Goal: Task Accomplishment & Management: Manage account settings

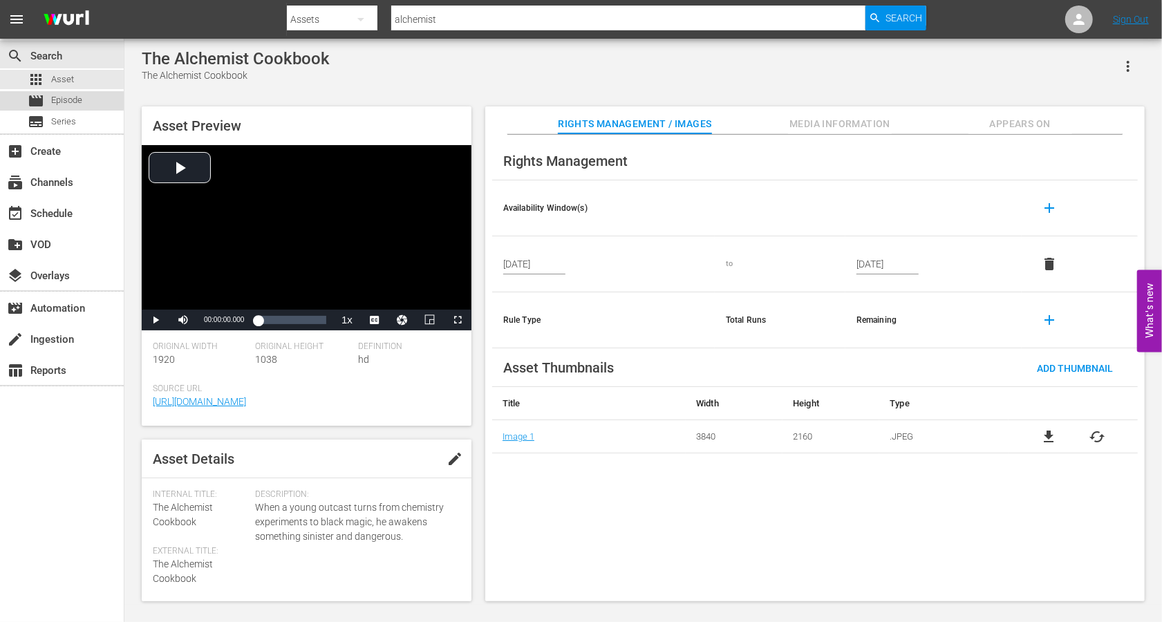
click at [46, 99] on div "movie Episode" at bounding box center [55, 100] width 55 height 19
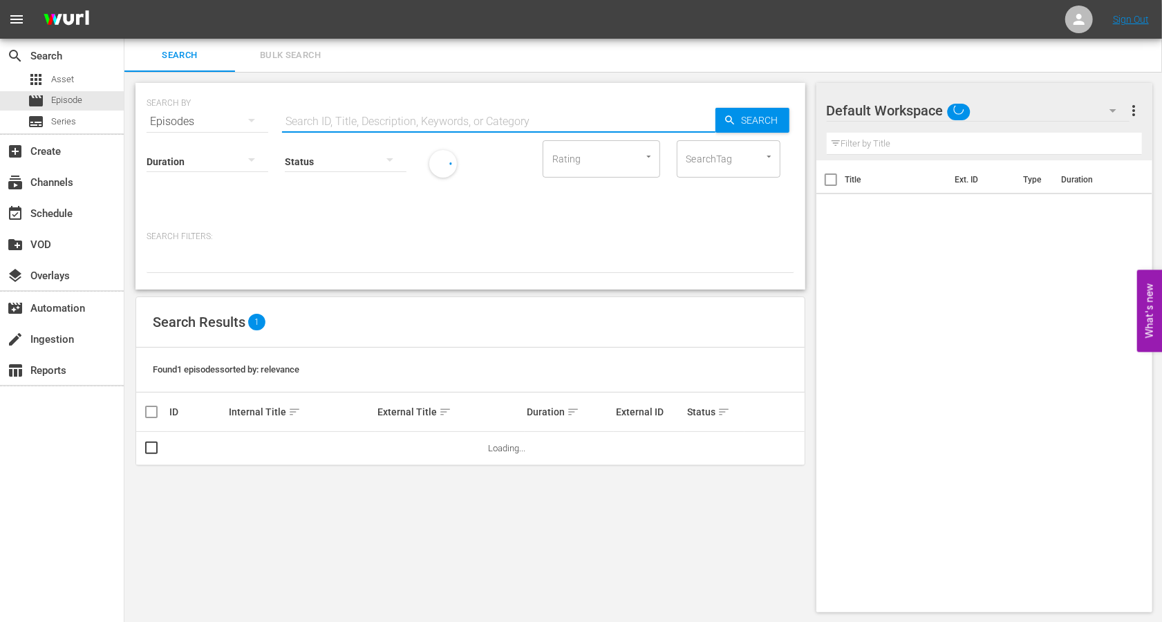
click at [335, 123] on input "text" at bounding box center [498, 121] width 433 height 33
paste input "ALEHLE"
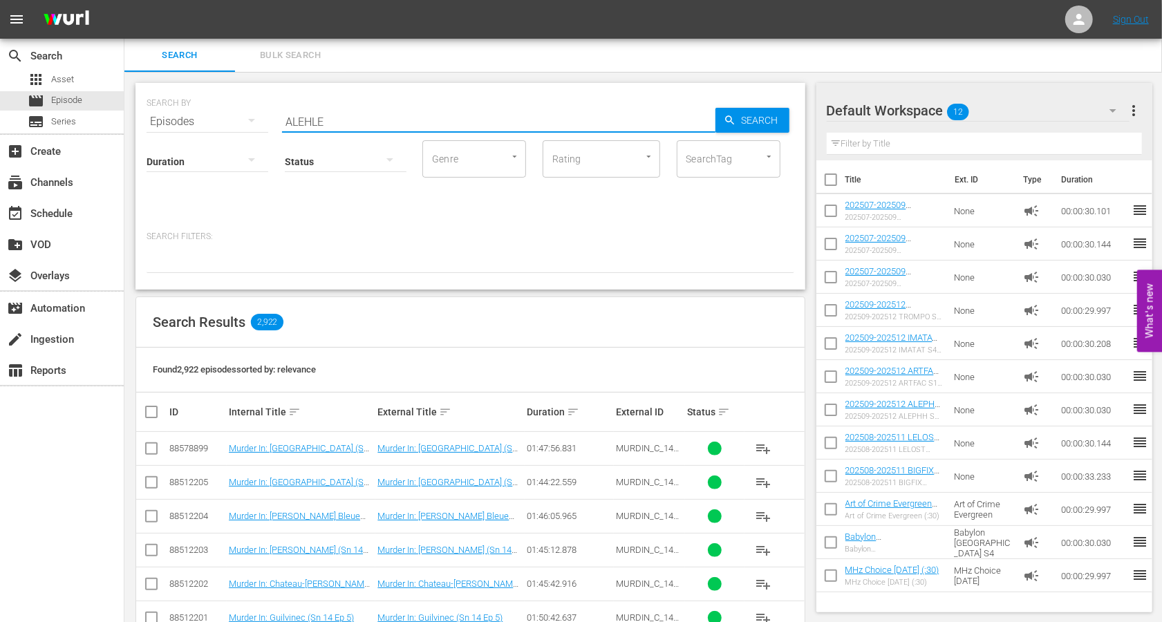
type input "ALEHLE"
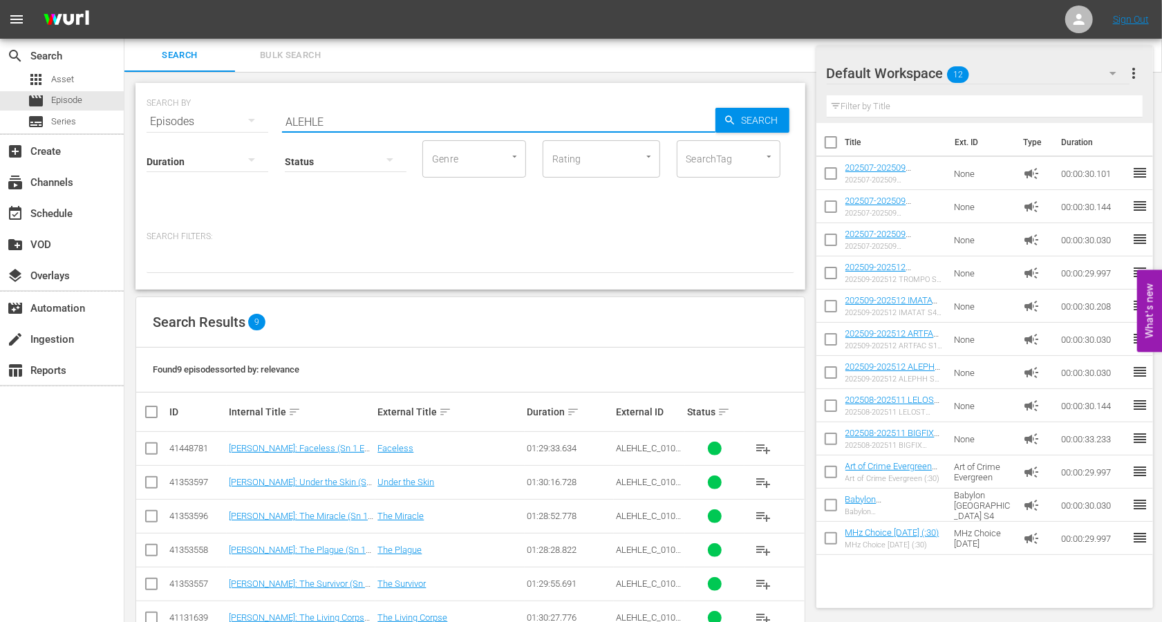
scroll to position [142, 0]
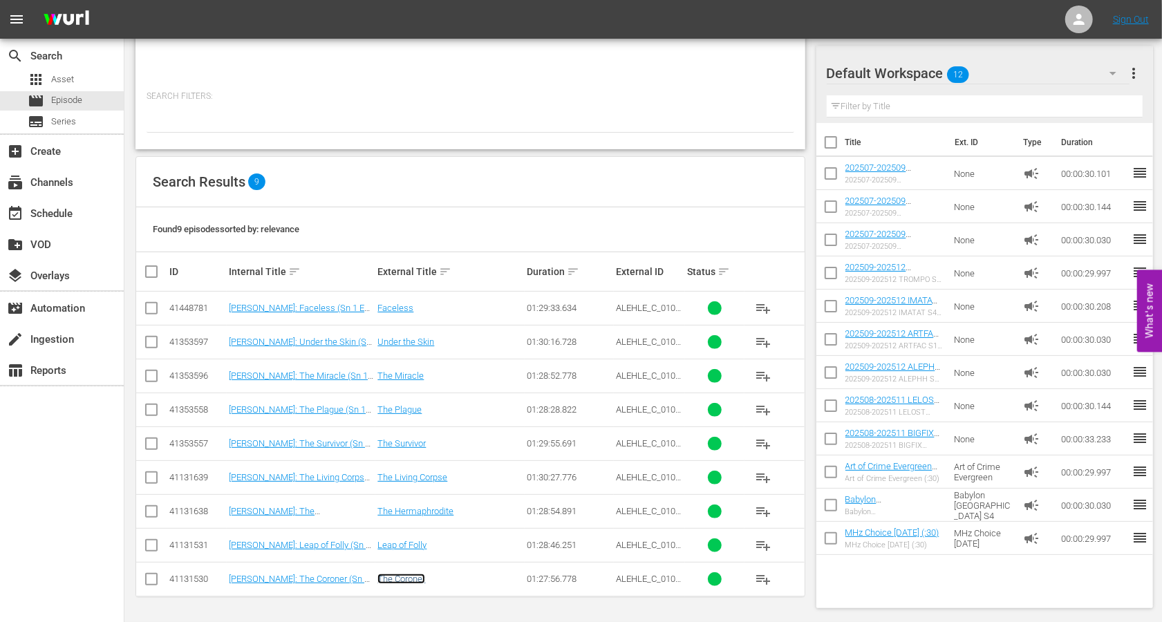
click at [397, 577] on link "The Coroner" at bounding box center [401, 579] width 48 height 10
click at [400, 546] on link "Leap of Folly" at bounding box center [401, 545] width 49 height 10
click at [406, 513] on link "The Hermaphrodite" at bounding box center [415, 511] width 76 height 10
click at [408, 479] on link "The Living Corpse" at bounding box center [412, 477] width 70 height 10
click at [406, 446] on link "The Survivor" at bounding box center [401, 443] width 48 height 10
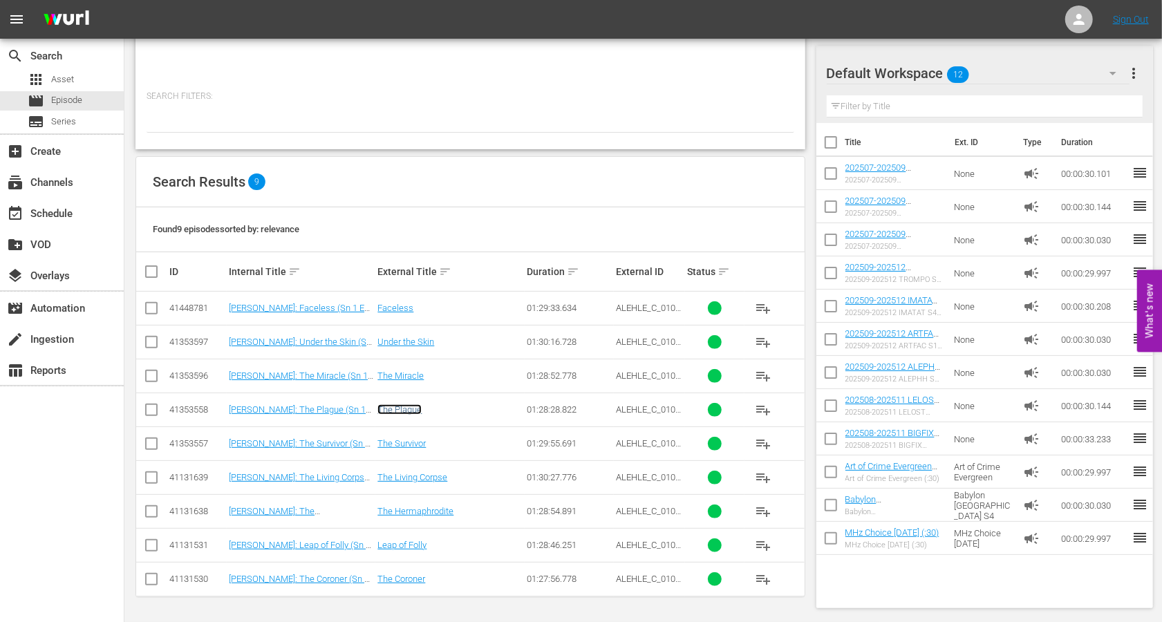
click at [403, 411] on link "The Plague" at bounding box center [399, 409] width 44 height 10
click at [403, 377] on link "The Miracle" at bounding box center [400, 375] width 46 height 10
click at [402, 344] on link "Under the Skin" at bounding box center [405, 342] width 57 height 10
click at [398, 308] on link "Faceless" at bounding box center [395, 308] width 36 height 10
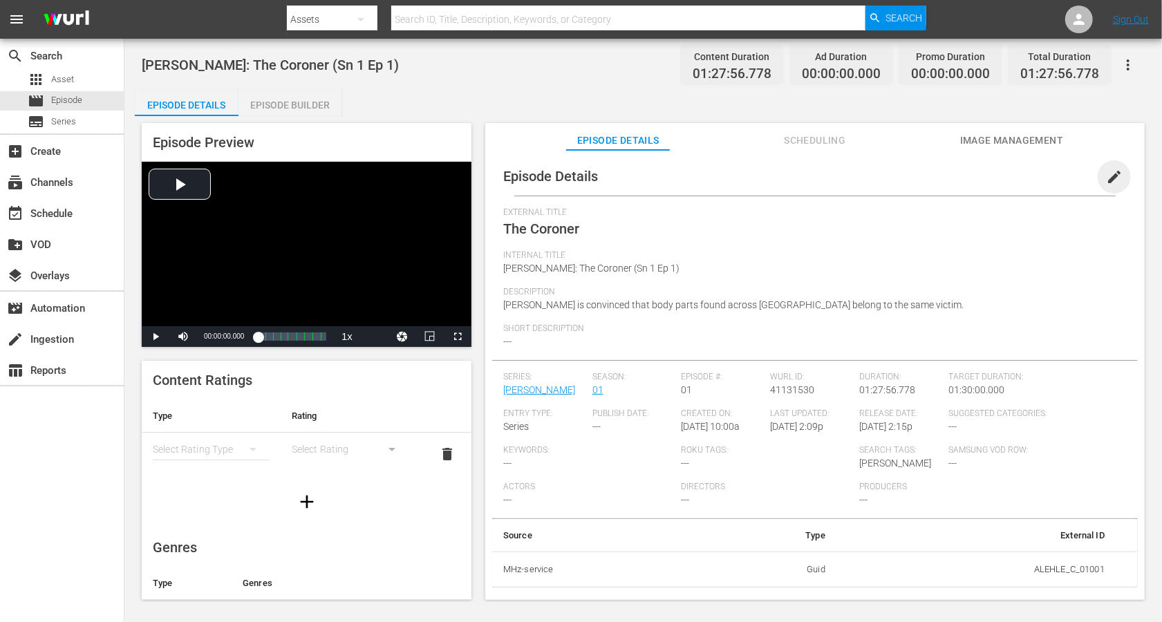
click at [871, 173] on span "edit" at bounding box center [1114, 177] width 17 height 17
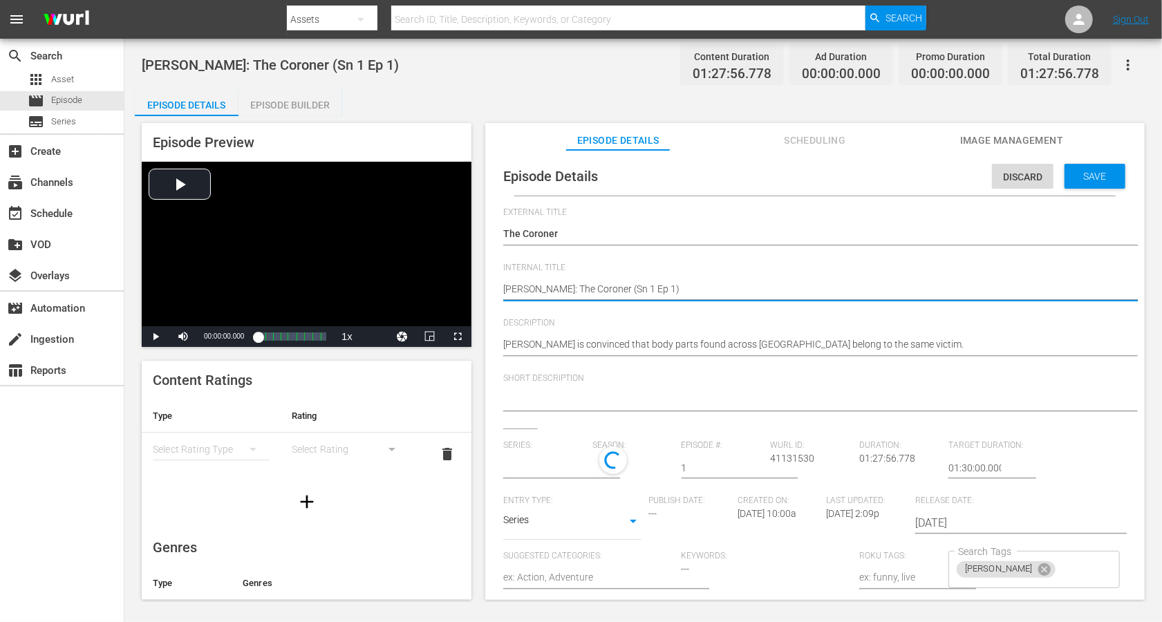
click at [565, 290] on textarea "[PERSON_NAME]: The Coroner (Sn 1 Ep 1)" at bounding box center [811, 290] width 617 height 17
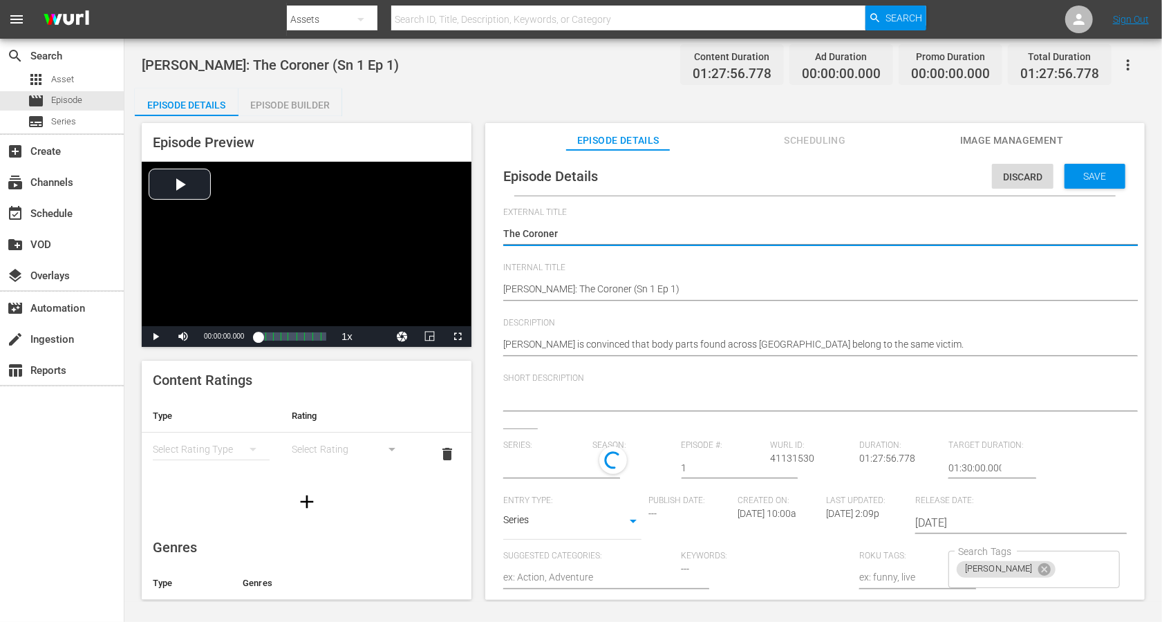
click at [534, 228] on textarea "The Coroner" at bounding box center [811, 235] width 617 height 17
paste textarea "[PERSON_NAME]: The Coroner (Sn 1 Ep 1)"
type textarea "[PERSON_NAME]: The Coroner (Sn 1 Ep 1)"
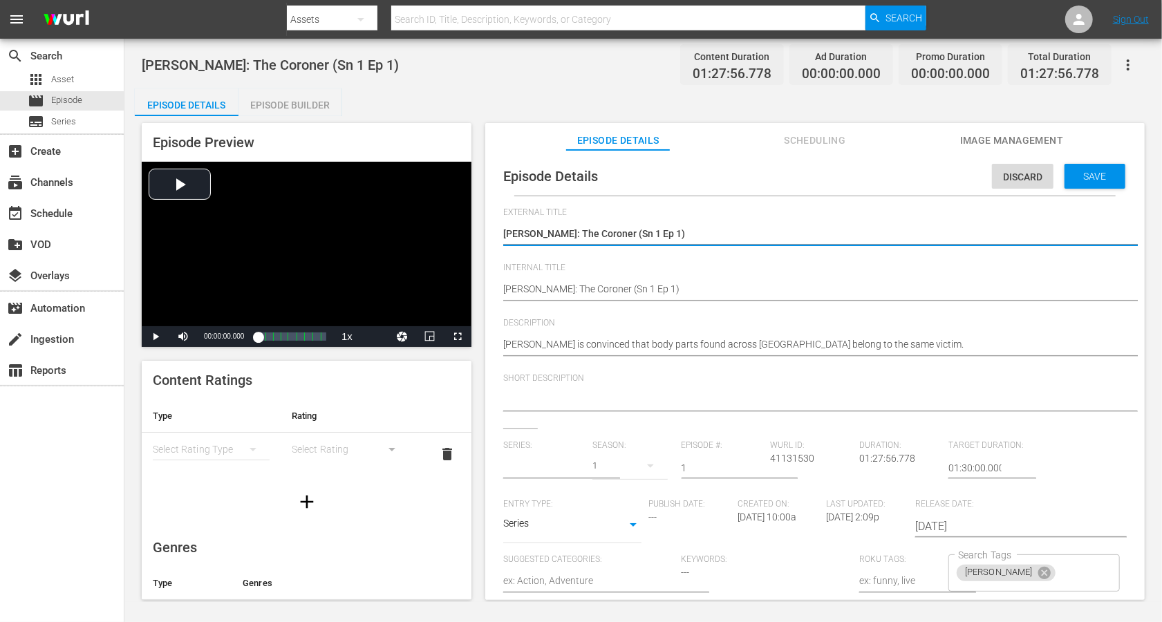
type input "[PERSON_NAME]"
type textarea "[PERSON_NAME]: The Coroner (Sn 1 Ep 1)"
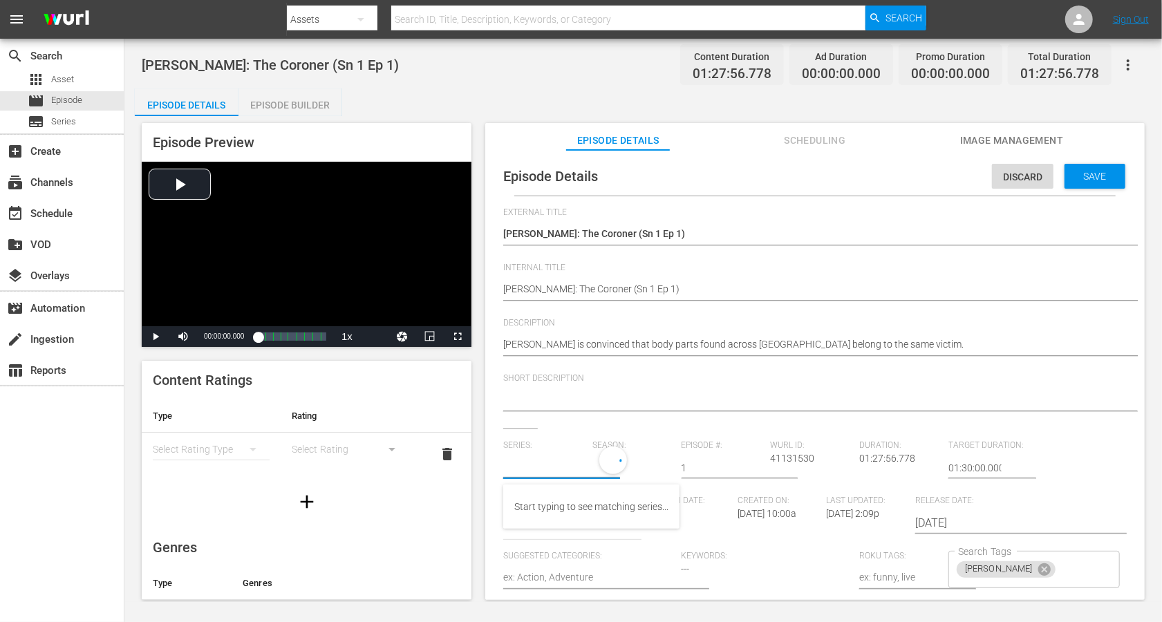
click at [525, 463] on input "text" at bounding box center [544, 467] width 82 height 33
click at [786, 368] on div "Description Alexandra is convinced that body parts found across Bordeaux belong…" at bounding box center [814, 345] width 623 height 55
click at [871, 180] on span "Save" at bounding box center [1095, 176] width 45 height 11
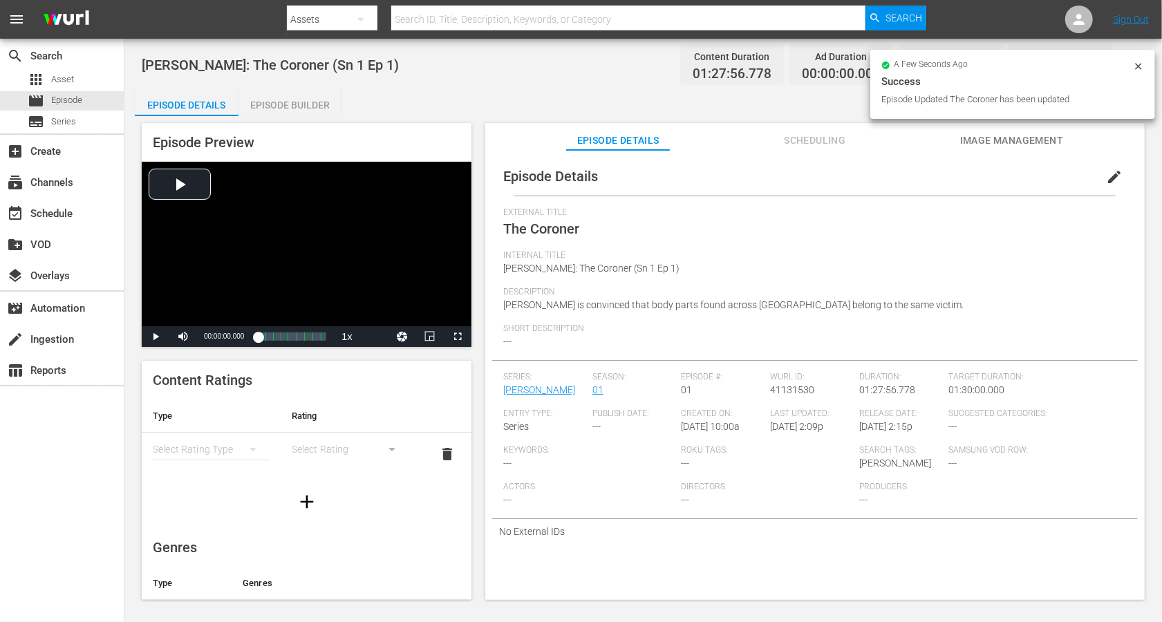
click at [823, 138] on span "Scheduling" at bounding box center [815, 140] width 104 height 17
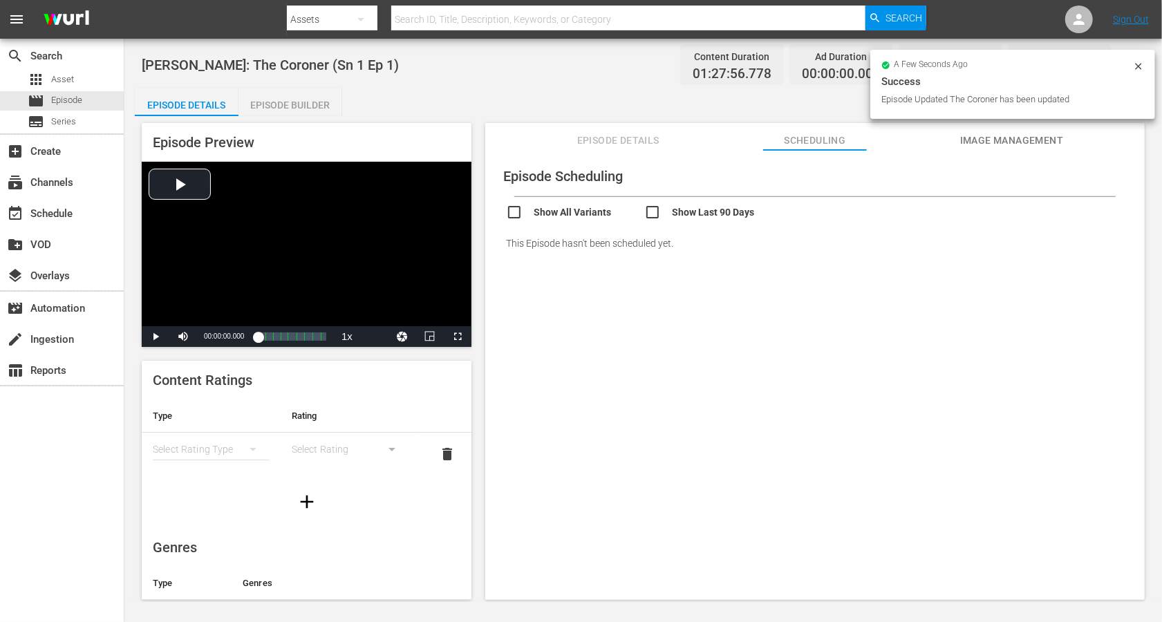
click at [871, 138] on span "Image Management" at bounding box center [1012, 140] width 104 height 17
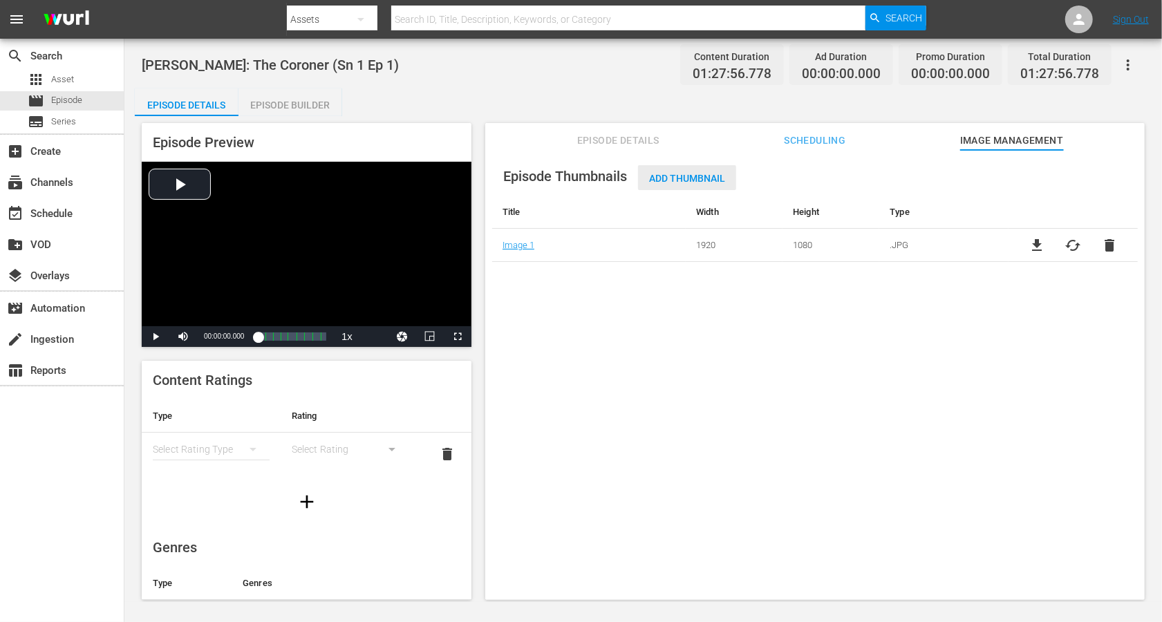
click at [706, 173] on span "Add Thumbnail" at bounding box center [687, 178] width 98 height 11
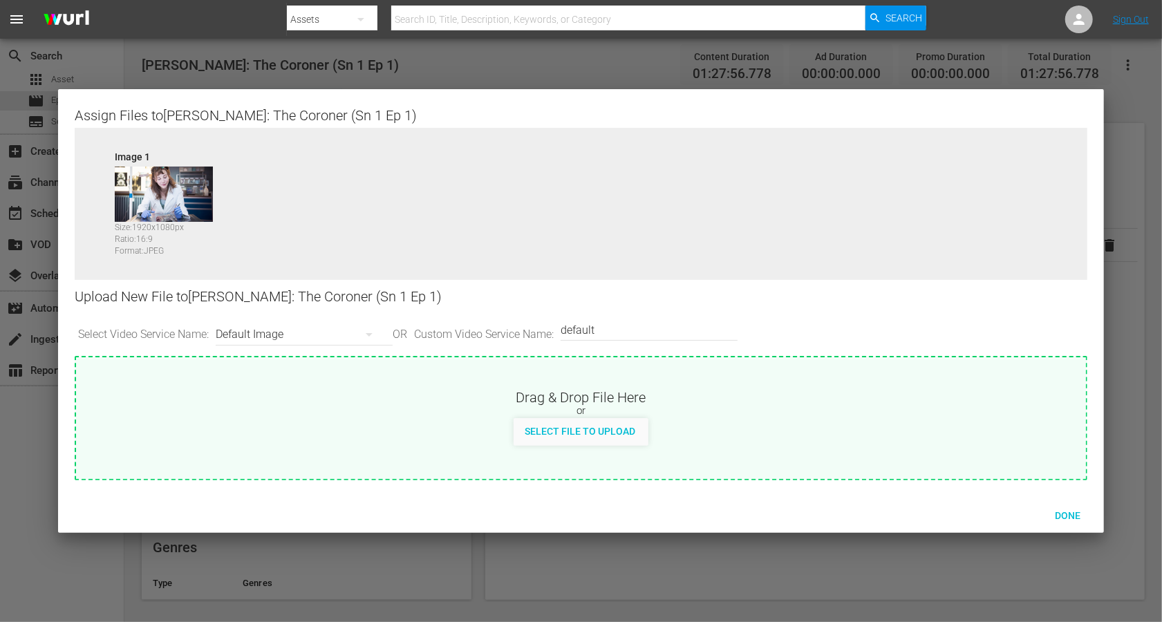
click at [266, 336] on div "Default Image" at bounding box center [301, 334] width 170 height 39
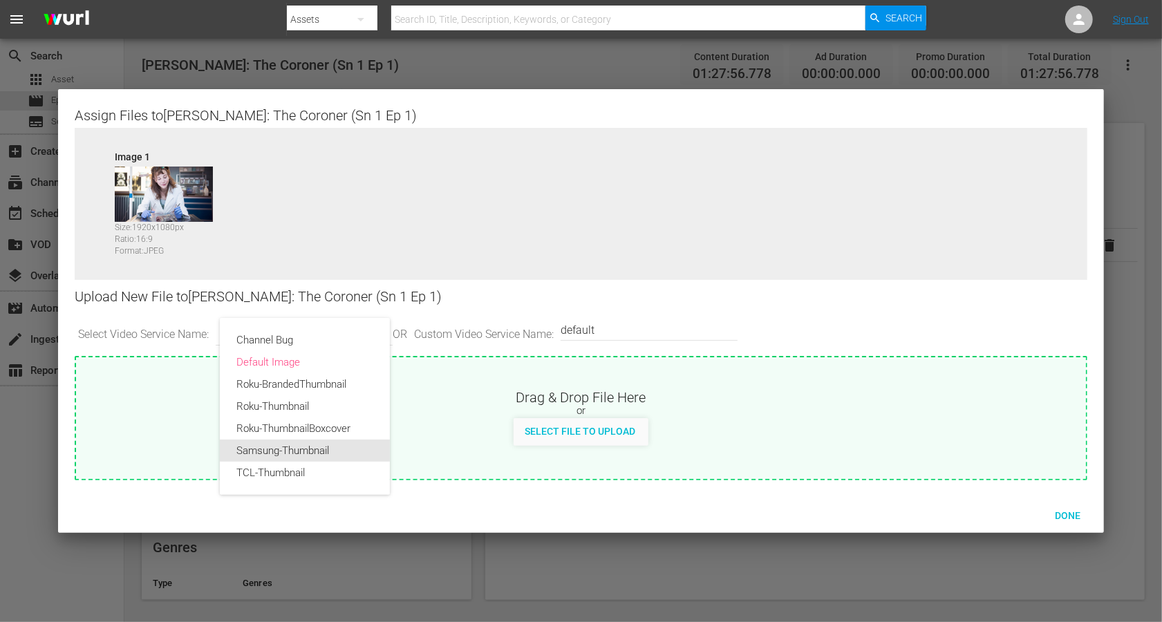
click at [281, 453] on div "Samsung-Thumbnail" at bounding box center [304, 451] width 137 height 22
type input "Samsung-Thumbnail"
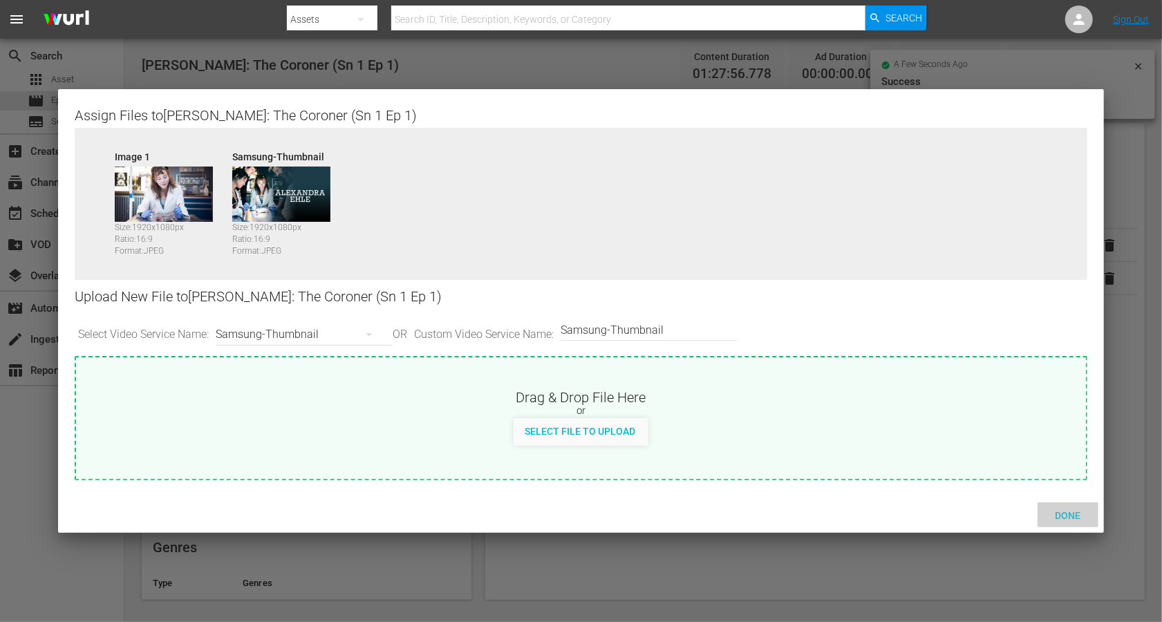
click at [871, 466] on span "Done" at bounding box center [1068, 515] width 48 height 11
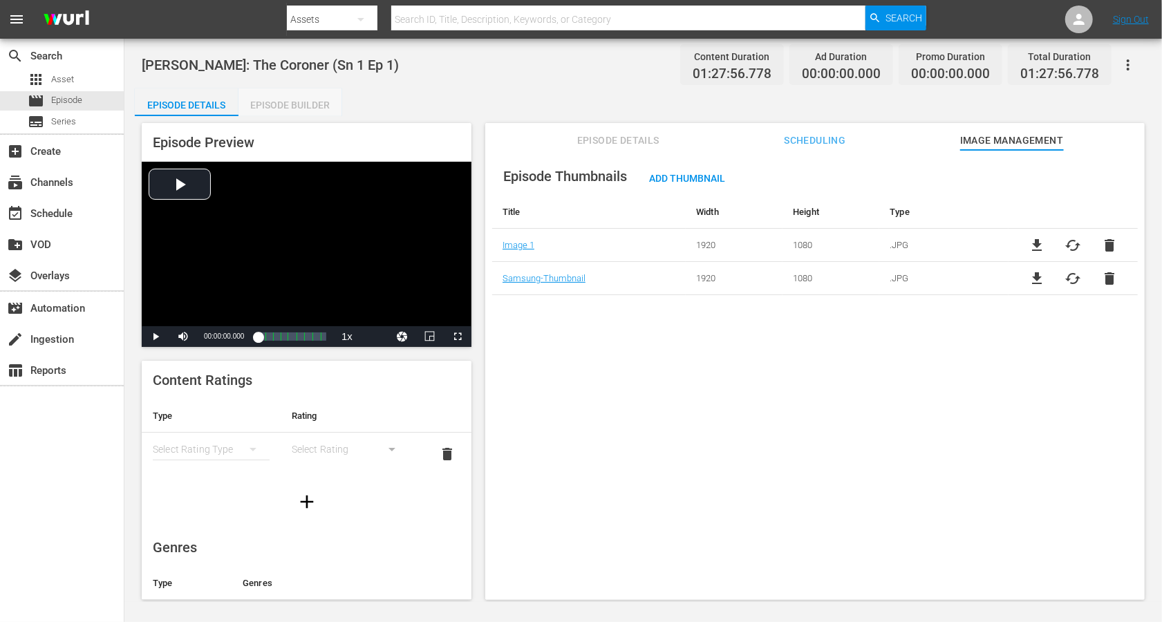
click at [284, 105] on div "Episode Builder" at bounding box center [290, 104] width 104 height 33
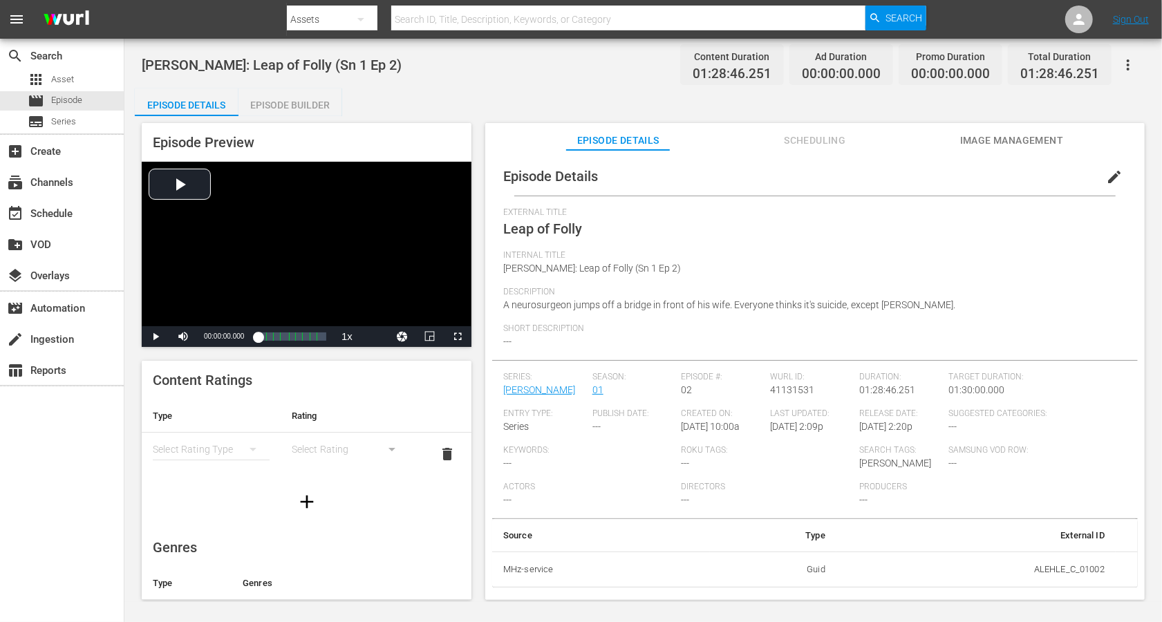
click at [871, 176] on span "edit" at bounding box center [1114, 177] width 17 height 17
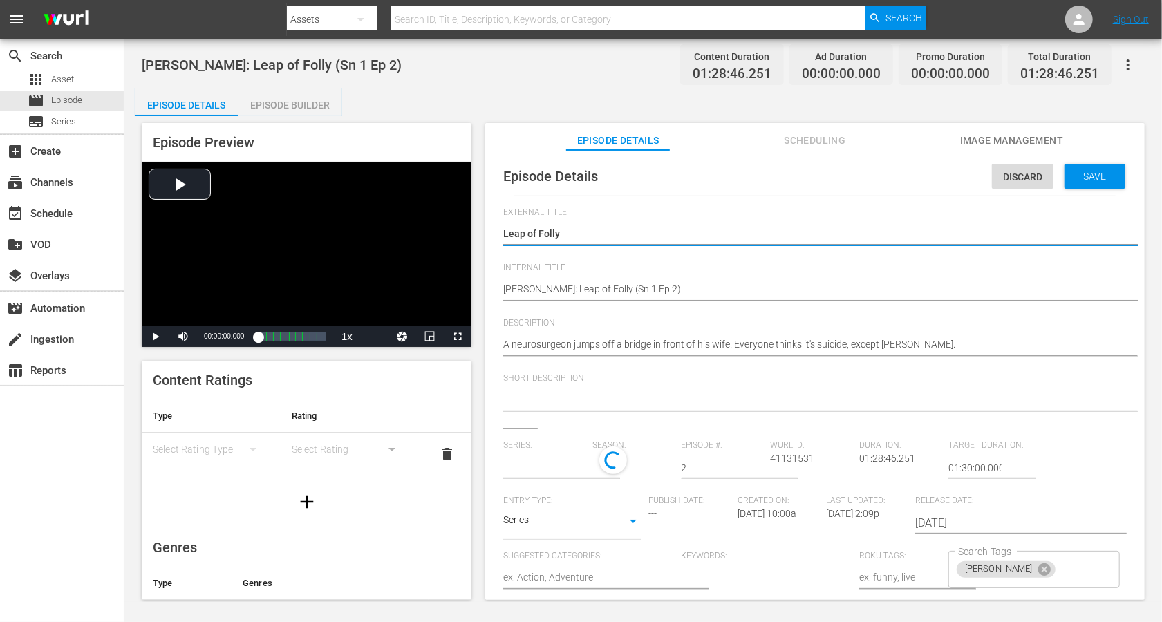
type input "[PERSON_NAME]"
click at [542, 232] on textarea "Leap of Folly" at bounding box center [811, 235] width 617 height 17
paste textarea "[PERSON_NAME]: Leap of Folly (Sn 1 Ep 2)"
type textarea "[PERSON_NAME]: Leap of Folly (Sn 1 Ep 2)"
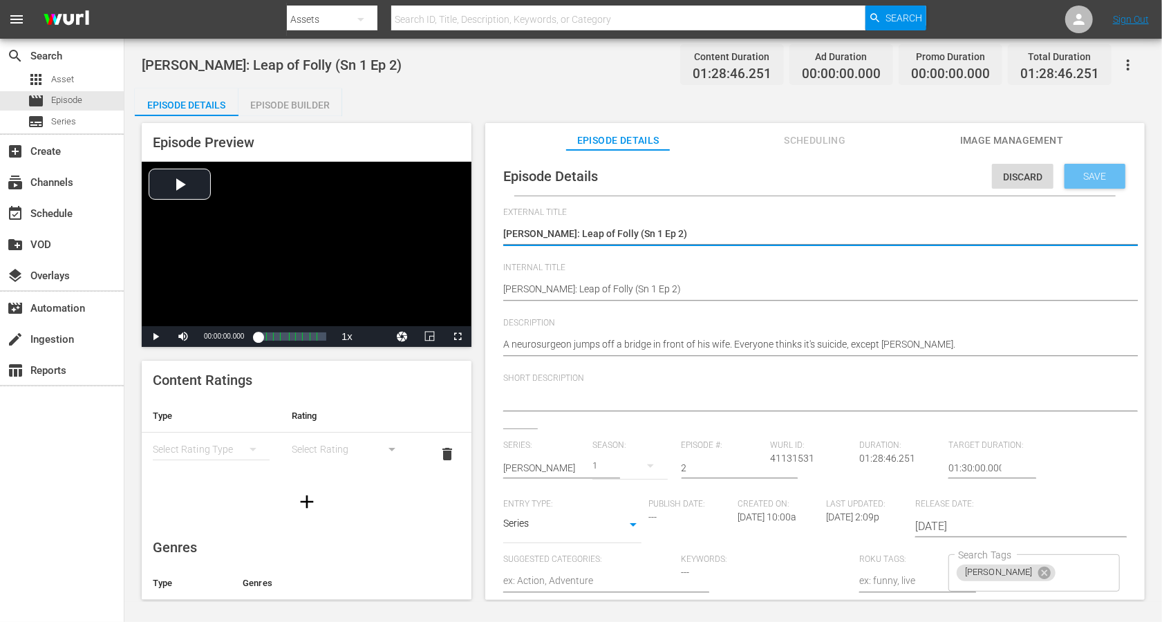
type textarea "[PERSON_NAME]: Leap of Folly (Sn 1 Ep 2)"
click at [871, 174] on span "Save" at bounding box center [1095, 176] width 45 height 11
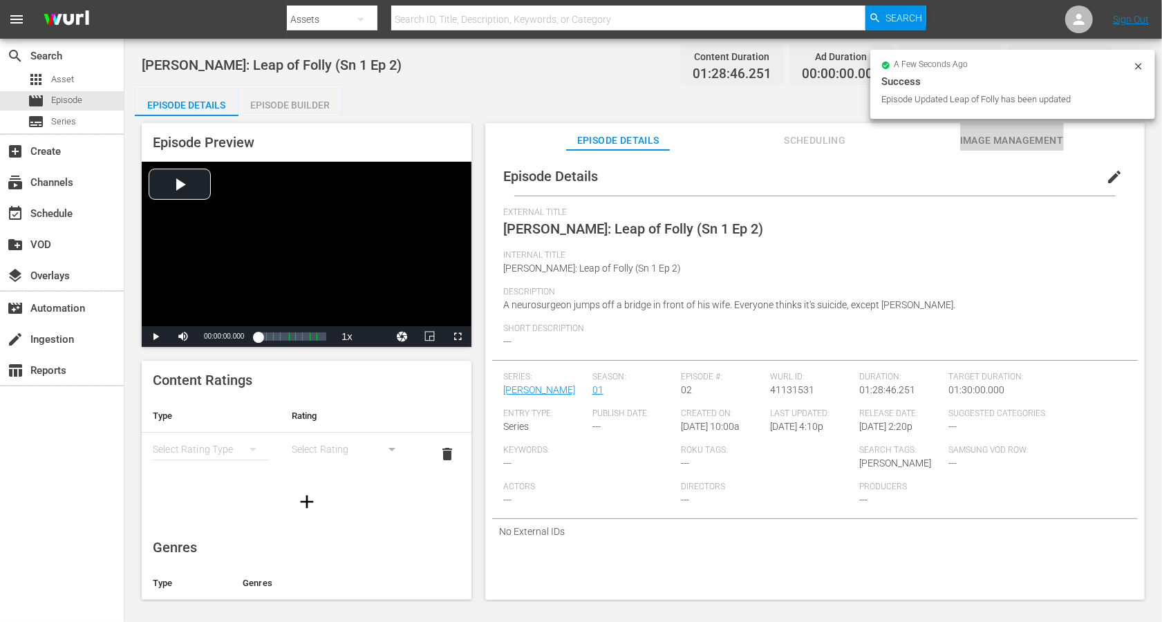
click at [871, 135] on span "Image Management" at bounding box center [1012, 140] width 104 height 17
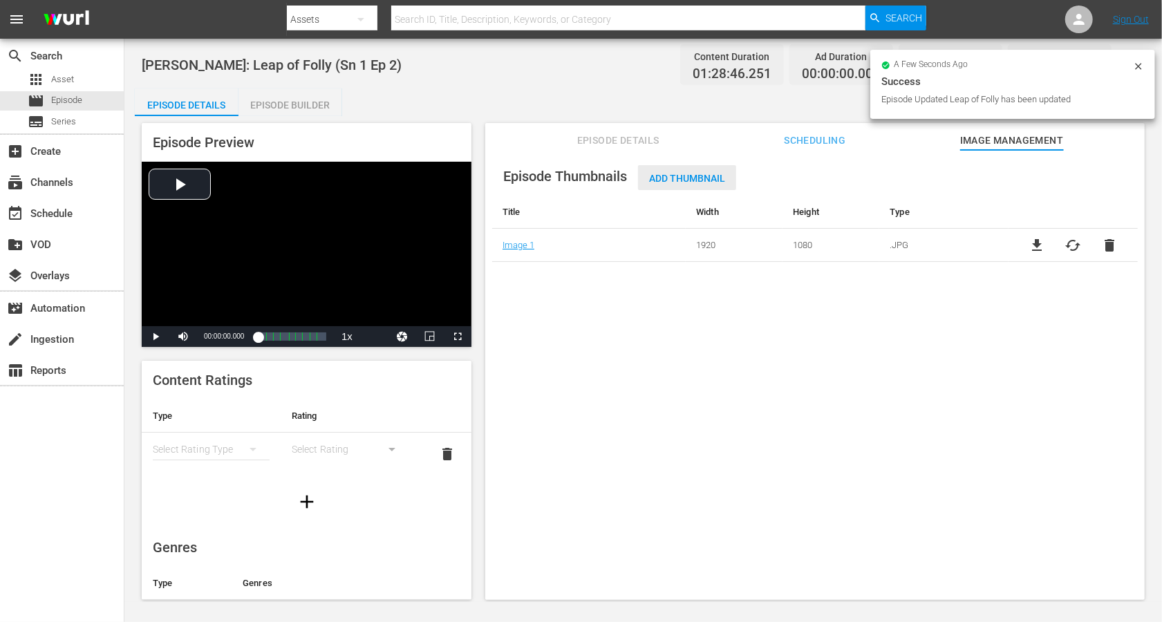
click at [677, 181] on span "Add Thumbnail" at bounding box center [687, 178] width 98 height 11
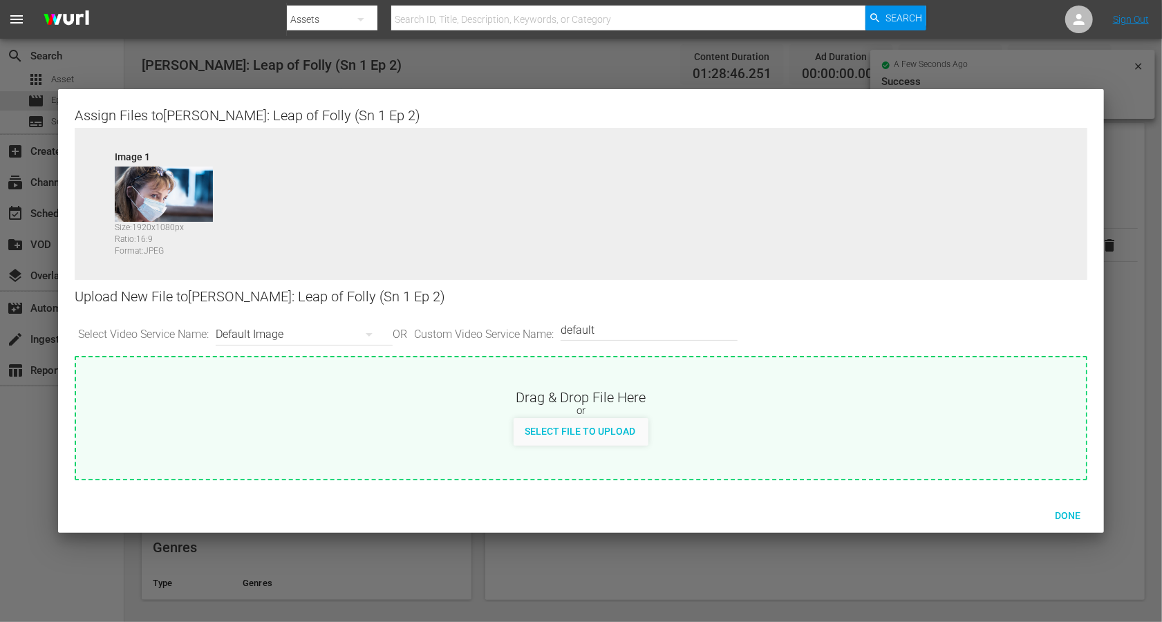
click at [303, 326] on div "Default Image" at bounding box center [301, 334] width 170 height 39
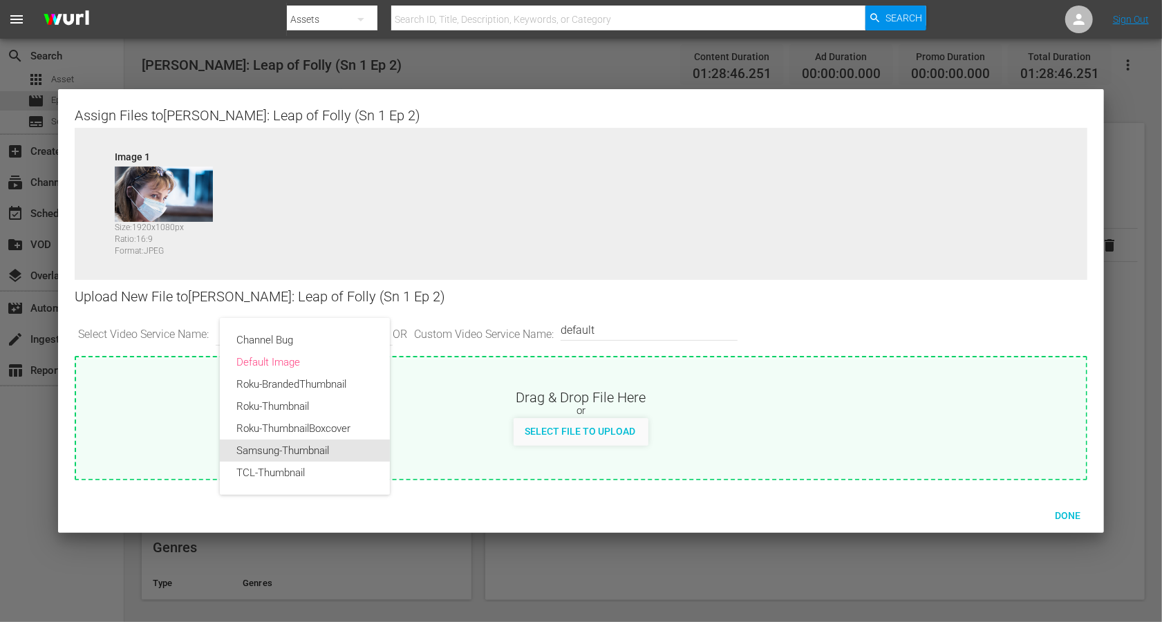
click at [243, 457] on div "Samsung-Thumbnail" at bounding box center [304, 451] width 137 height 22
type input "Samsung-Thumbnail"
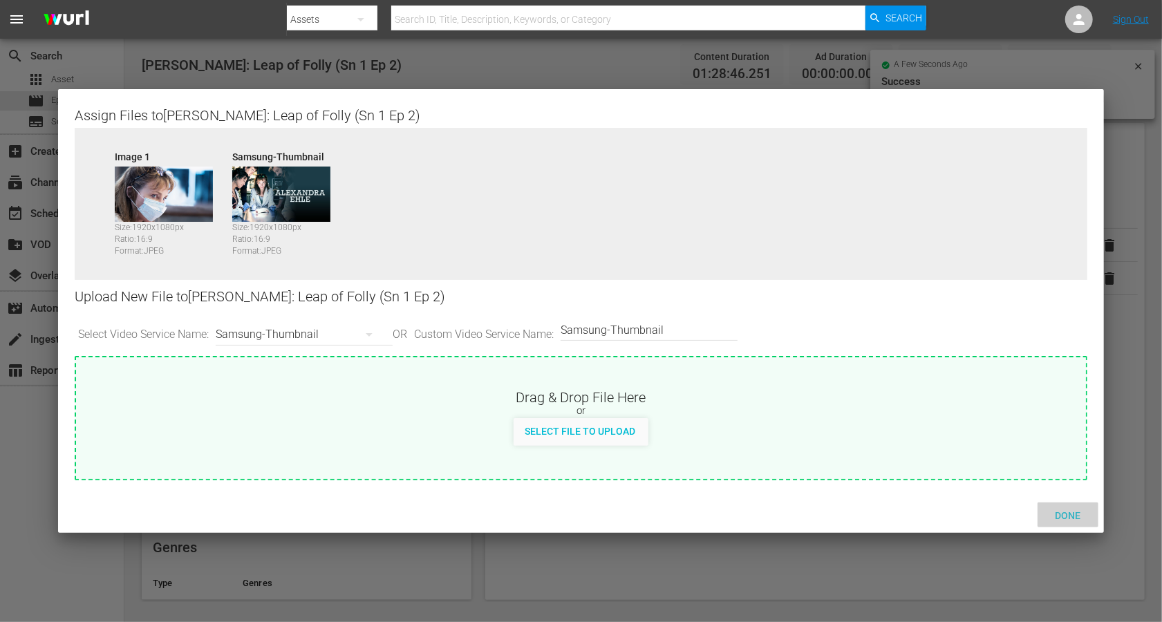
click at [871, 466] on div "Done" at bounding box center [1068, 516] width 61 height 26
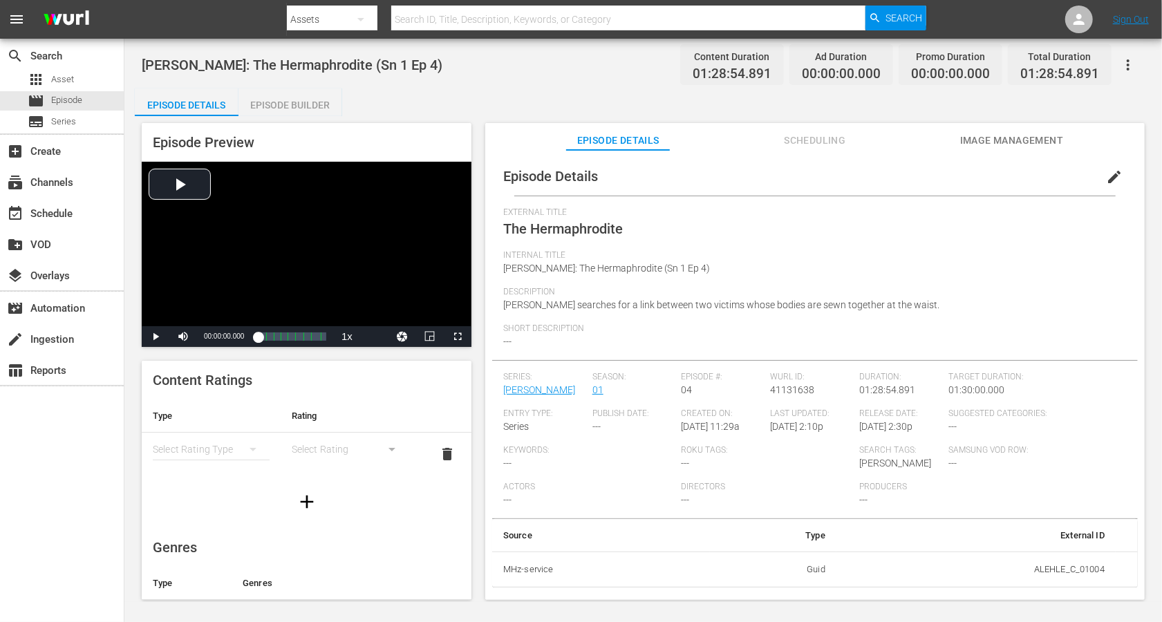
click at [871, 176] on span "edit" at bounding box center [1114, 177] width 17 height 17
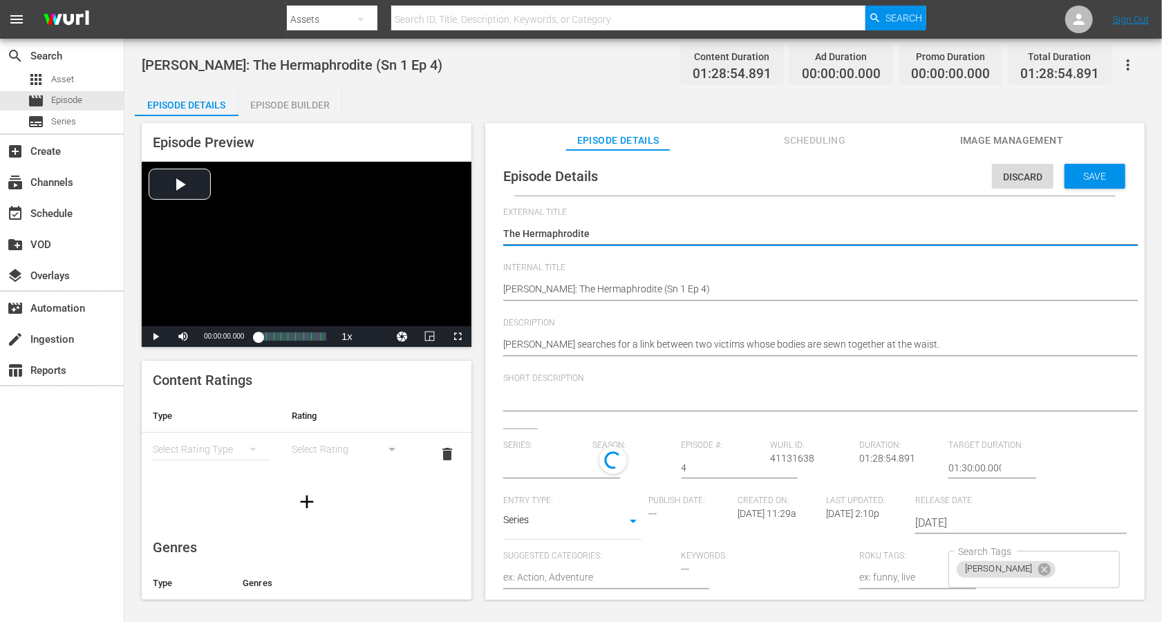
type input "[PERSON_NAME]"
click at [541, 234] on textarea "The Hermaphrodite" at bounding box center [811, 235] width 617 height 17
paste textarea "[PERSON_NAME]: The Hermaphrodite (Sn 1 Ep 4)"
type textarea "[PERSON_NAME]: The Hermaphrodite (Sn 1 Ep 4)"
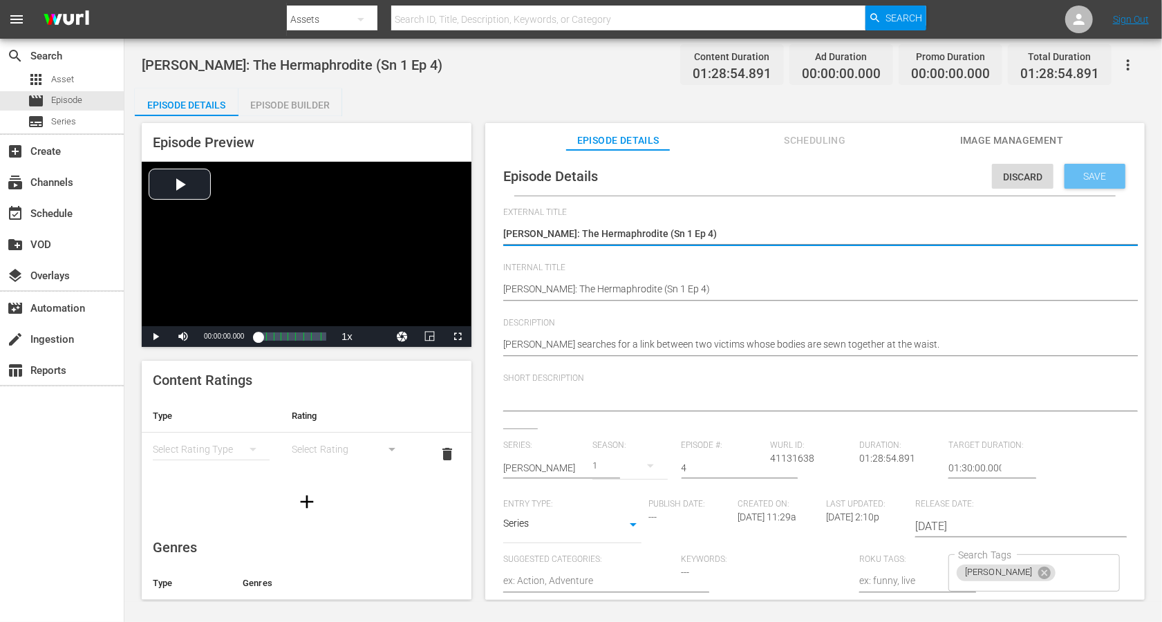
type textarea "[PERSON_NAME]: The Hermaphrodite (Sn 1 Ep 4)"
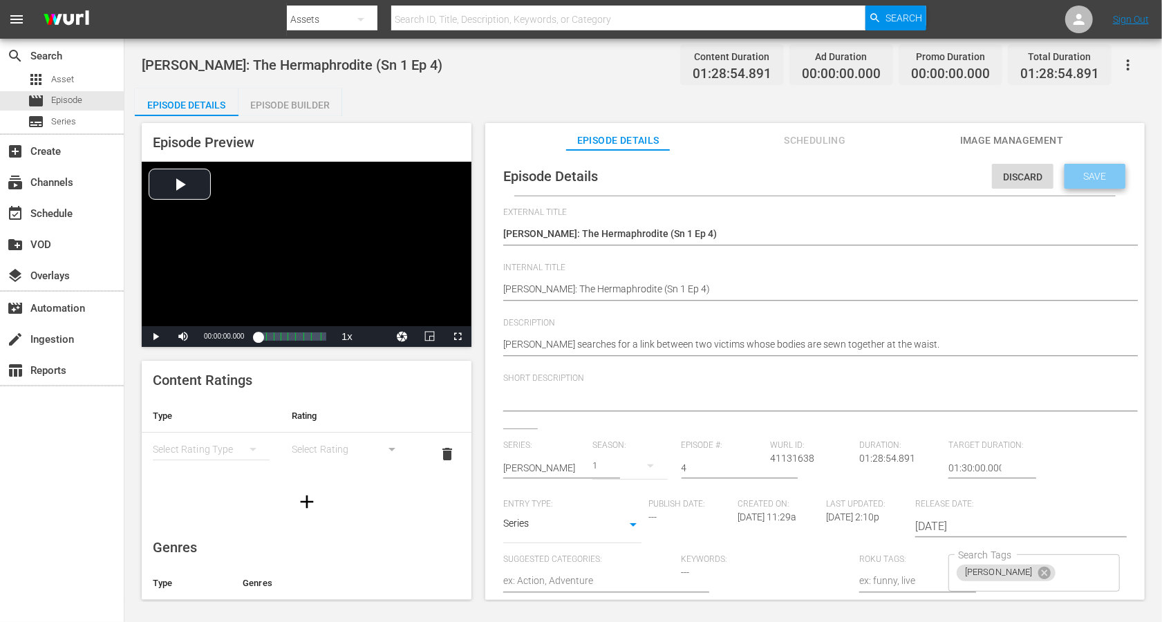
click at [871, 172] on span "Save" at bounding box center [1095, 176] width 45 height 11
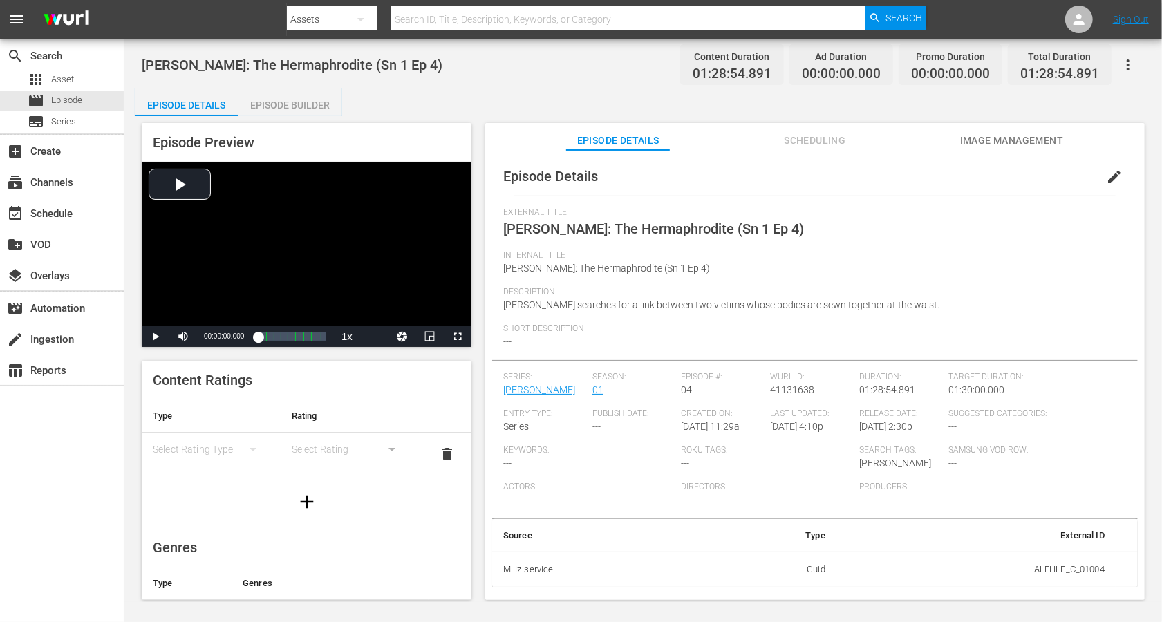
click at [871, 140] on span "Image Management" at bounding box center [1012, 140] width 104 height 17
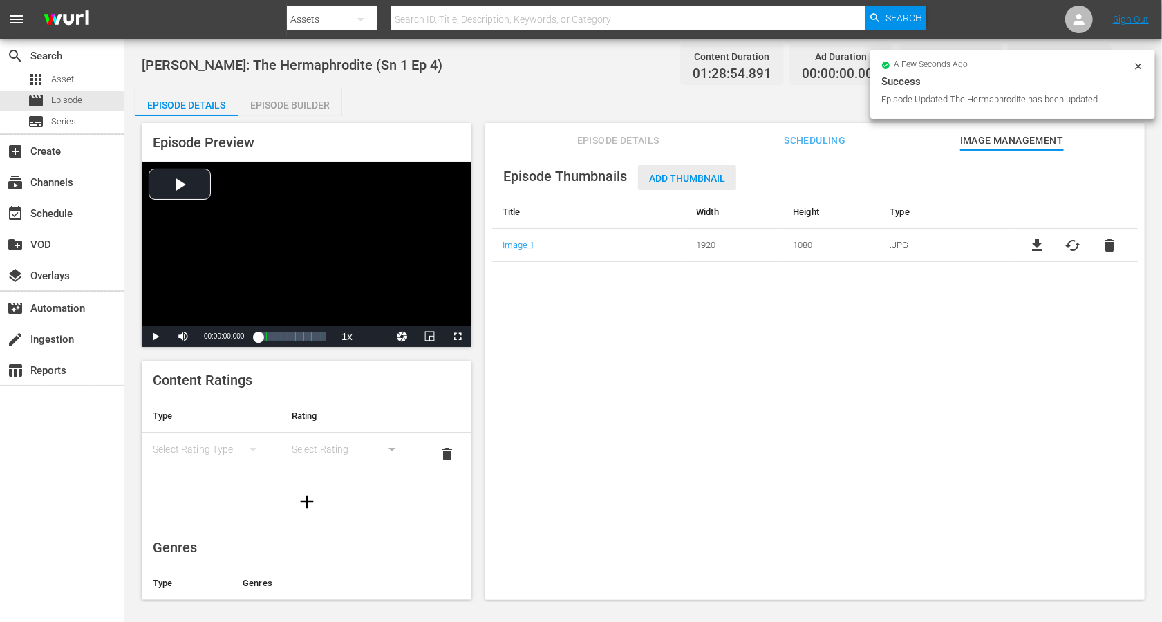
click at [691, 173] on span "Add Thumbnail" at bounding box center [687, 178] width 98 height 11
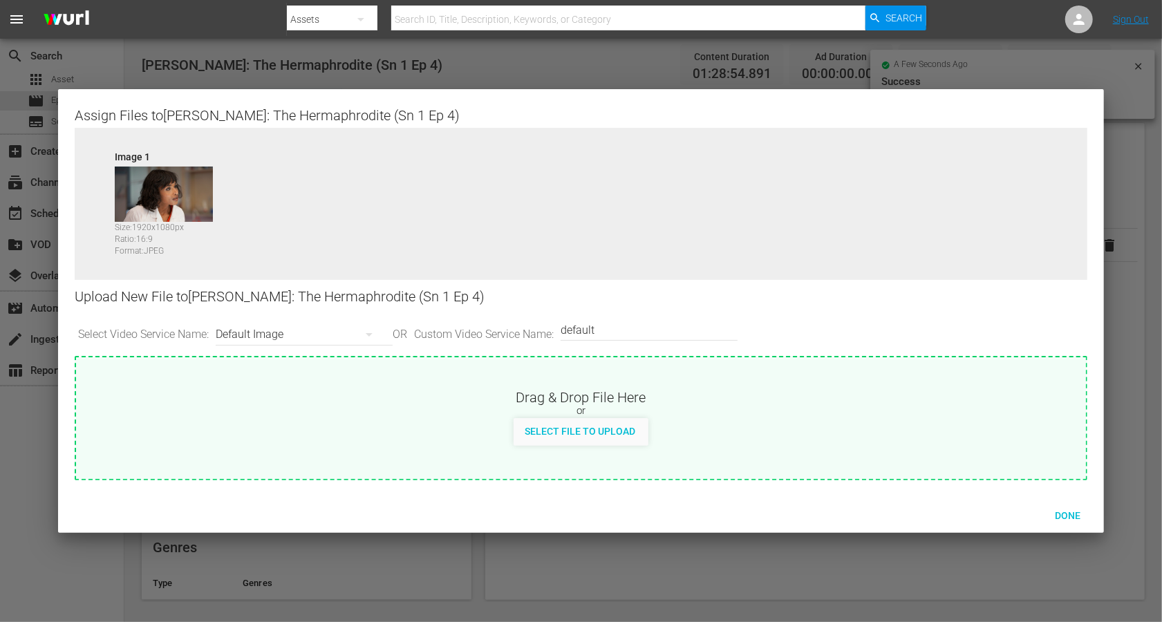
click at [257, 334] on div "Default Image" at bounding box center [301, 334] width 170 height 39
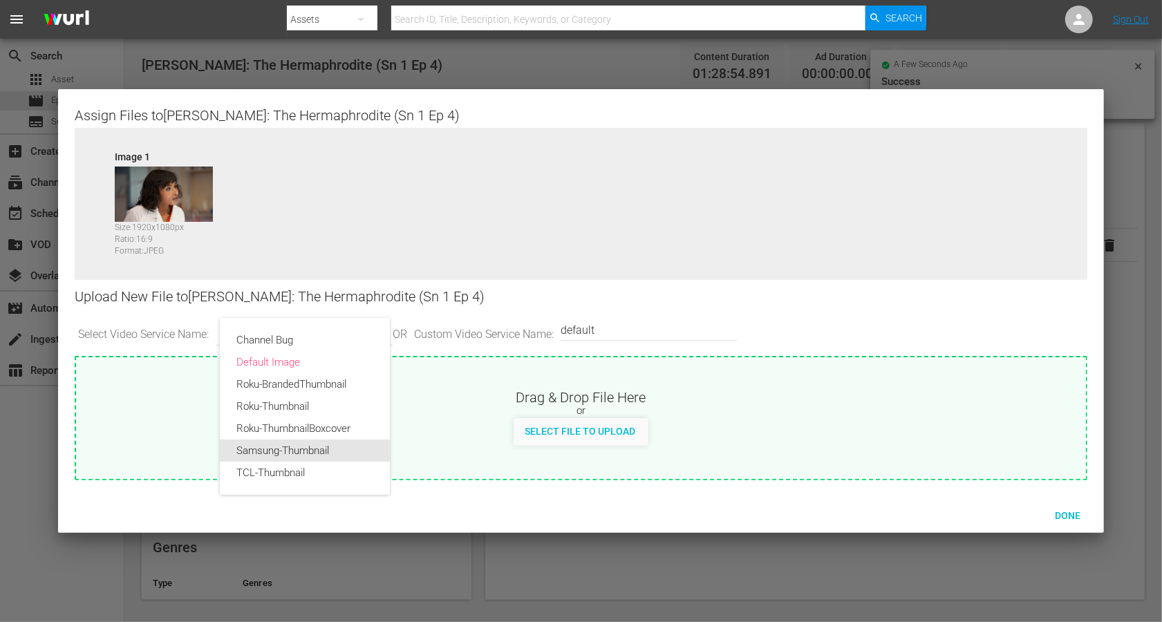
click at [263, 444] on div "Samsung-Thumbnail" at bounding box center [304, 451] width 137 height 22
type input "Samsung-Thumbnail"
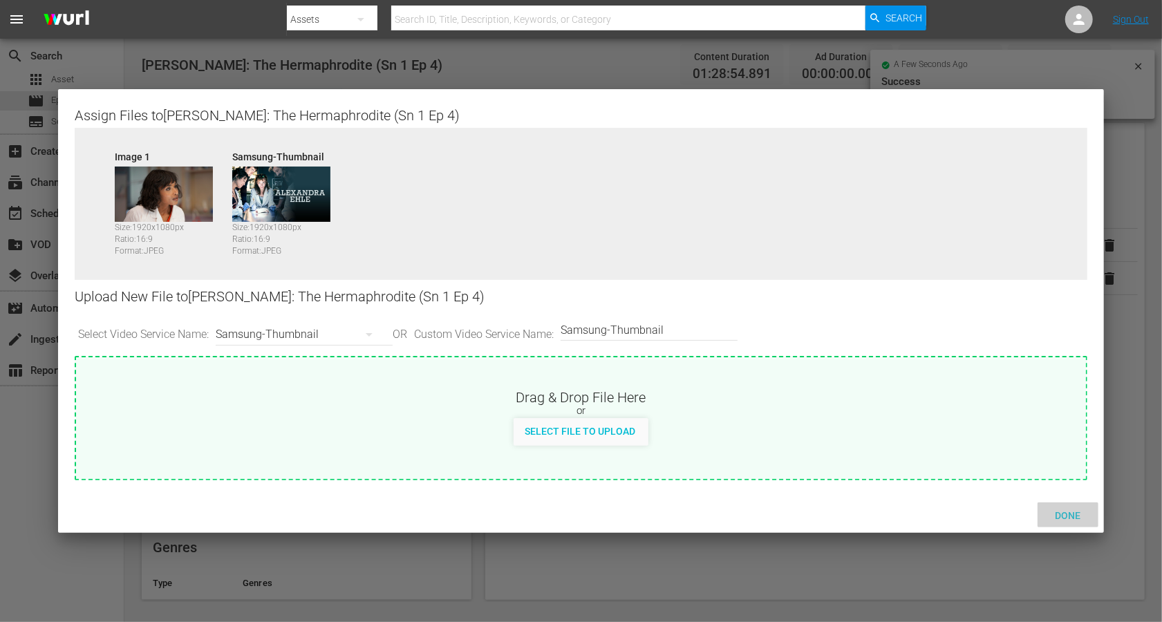
click at [871, 466] on span "Done" at bounding box center [1068, 515] width 48 height 11
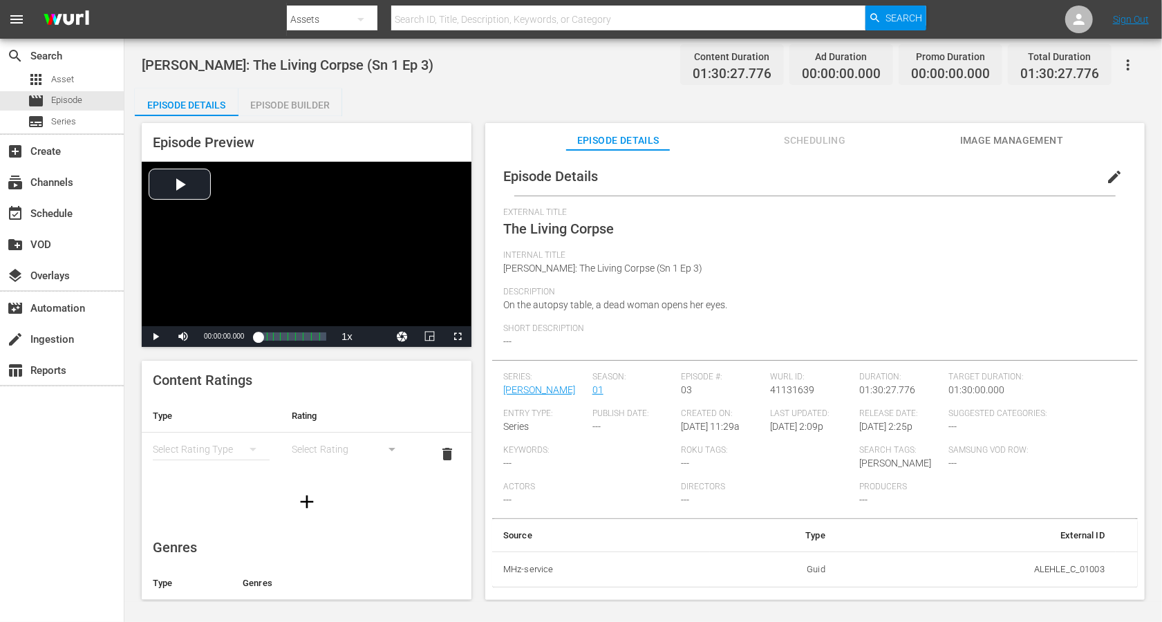
click at [871, 180] on span "edit" at bounding box center [1114, 177] width 17 height 17
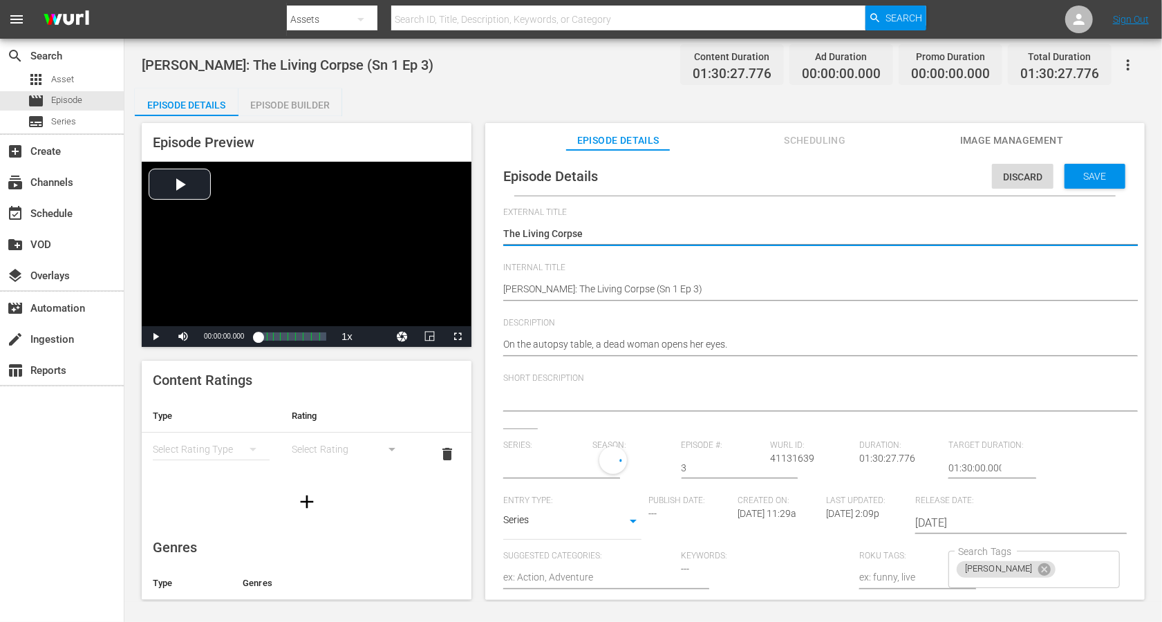
type input "[PERSON_NAME]"
click at [573, 231] on textarea "The Living Corpse" at bounding box center [811, 235] width 617 height 17
paste textarea "Alexandra Ehle: The Living Corpse (Sn 1 Ep 3)"
type textarea "Alexandra Ehle: The Living Corpse (Sn 1 Ep 3)"
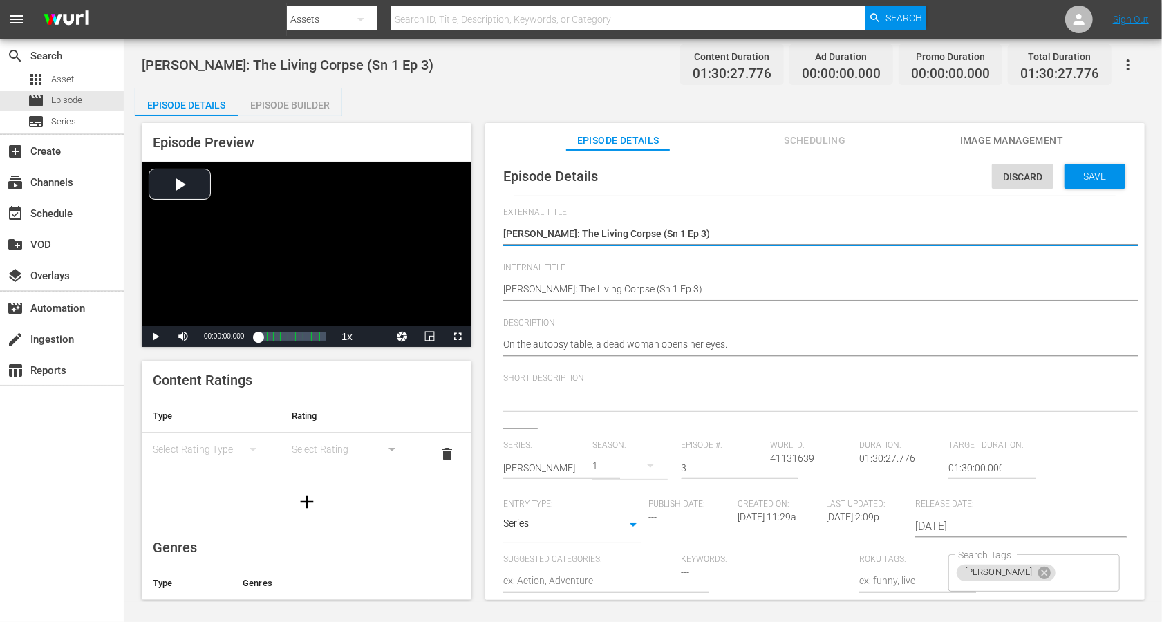
type textarea "Alexandra Ehle: The Living Corpse (Sn 1 Ep 3)"
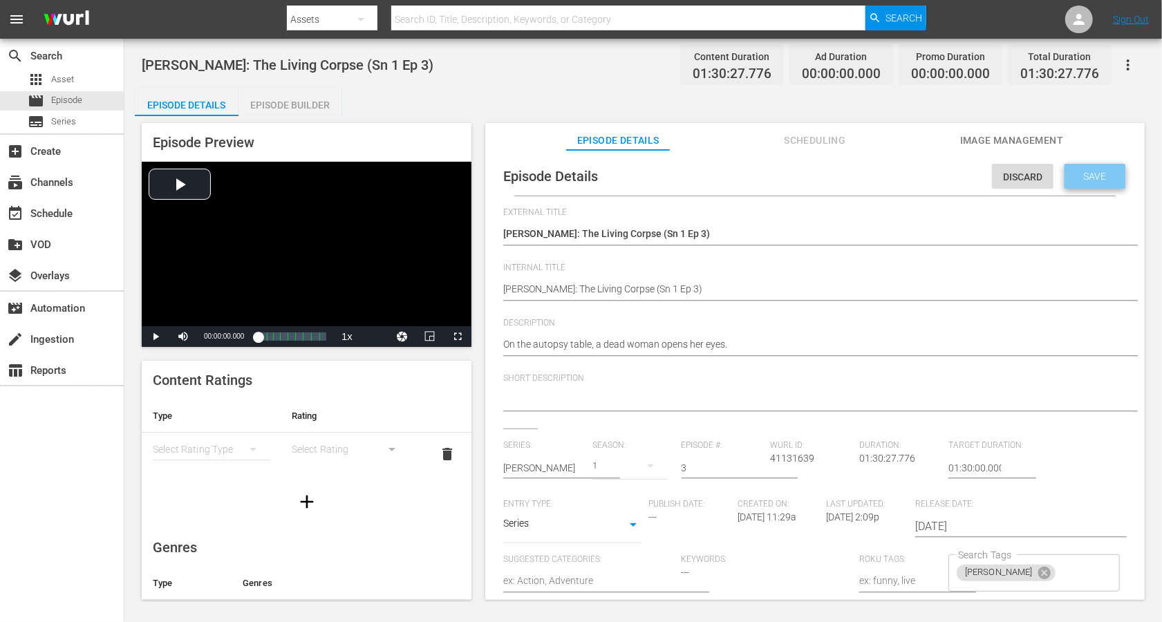
click at [871, 181] on span "Save" at bounding box center [1095, 176] width 45 height 11
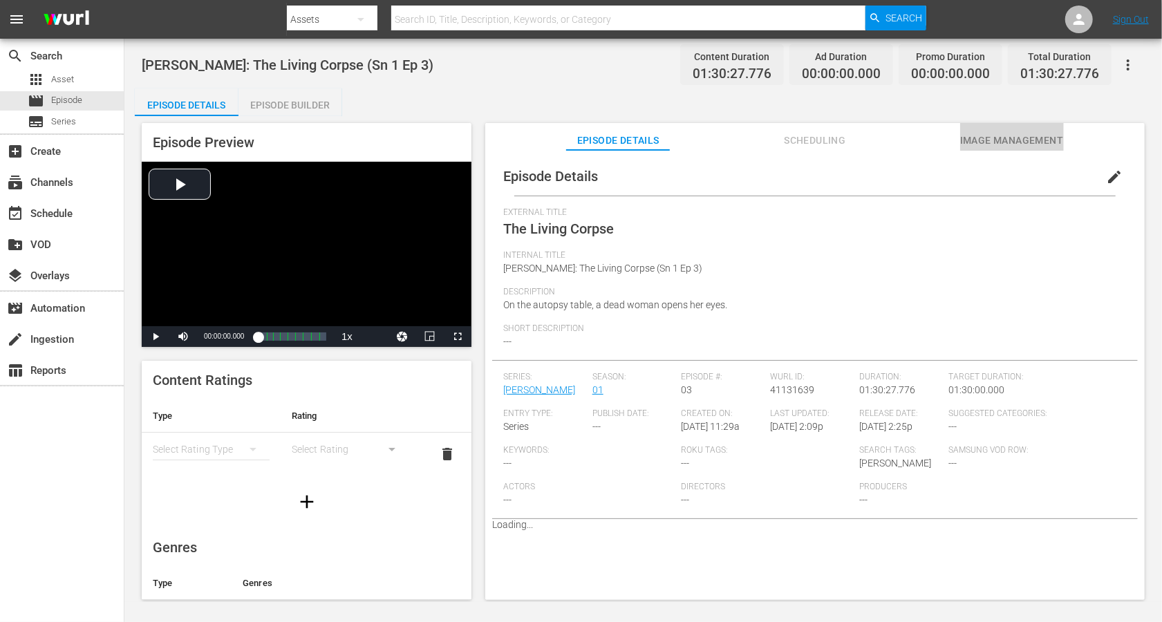
click at [871, 141] on span "Image Management" at bounding box center [1012, 140] width 104 height 17
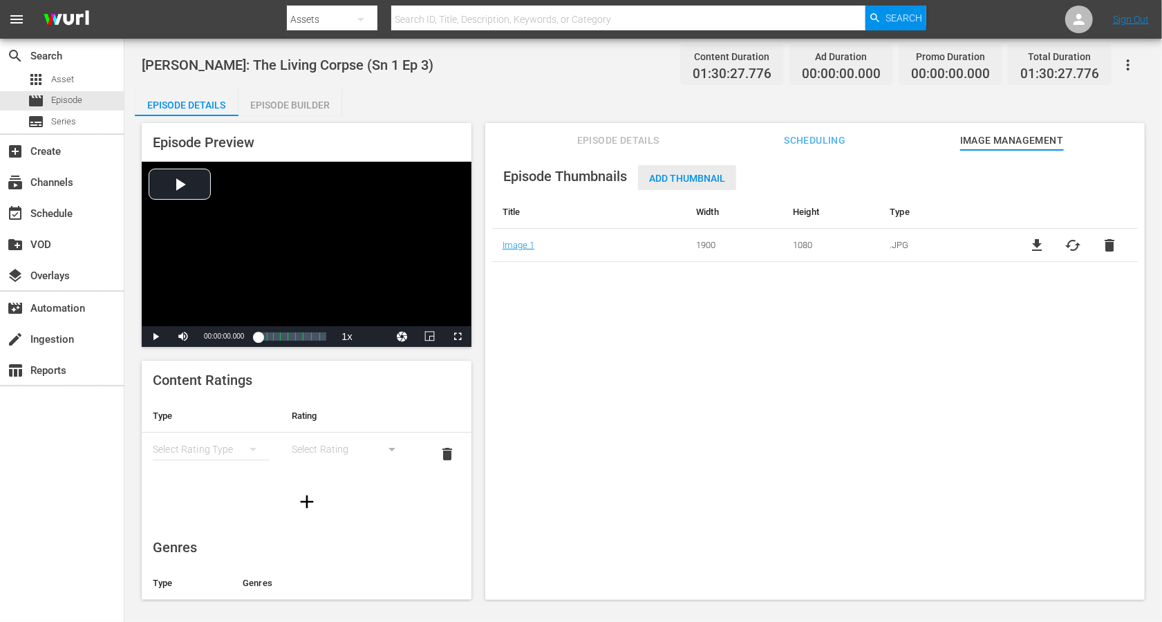
click at [708, 179] on span "Add Thumbnail" at bounding box center [687, 178] width 98 height 11
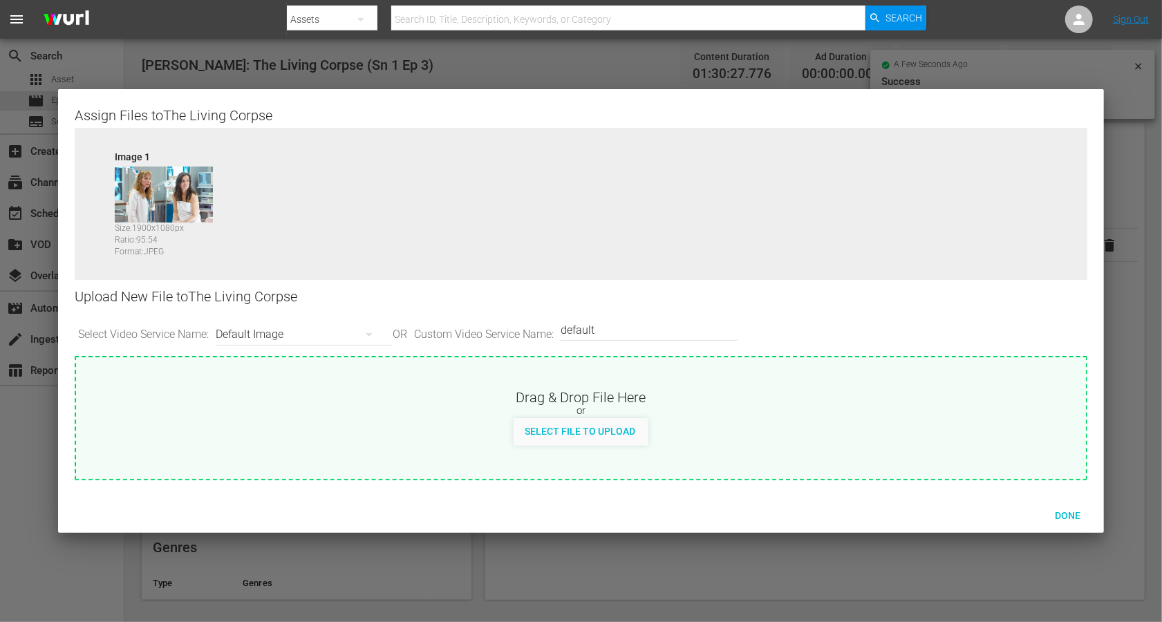
click at [252, 335] on div "Default Image" at bounding box center [301, 334] width 170 height 39
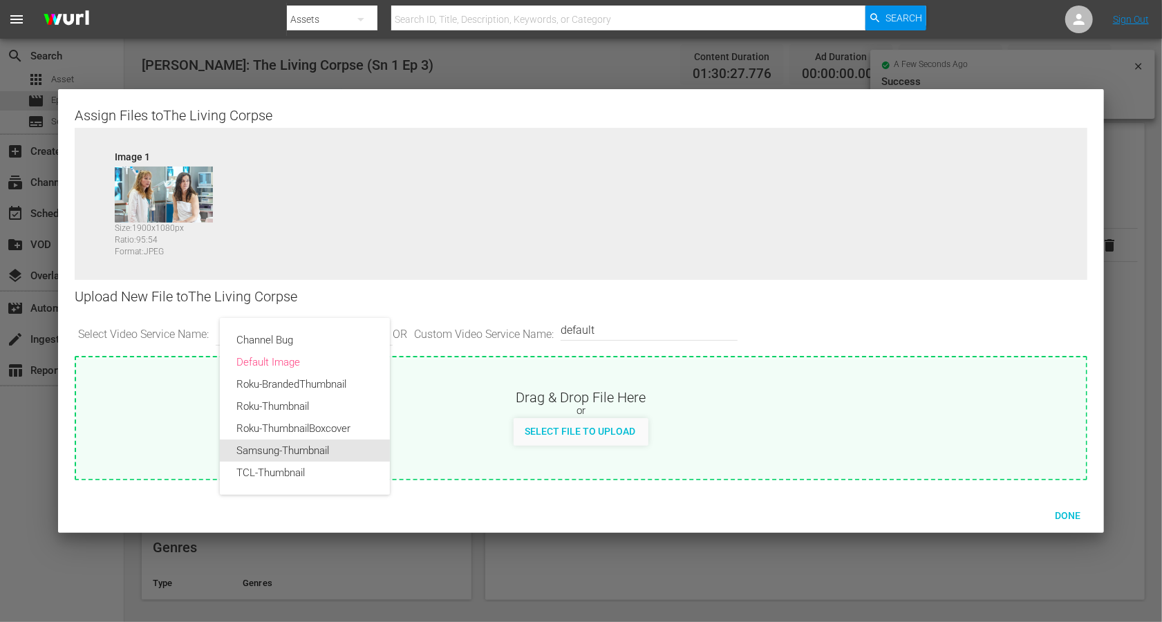
click at [307, 454] on div "Samsung-Thumbnail" at bounding box center [304, 451] width 137 height 22
type input "Samsung-Thumbnail"
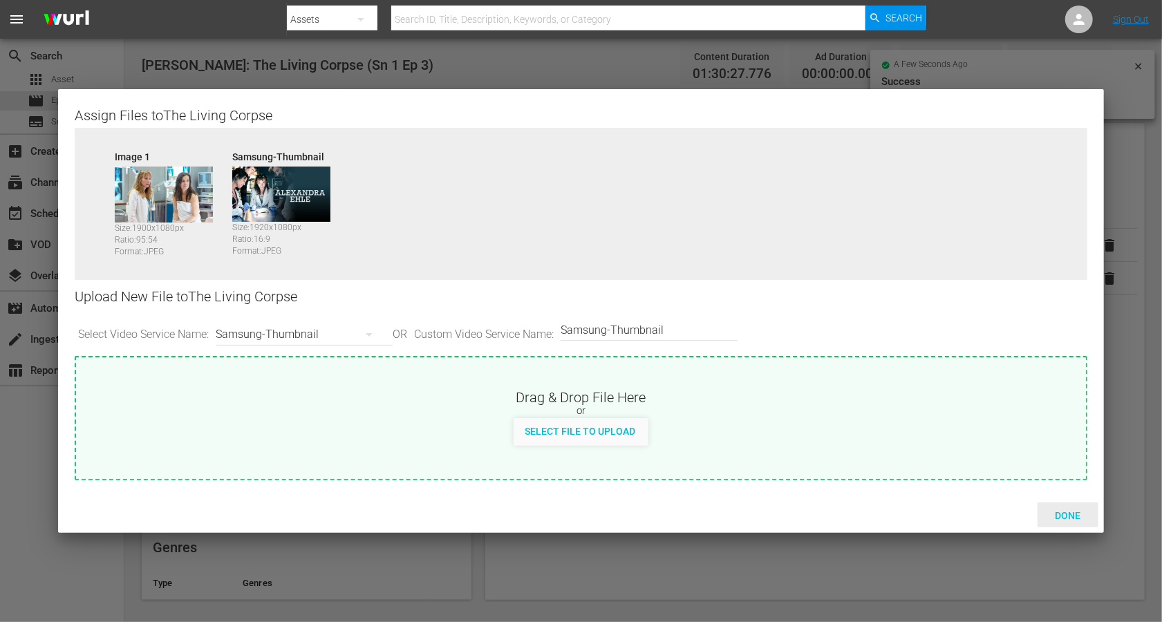
click at [871, 466] on span "Done" at bounding box center [1068, 515] width 48 height 11
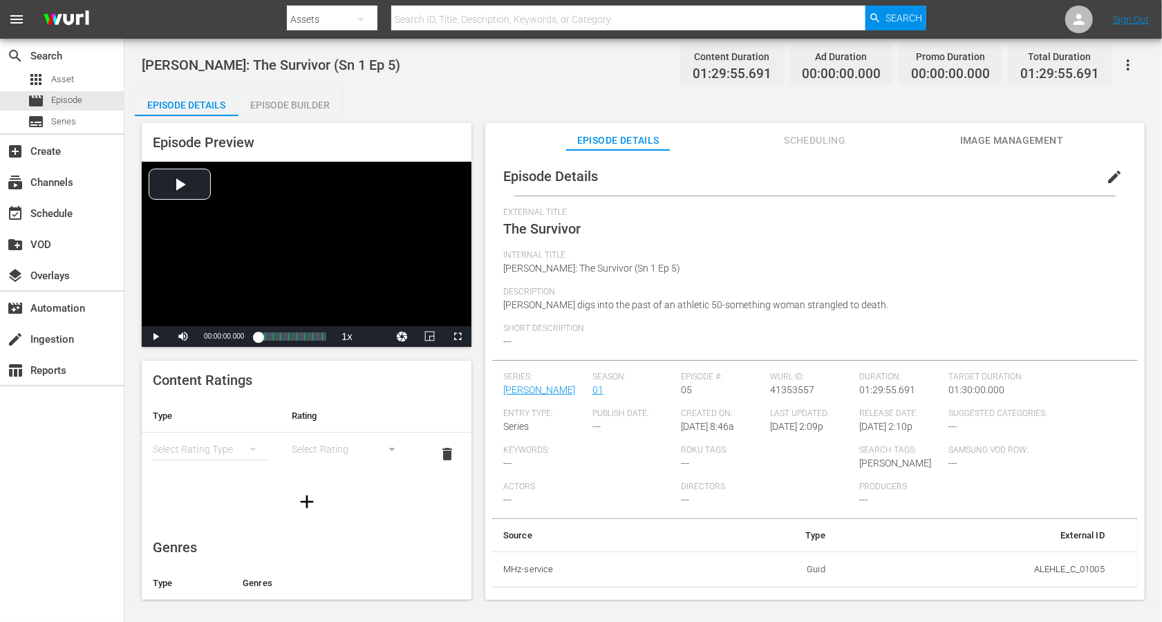
click at [871, 187] on button "edit" at bounding box center [1114, 176] width 33 height 33
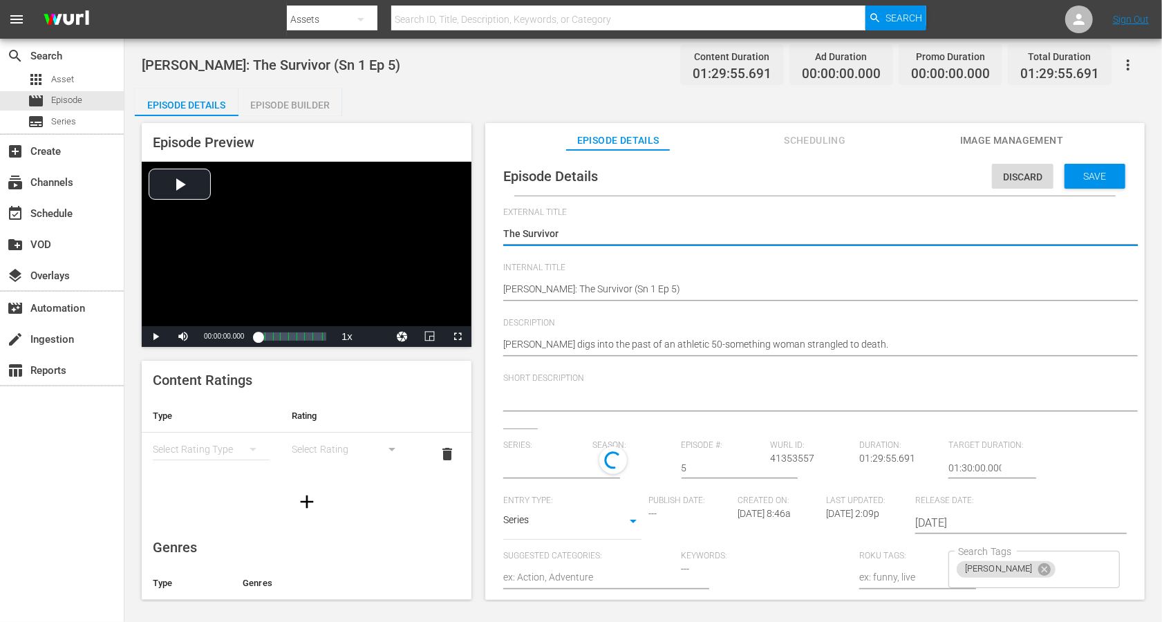
type input "[PERSON_NAME]"
click at [536, 230] on textarea "The Survivor" at bounding box center [811, 235] width 617 height 17
paste textarea "Alexandra Ehle: The Survivor (Sn 1 Ep 5)"
type textarea "Alexandra Ehle: The Survivor (Sn 1 Ep 5)"
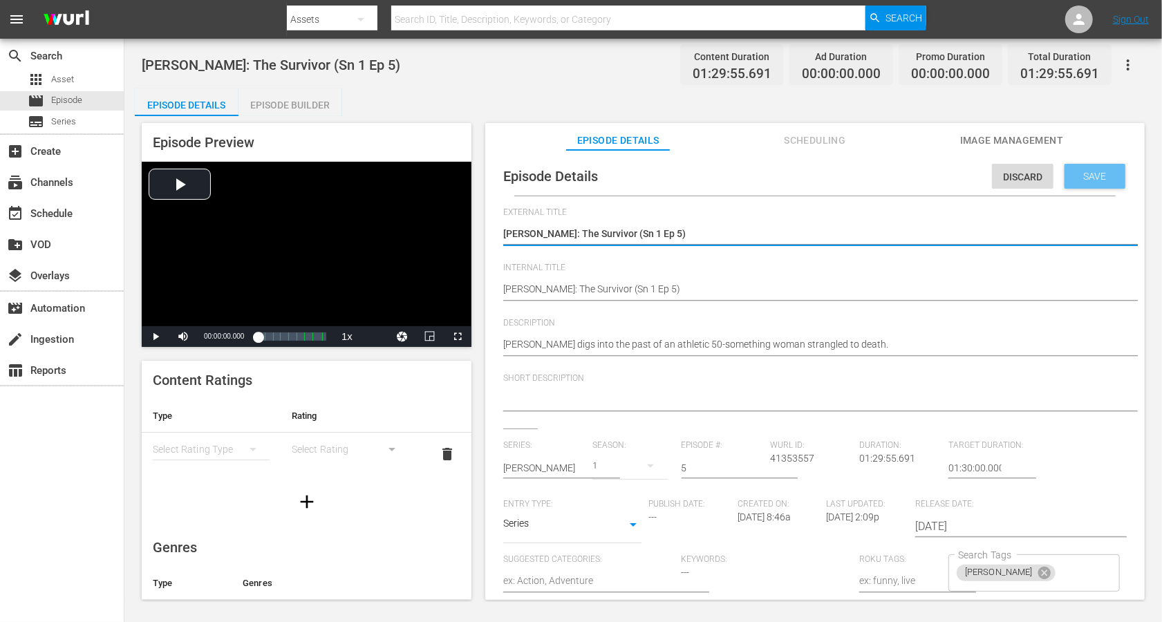
type textarea "Alexandra Ehle: The Survivor (Sn 1 Ep 5)"
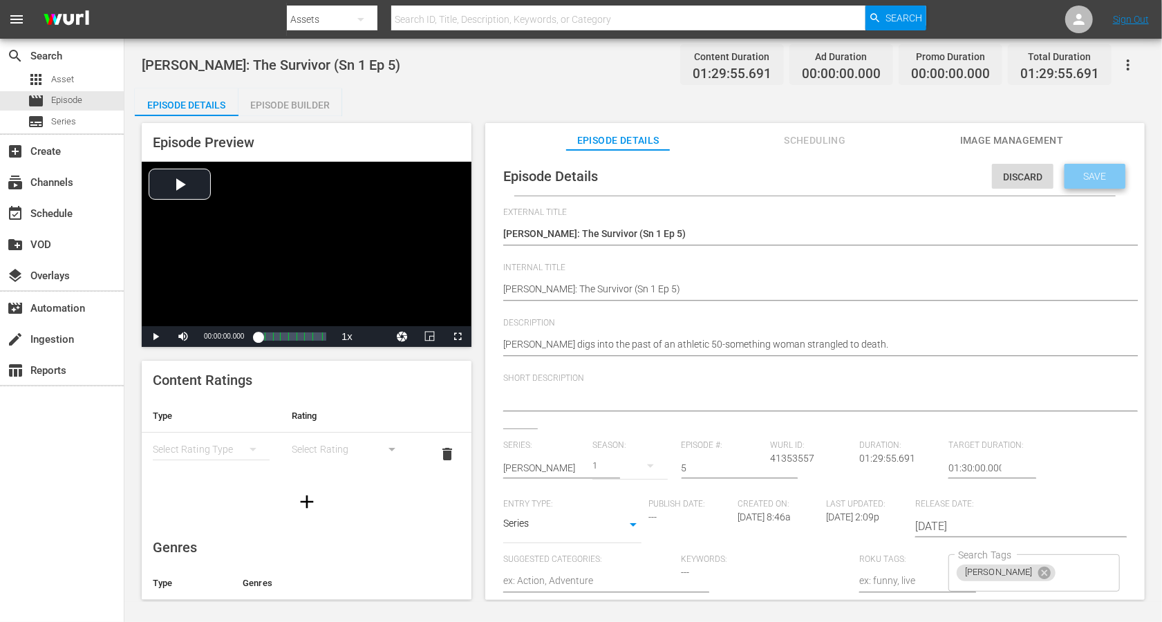
click at [871, 180] on span "Save" at bounding box center [1095, 176] width 45 height 11
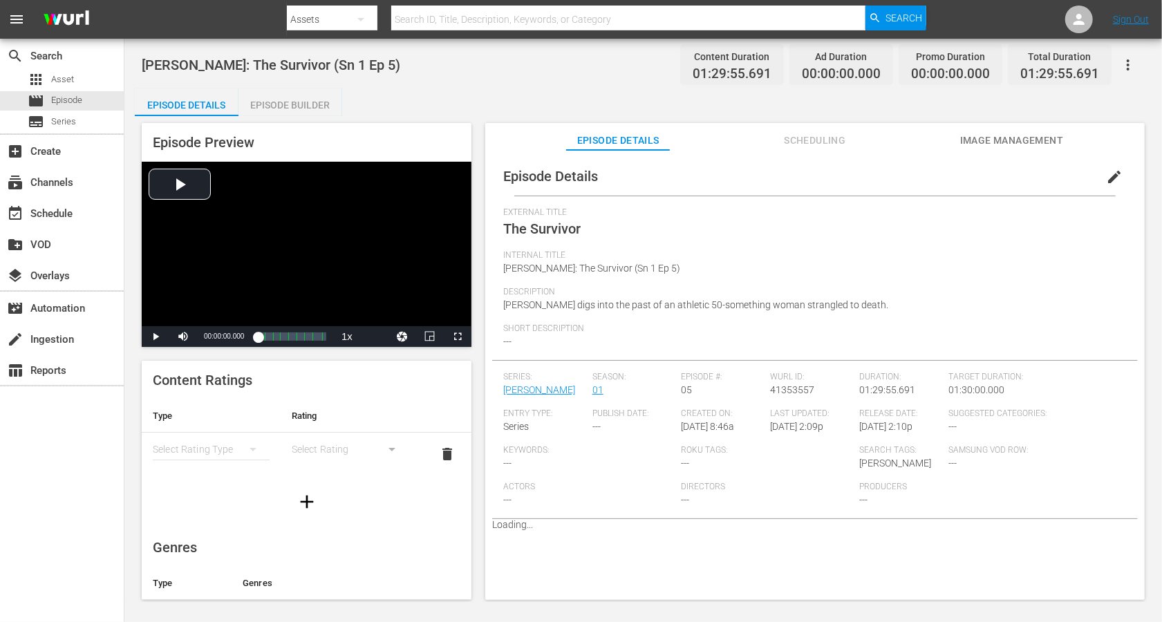
click at [871, 141] on span "Image Management" at bounding box center [1012, 140] width 104 height 17
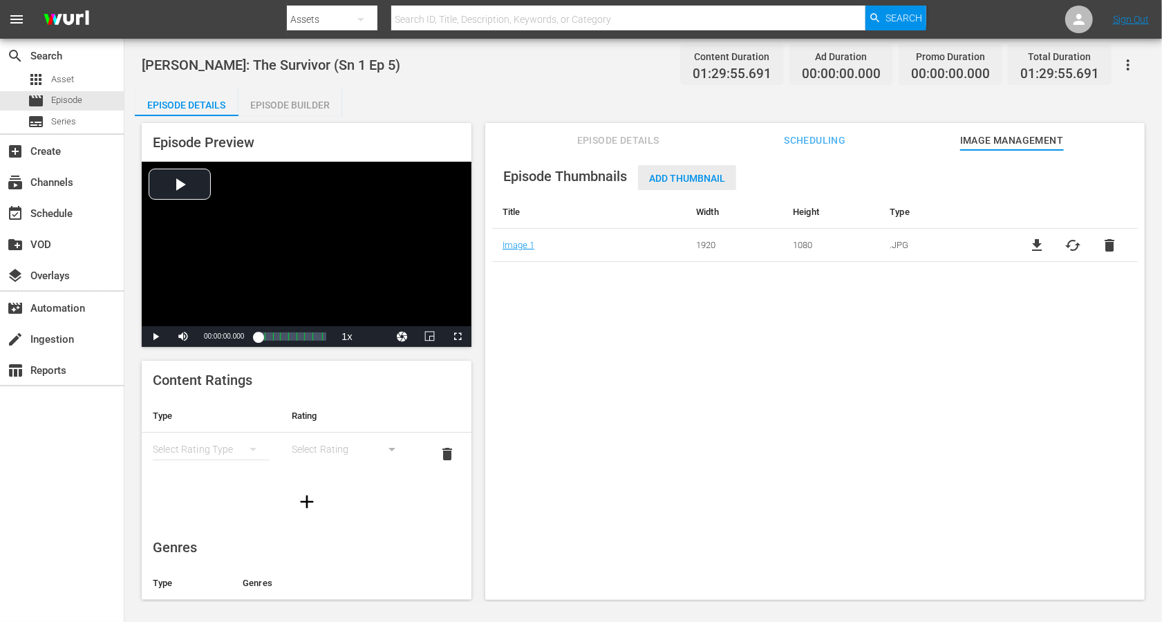
click at [672, 175] on span "Add Thumbnail" at bounding box center [687, 178] width 98 height 11
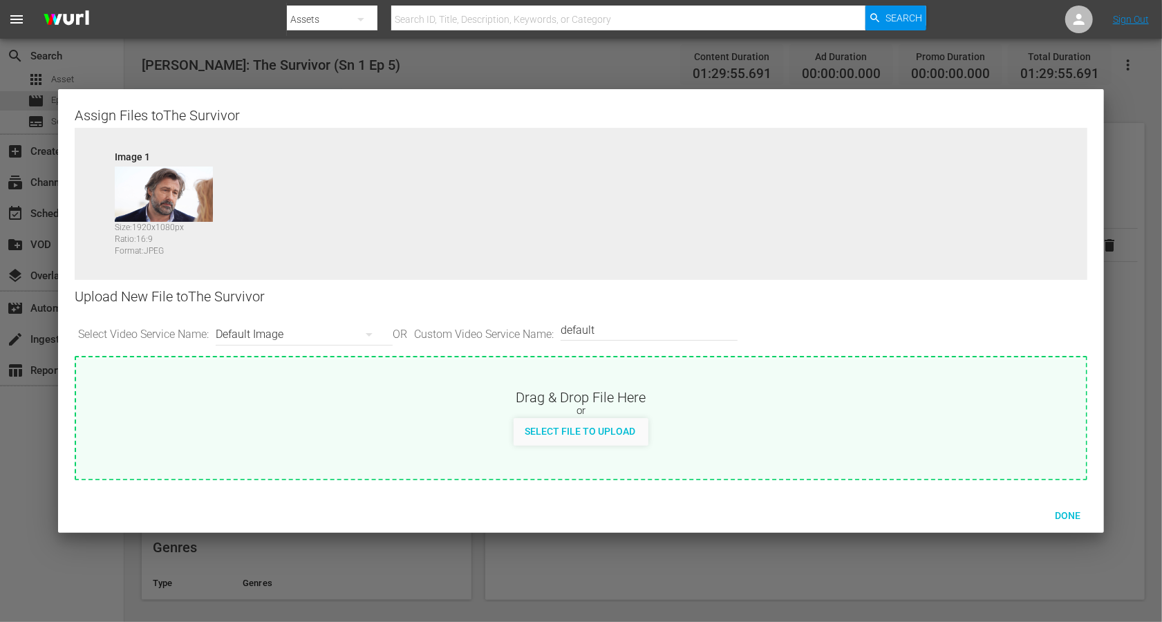
click at [268, 328] on div "Default Image" at bounding box center [301, 334] width 170 height 39
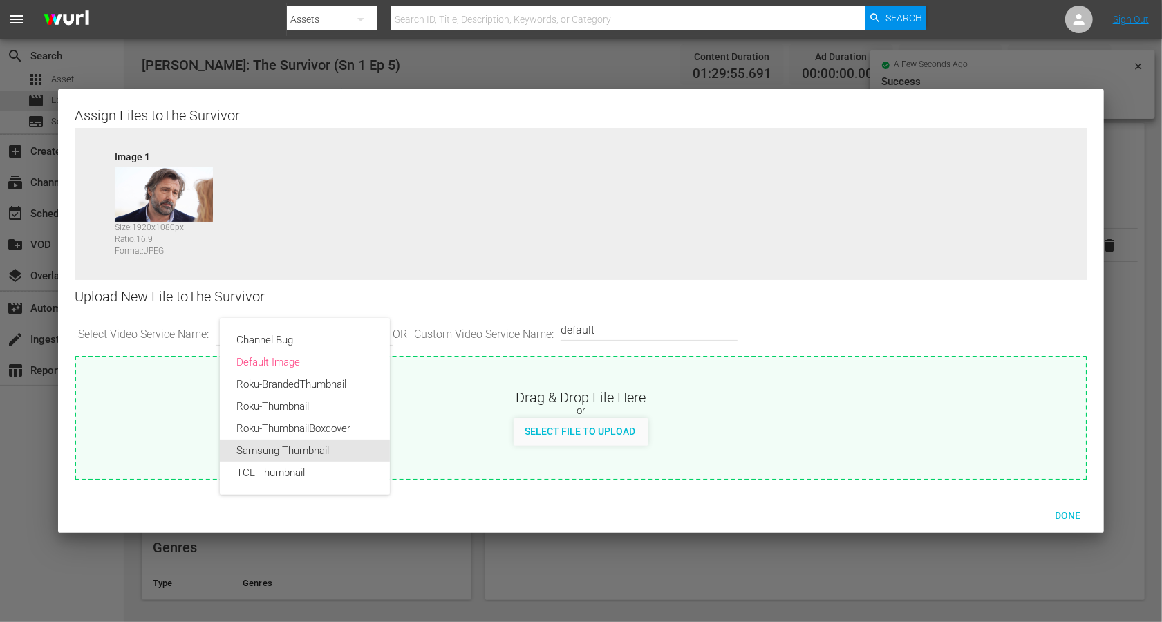
click at [279, 447] on div "Samsung-Thumbnail" at bounding box center [304, 451] width 137 height 22
type input "Samsung-Thumbnail"
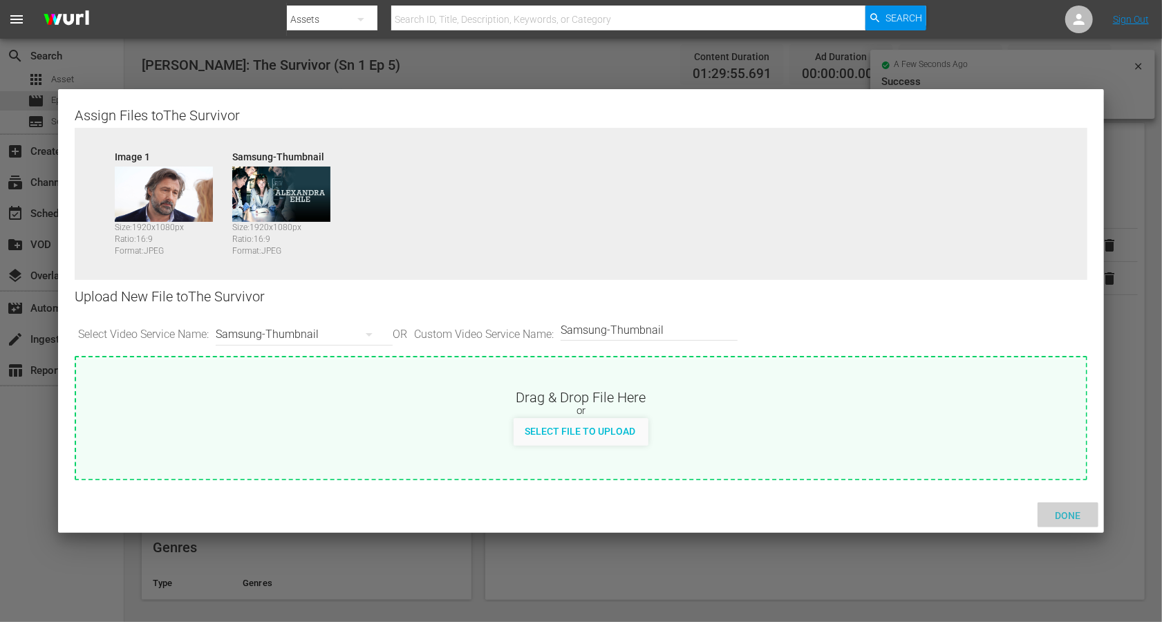
click at [871, 466] on span "Done" at bounding box center [1068, 515] width 48 height 11
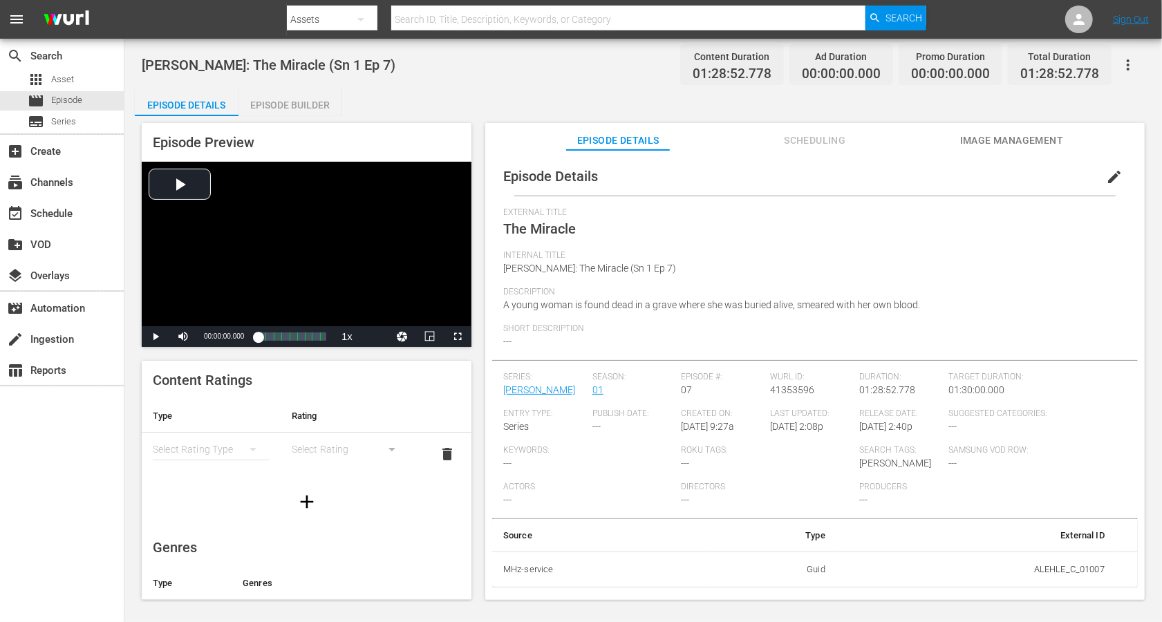
click at [871, 184] on span "edit" at bounding box center [1114, 177] width 17 height 17
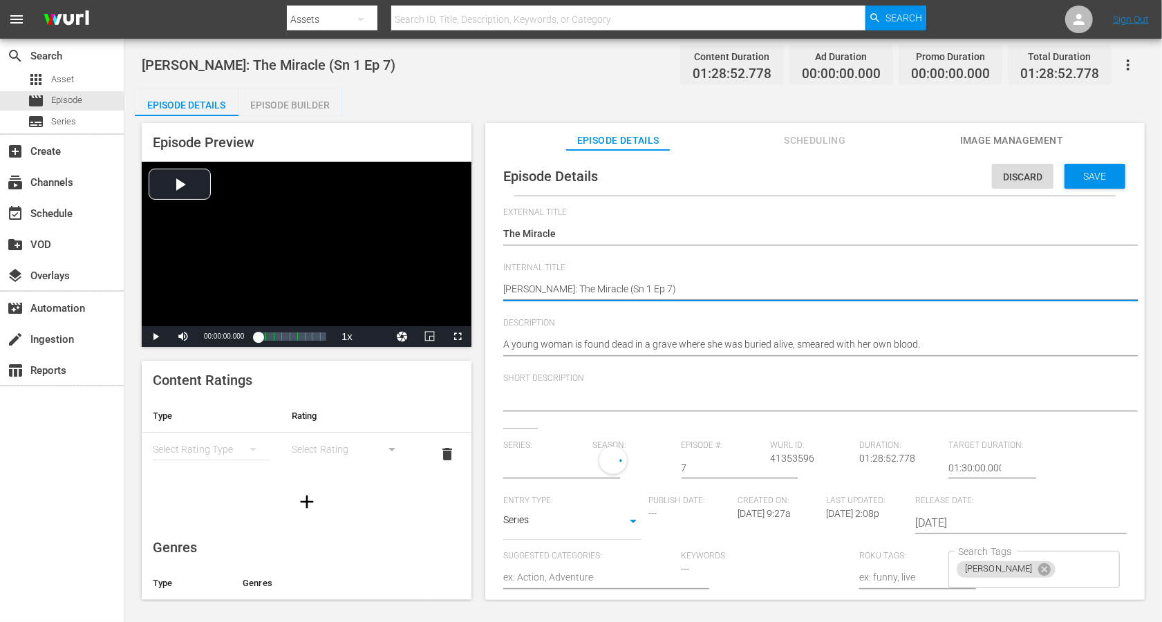
type input "[PERSON_NAME]"
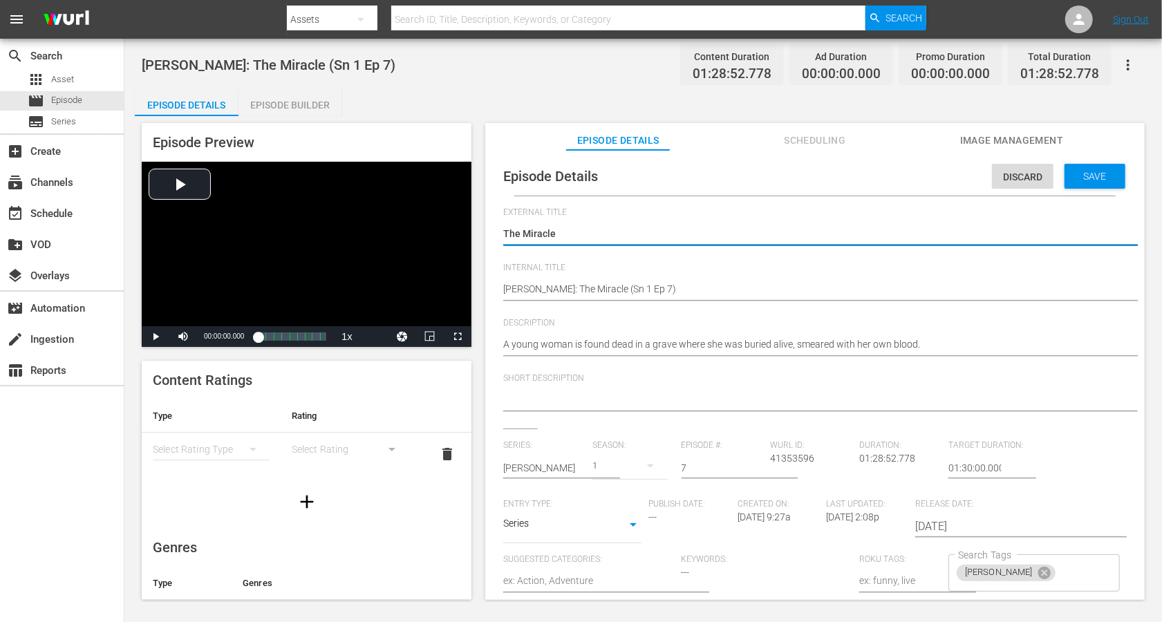
click at [543, 231] on textarea "The Miracle" at bounding box center [811, 235] width 617 height 17
paste textarea "Alexandra Ehle: The Miracle (Sn 1 Ep 7)"
type textarea "Alexandra Ehle: The Miracle (Sn 1 Ep 7)"
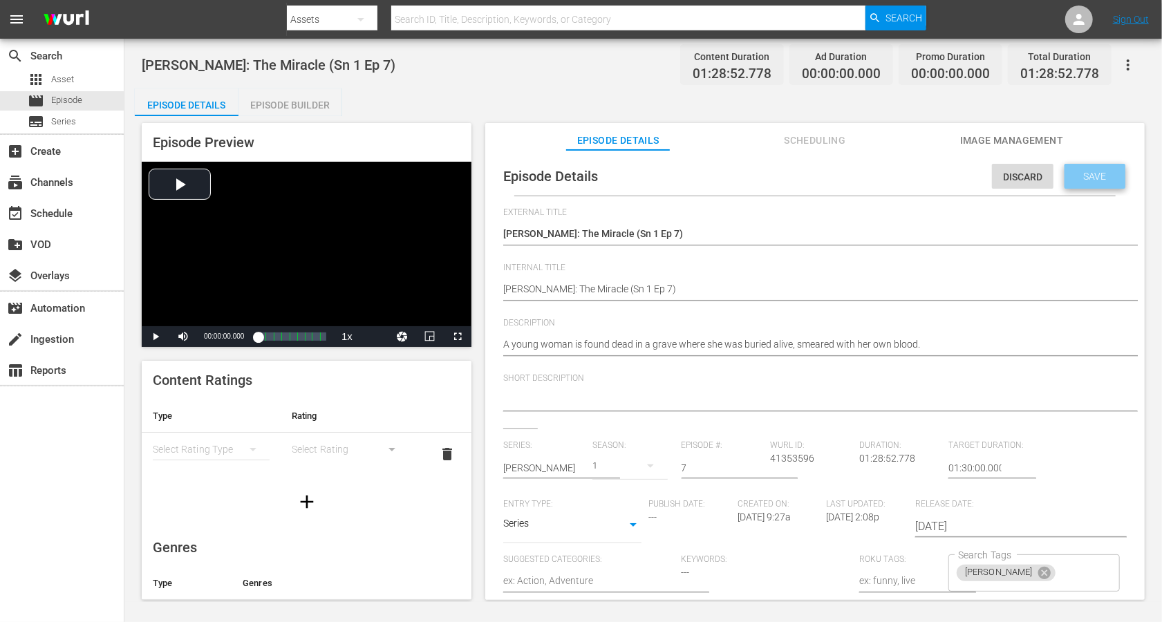
click at [871, 178] on span "Save" at bounding box center [1095, 176] width 45 height 11
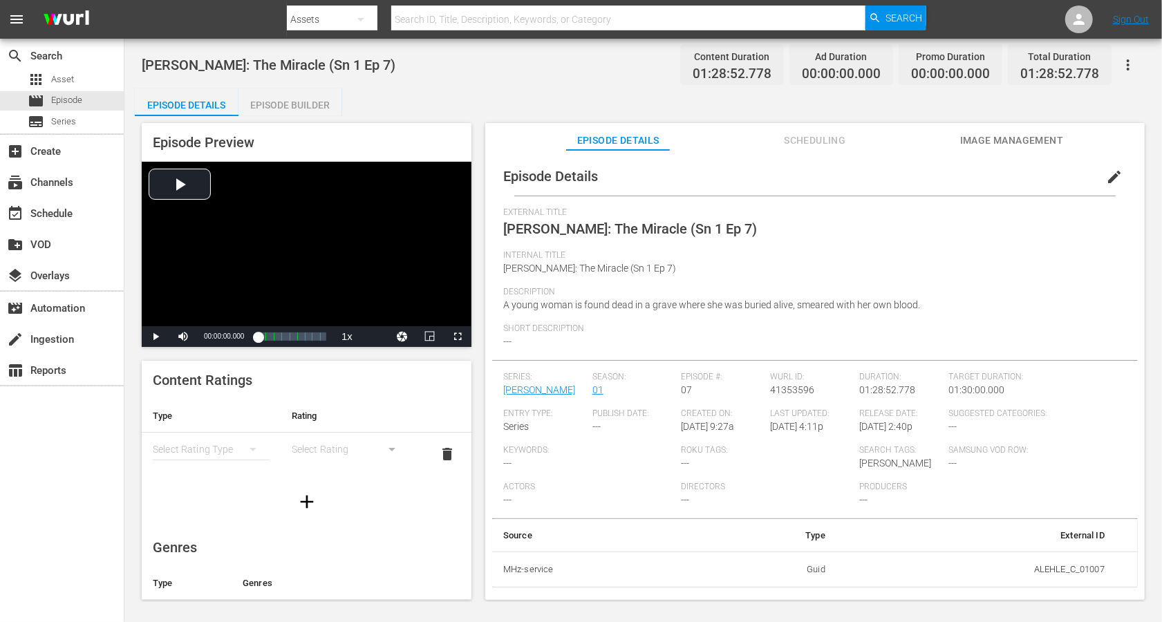
click at [871, 138] on span "Image Management" at bounding box center [1012, 140] width 104 height 17
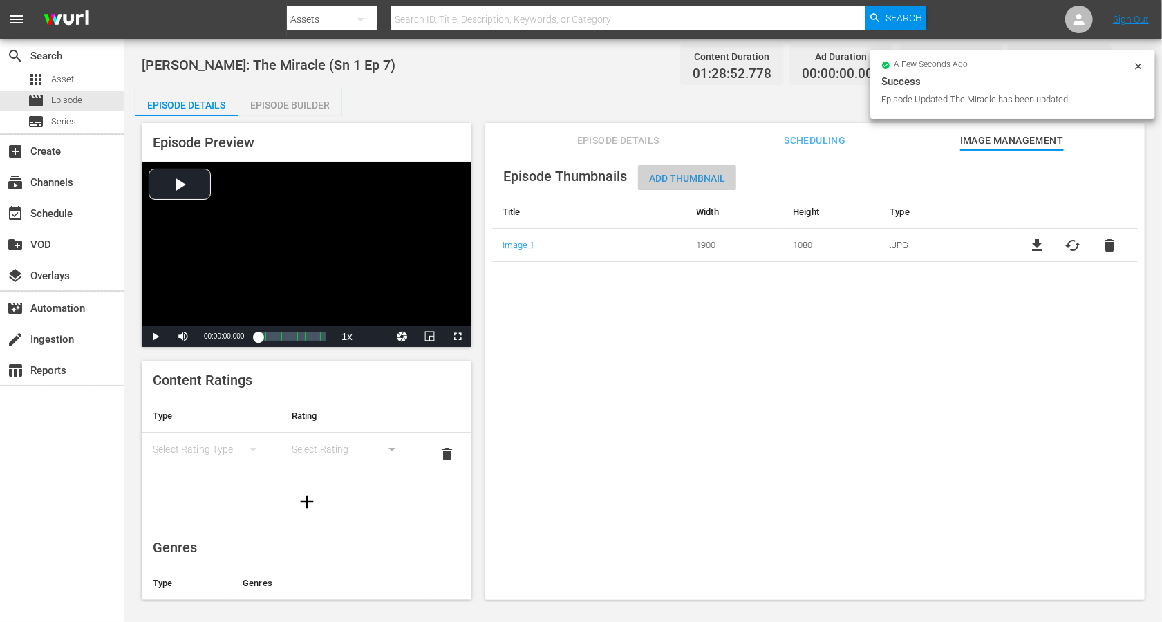
click at [669, 169] on div "Add Thumbnail" at bounding box center [687, 178] width 98 height 26
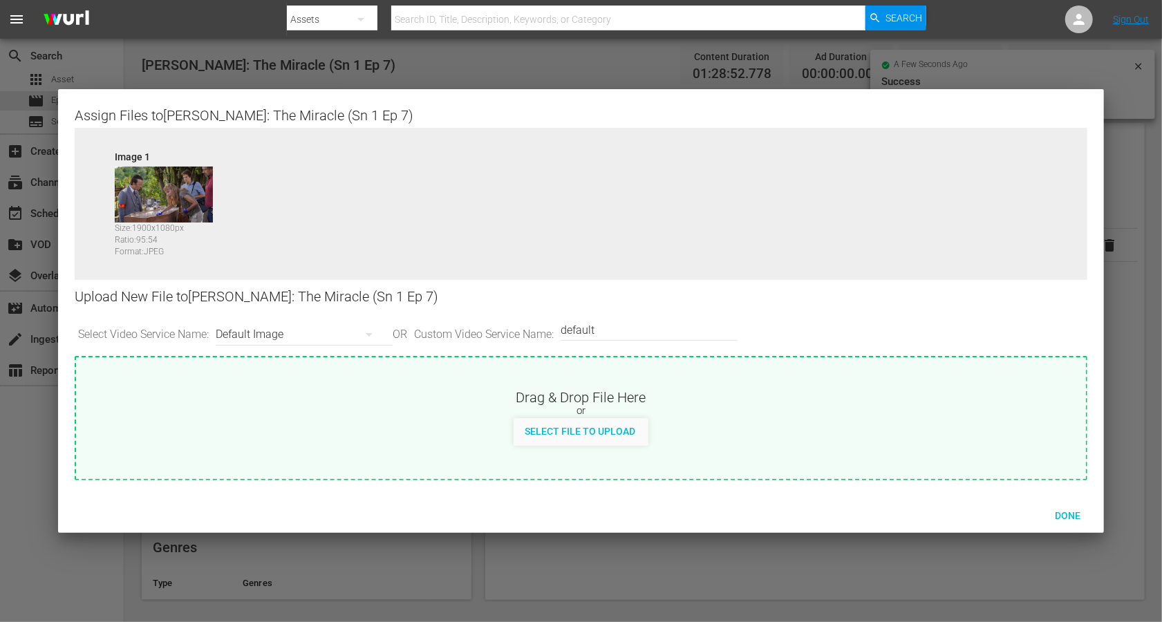
click at [246, 337] on div "Default Image" at bounding box center [301, 334] width 170 height 39
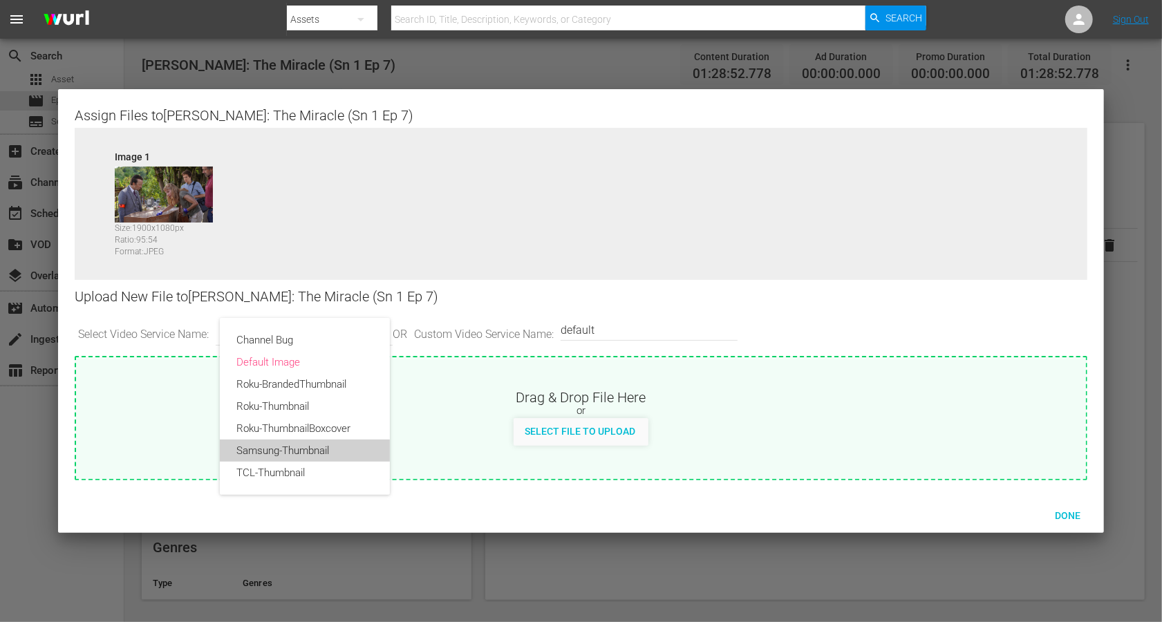
click at [281, 454] on div "Samsung-Thumbnail" at bounding box center [304, 451] width 137 height 22
type input "Samsung-Thumbnail"
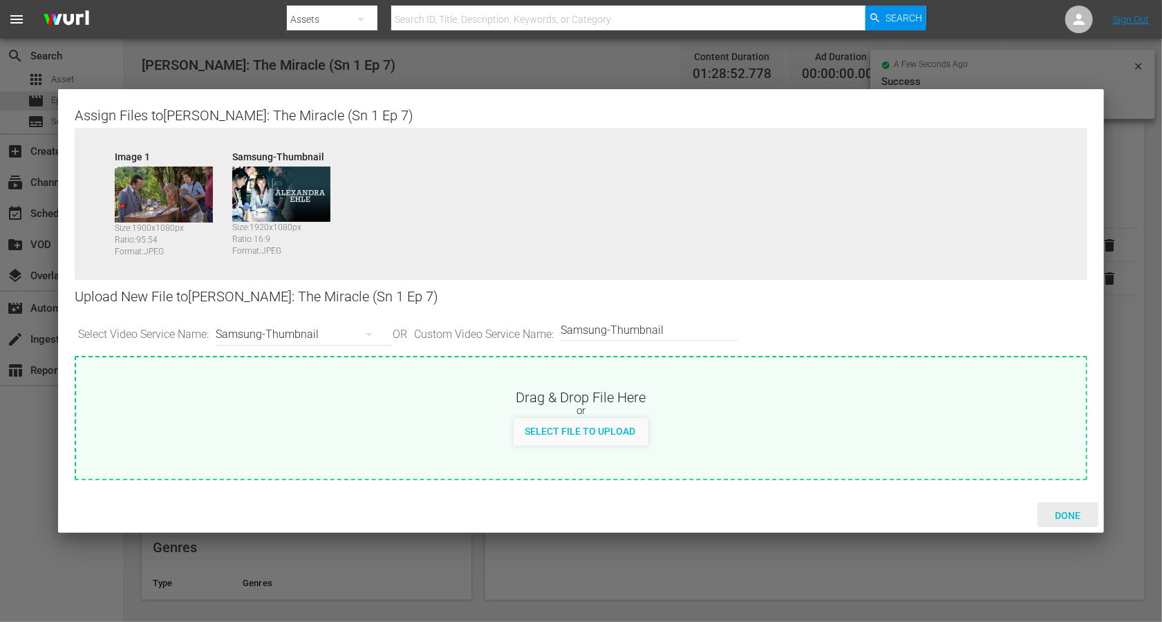
click at [871, 466] on span "Done" at bounding box center [1068, 515] width 48 height 11
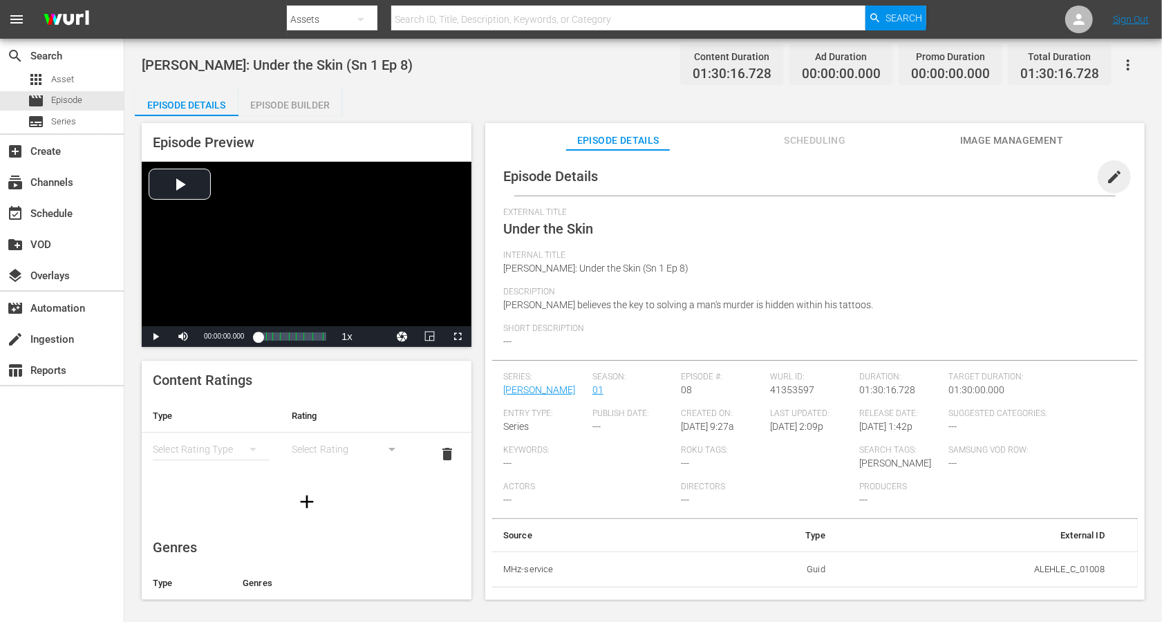
click at [871, 177] on span "edit" at bounding box center [1114, 177] width 17 height 17
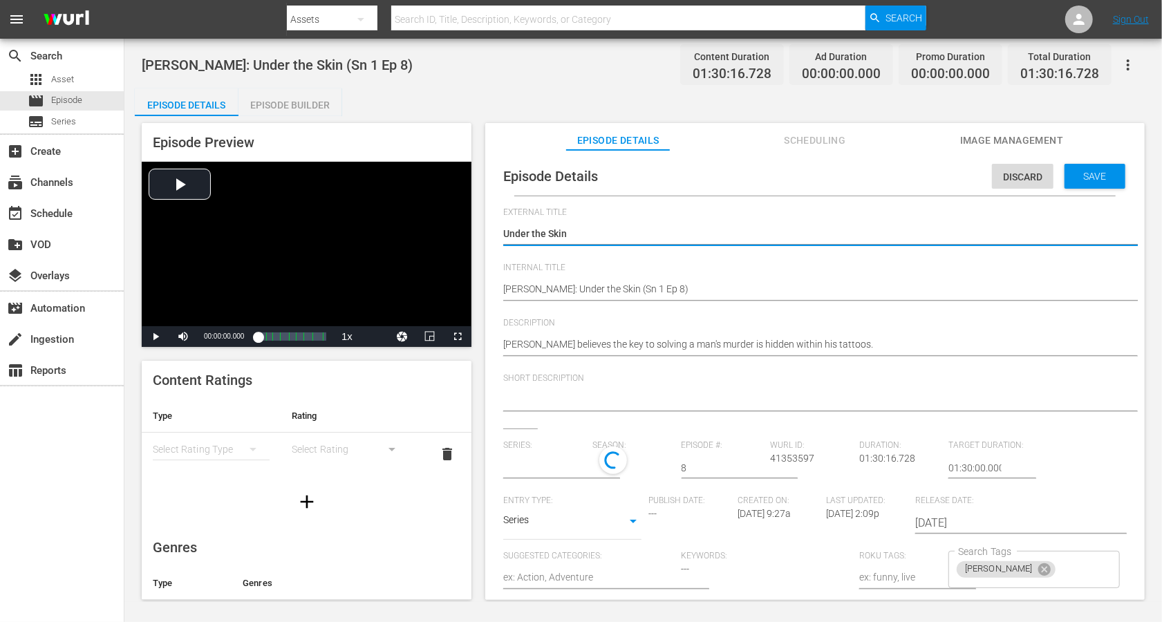
type input "[PERSON_NAME]"
click at [534, 235] on textarea "Under the Skin" at bounding box center [811, 235] width 617 height 17
paste textarea "[PERSON_NAME]: Under the Skin (Sn 1 Ep 8)"
type textarea "[PERSON_NAME]: Under the Skin (Sn 1 Ep 8)"
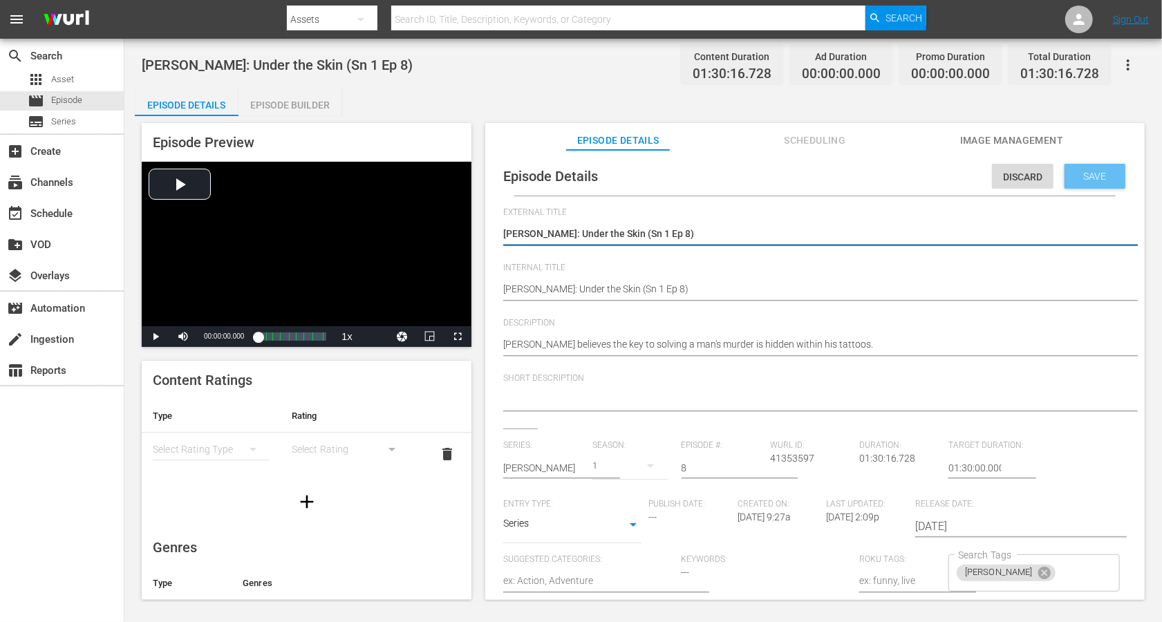
type textarea "[PERSON_NAME]: Under the Skin (Sn 1 Ep 8)"
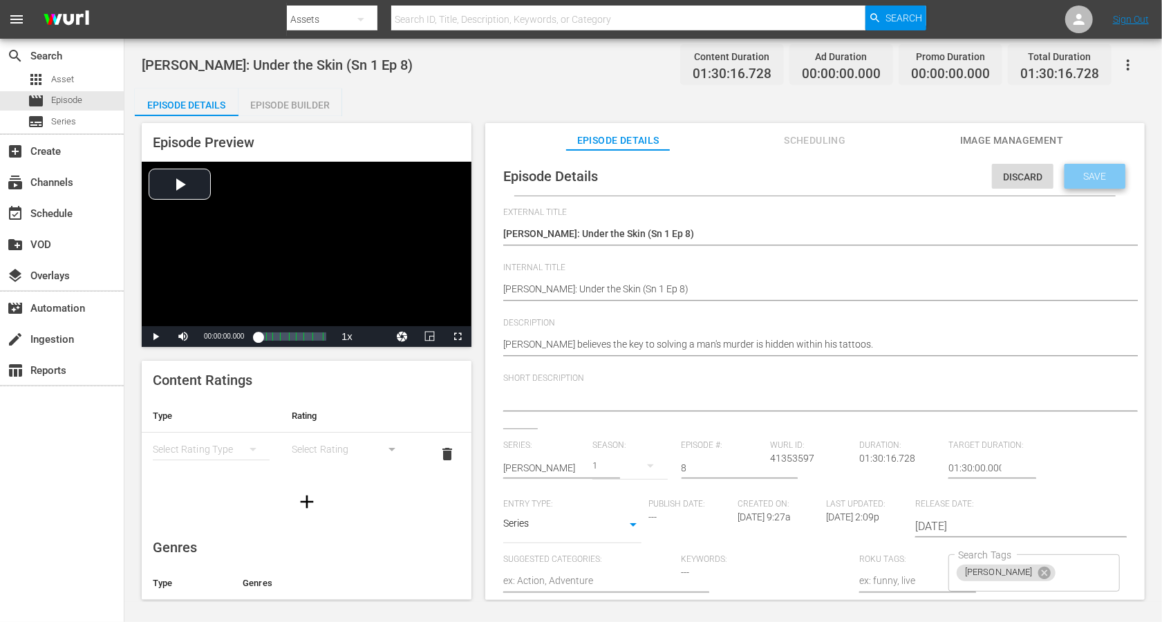
click at [871, 176] on span "Save" at bounding box center [1095, 176] width 45 height 11
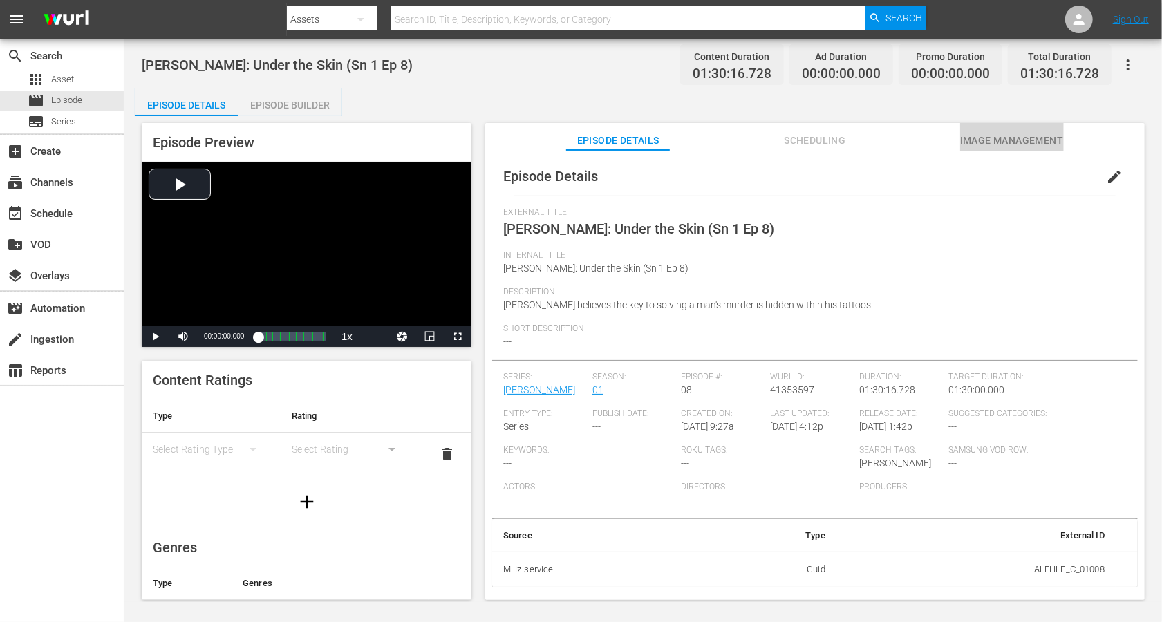
click at [871, 135] on span "Image Management" at bounding box center [1012, 140] width 104 height 17
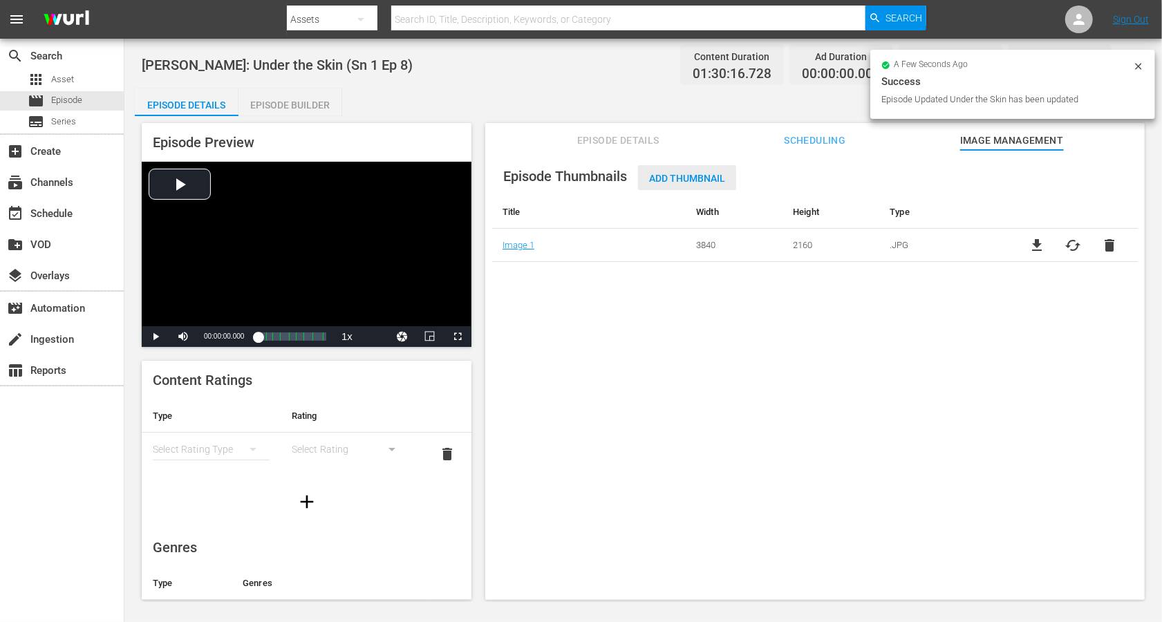
click at [708, 184] on span "Add Thumbnail" at bounding box center [687, 178] width 98 height 11
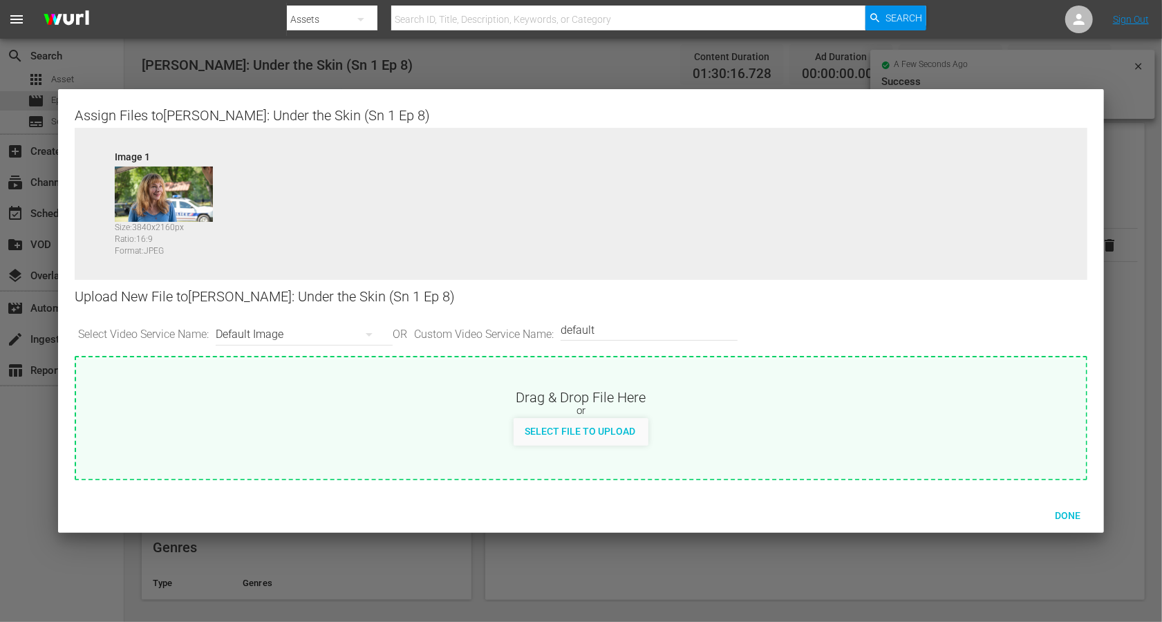
click at [292, 328] on div "Default Image" at bounding box center [301, 334] width 170 height 39
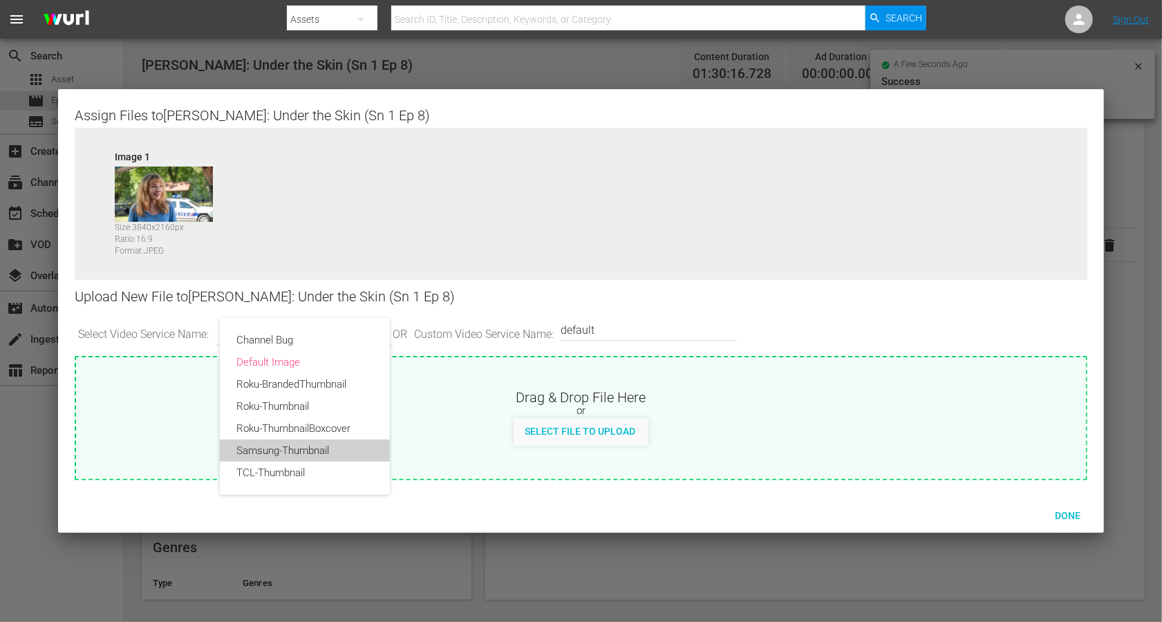
click at [263, 447] on div "Samsung-Thumbnail" at bounding box center [304, 451] width 137 height 22
type input "Samsung-Thumbnail"
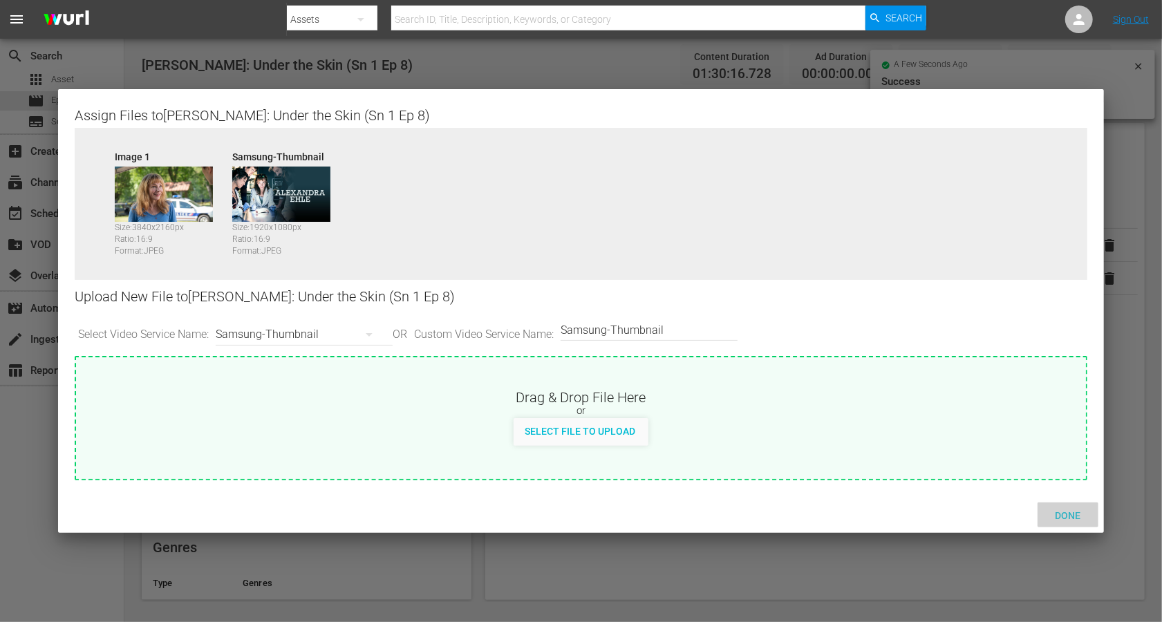
click at [871, 466] on span "Done" at bounding box center [1068, 515] width 48 height 11
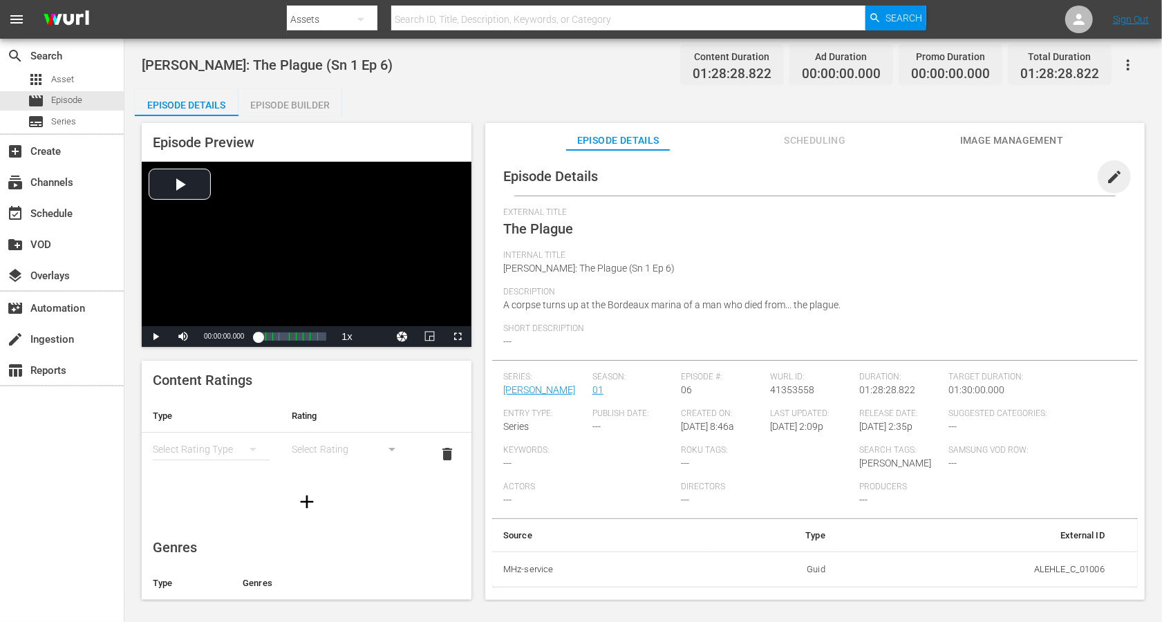
click at [871, 174] on span "edit" at bounding box center [1114, 177] width 17 height 17
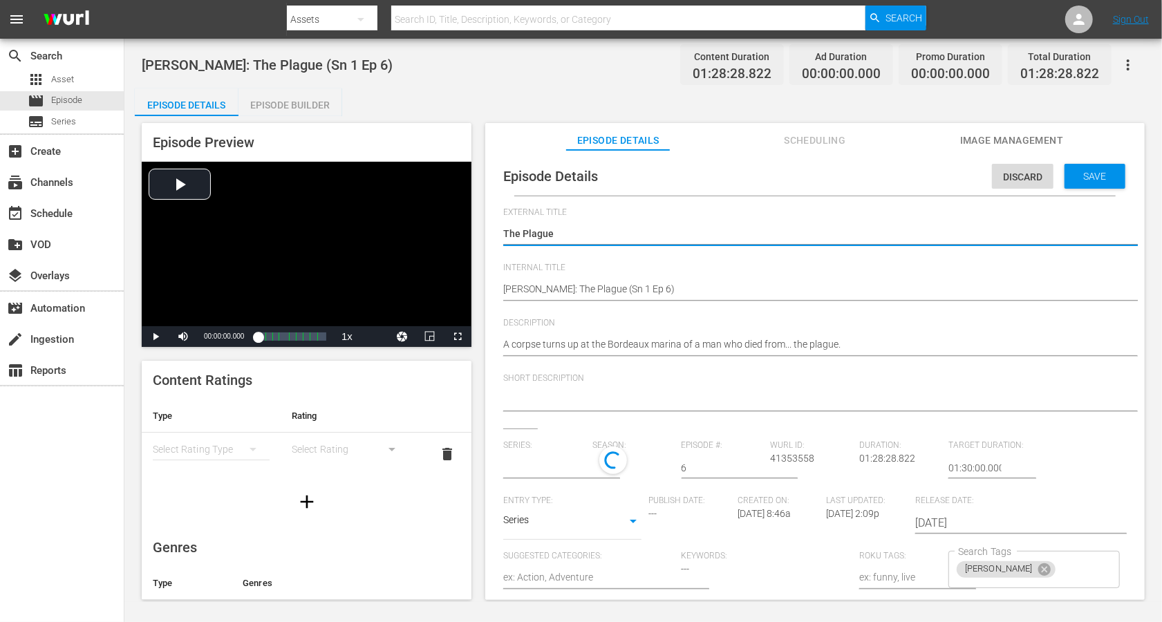
type input "[PERSON_NAME]"
click at [540, 234] on textarea "The Plague" at bounding box center [811, 235] width 617 height 17
paste textarea "[PERSON_NAME]: The Plague (Sn 1 Ep 6)"
type textarea "[PERSON_NAME]: The Plague (Sn 1 Ep 6)"
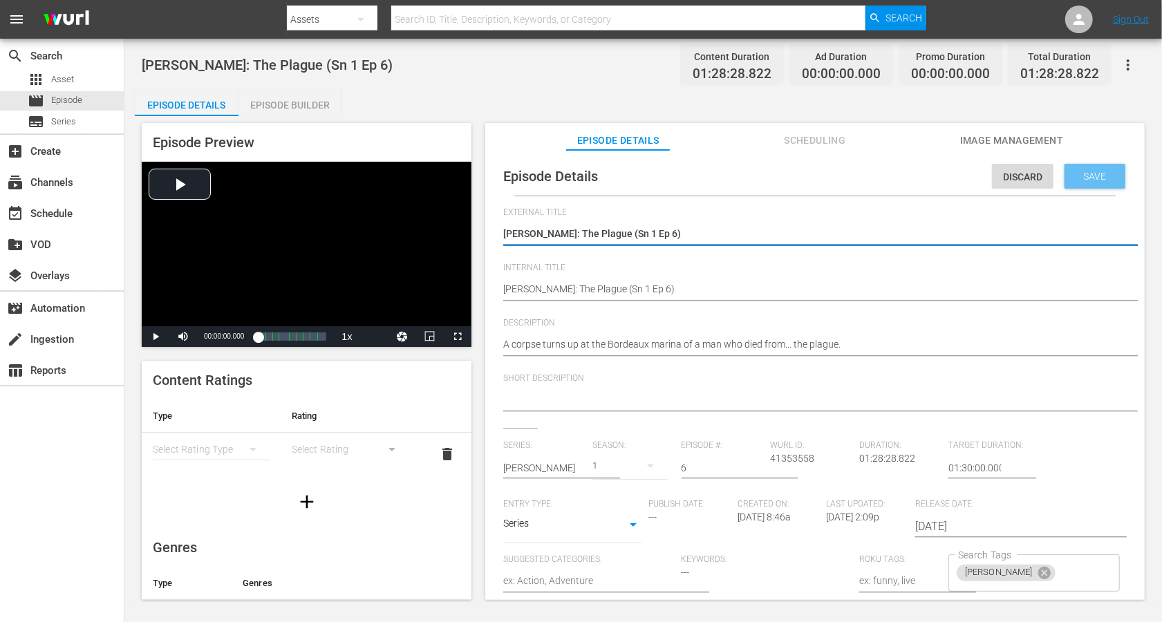
type textarea "[PERSON_NAME]: The Plague (Sn 1 Ep 6)"
click at [871, 177] on span "Save" at bounding box center [1095, 176] width 45 height 11
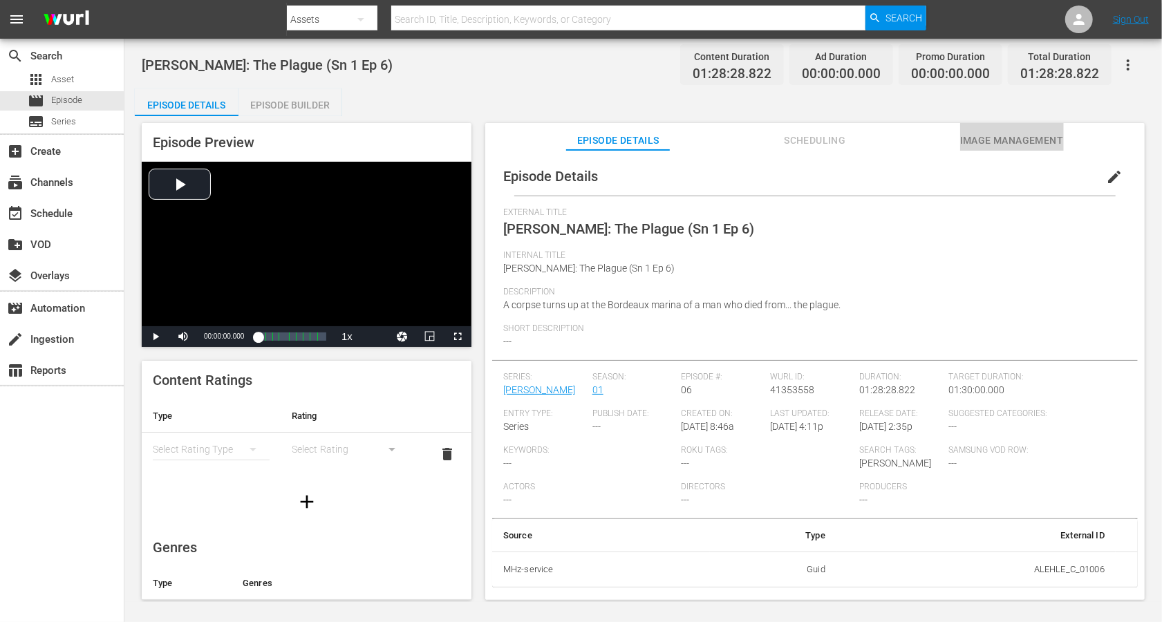
click at [871, 139] on span "Image Management" at bounding box center [1012, 140] width 104 height 17
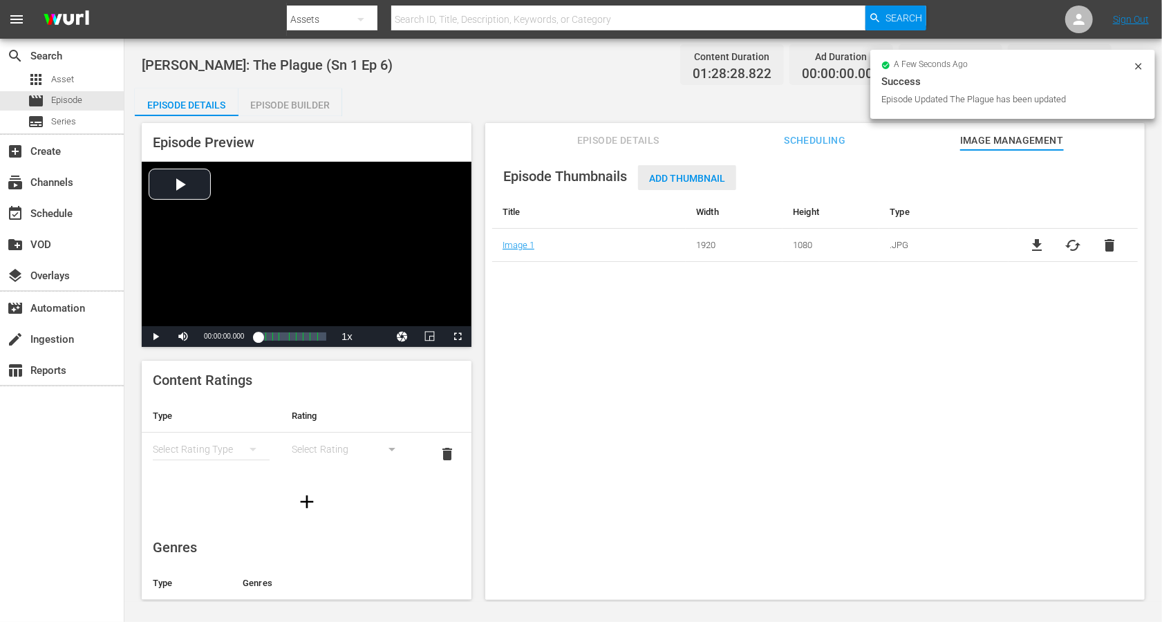
click at [699, 179] on span "Add Thumbnail" at bounding box center [687, 178] width 98 height 11
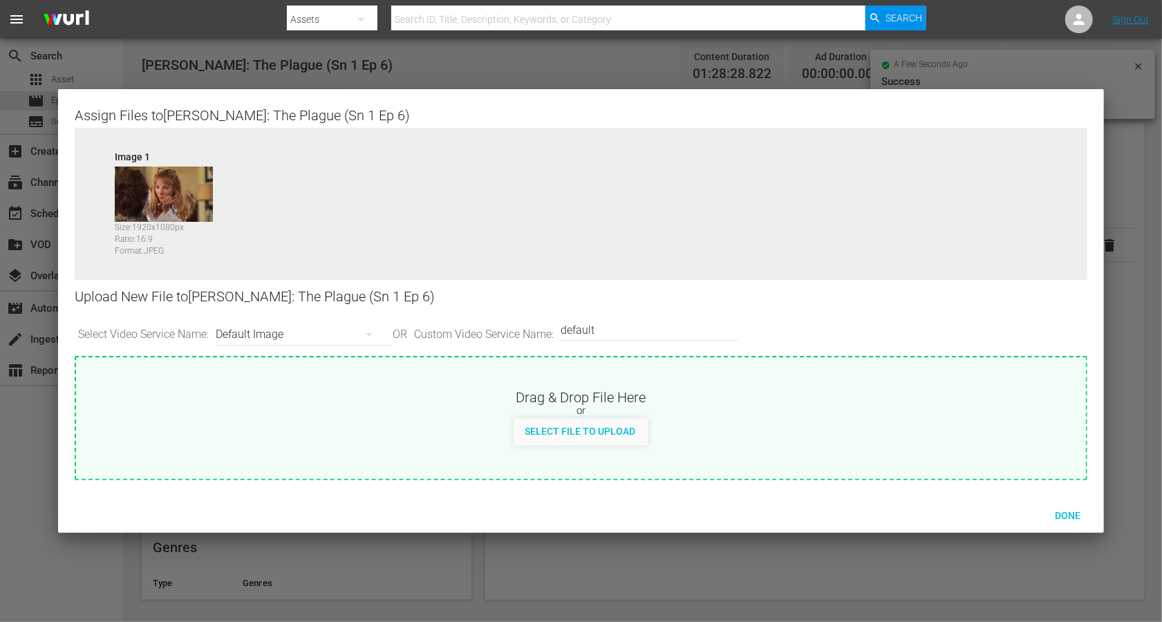
click at [293, 332] on div "Default Image" at bounding box center [301, 334] width 170 height 39
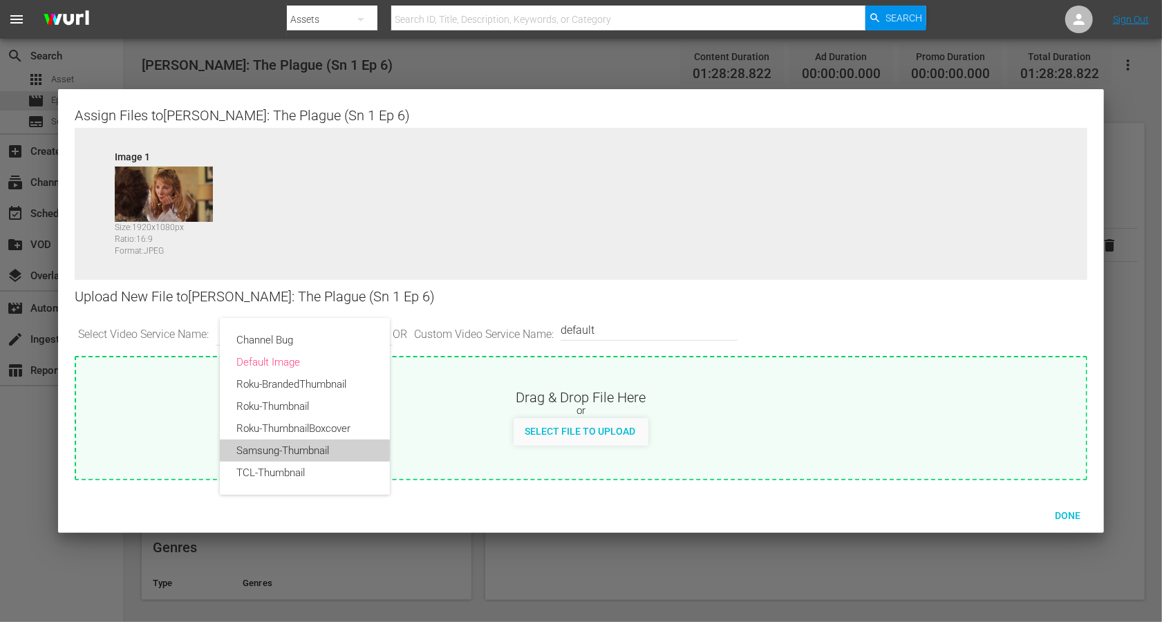
click at [284, 448] on div "Samsung-Thumbnail" at bounding box center [304, 451] width 137 height 22
type input "Samsung-Thumbnail"
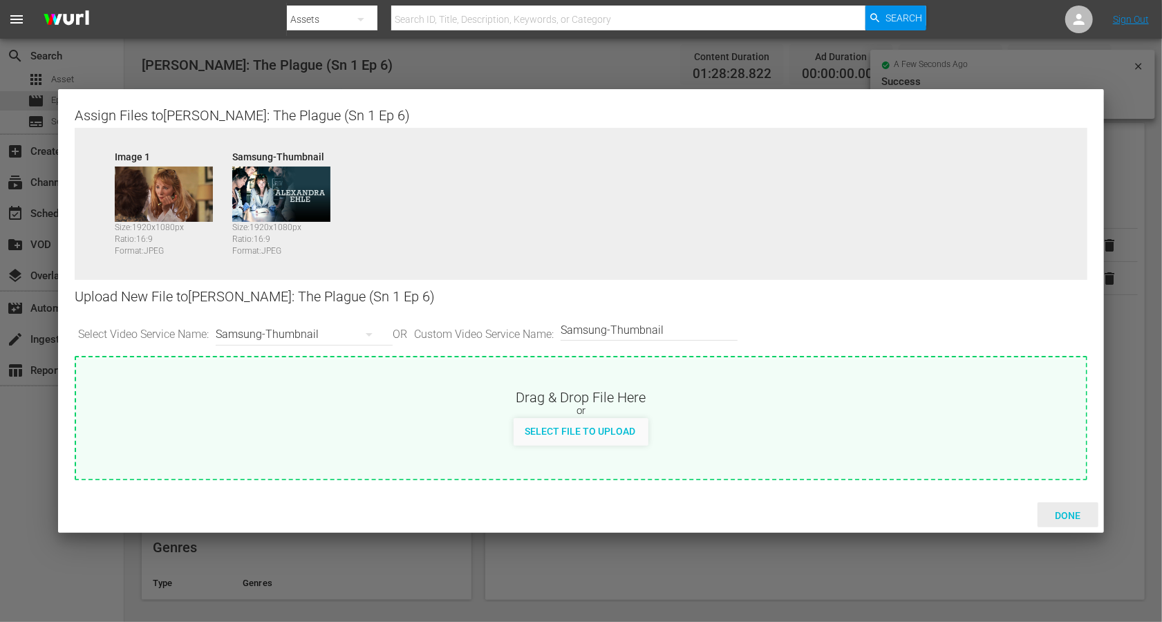
click at [871, 466] on span "Done" at bounding box center [1068, 515] width 48 height 11
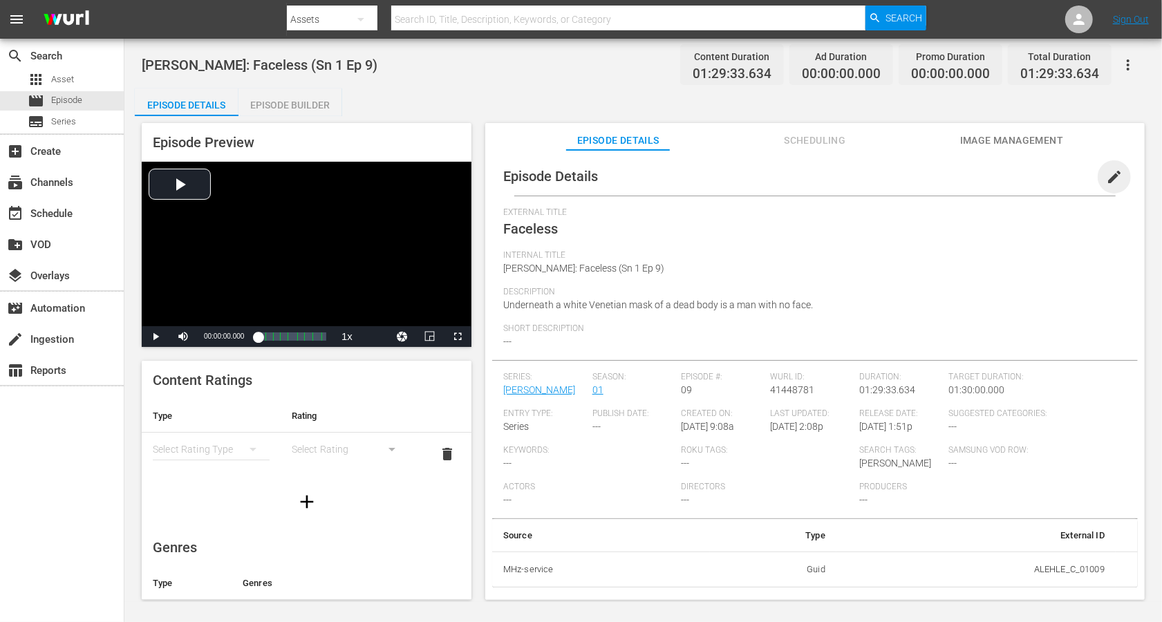
click at [871, 183] on span "edit" at bounding box center [1114, 177] width 17 height 17
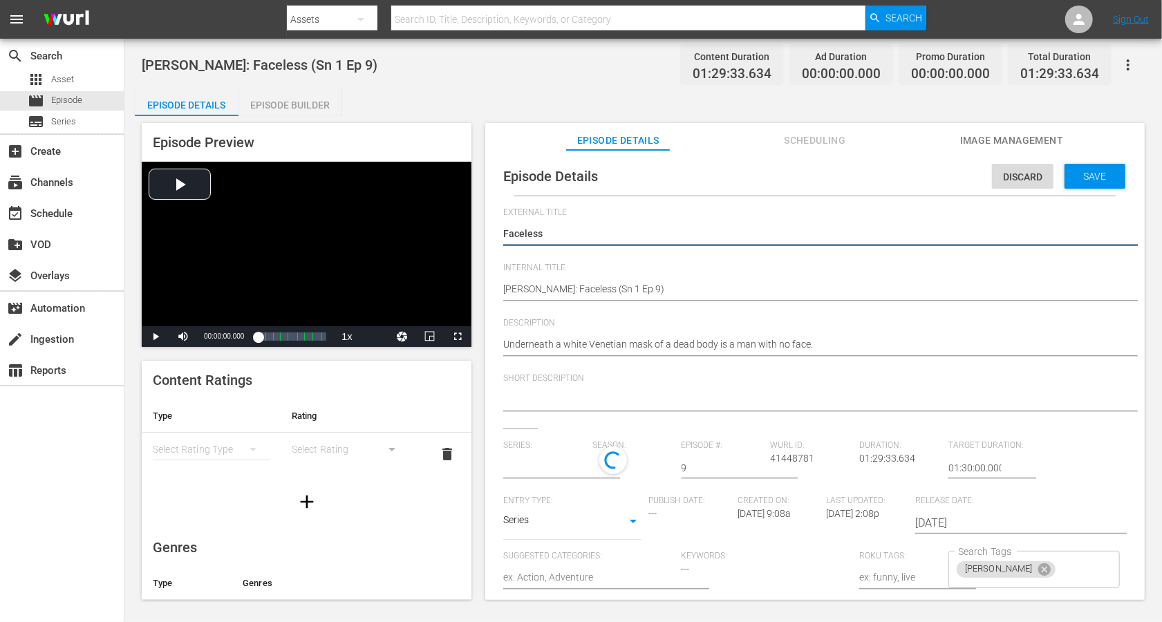
type input "[PERSON_NAME]"
click at [551, 232] on textarea "Faceless" at bounding box center [811, 235] width 617 height 17
paste textarea "[PERSON_NAME]: Faceless (Sn 1 Ep 9)"
type textarea "[PERSON_NAME]: Faceless (Sn 1 Ep 9)"
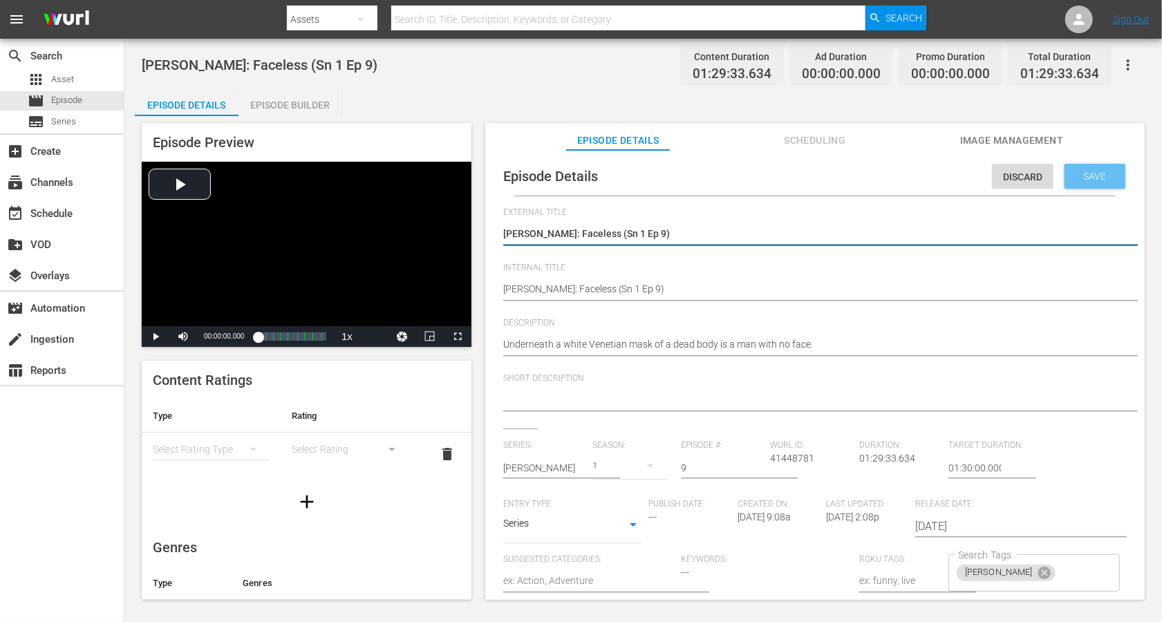
type textarea "[PERSON_NAME]: Faceless (Sn 1 Ep 9)"
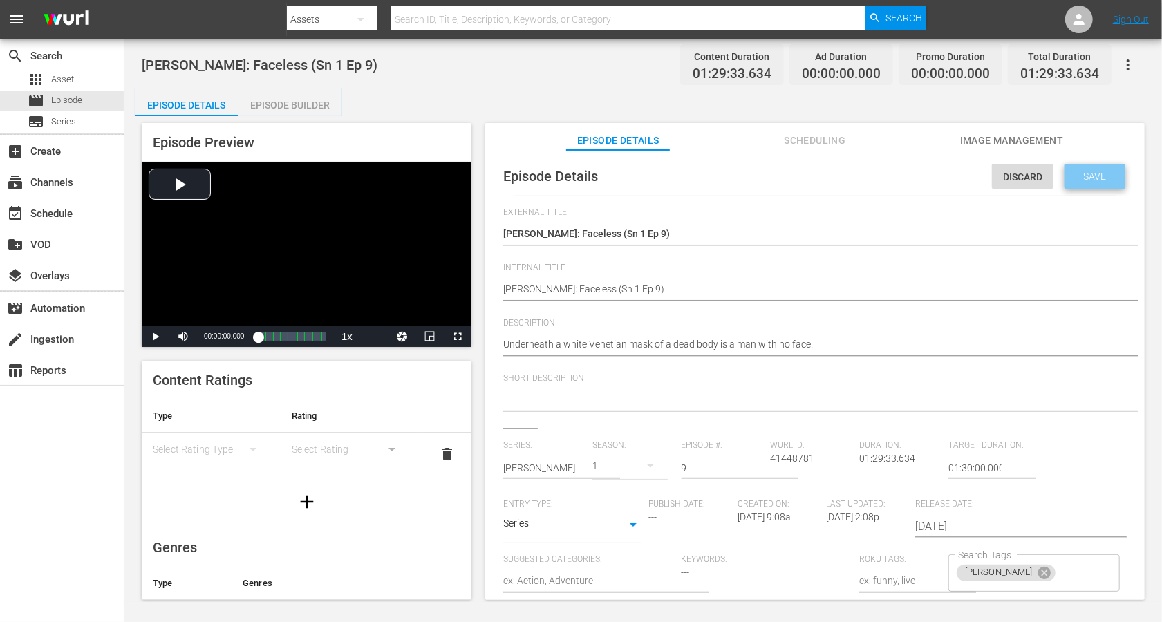
click at [871, 180] on span "Save" at bounding box center [1095, 176] width 45 height 11
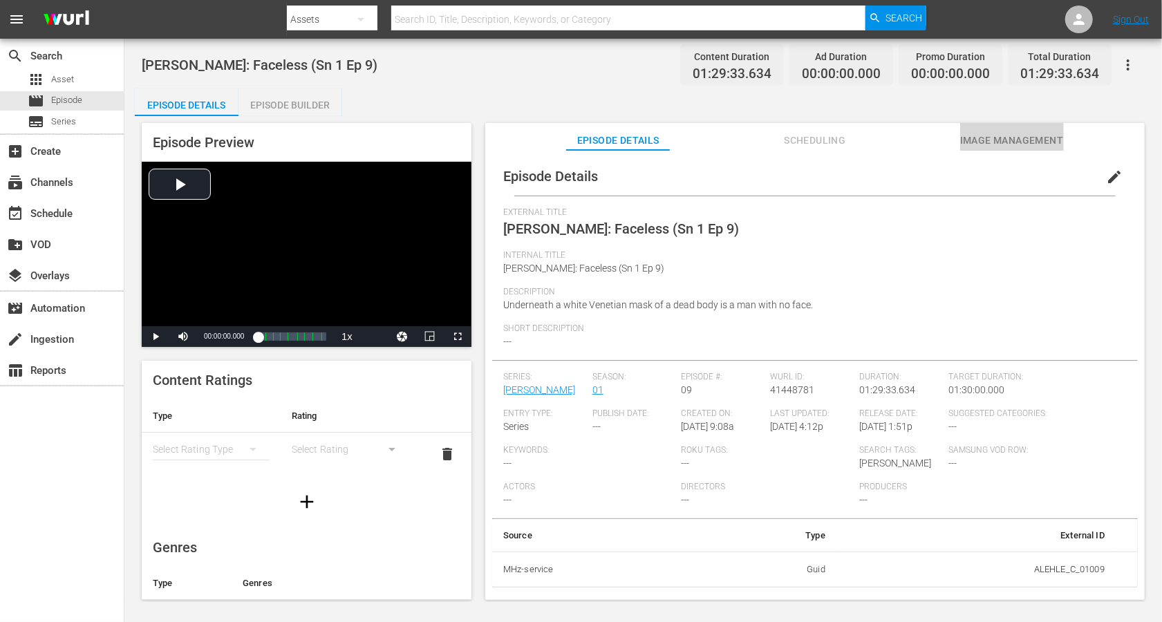
click at [871, 137] on span "Image Management" at bounding box center [1012, 140] width 104 height 17
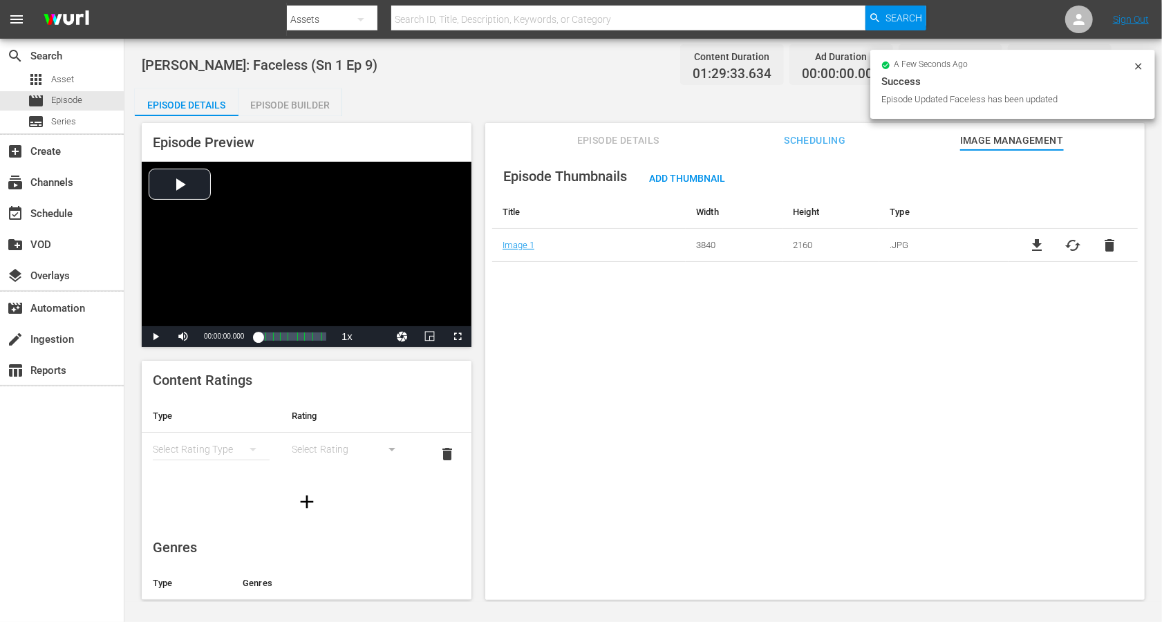
click at [676, 173] on span "Add Thumbnail" at bounding box center [687, 178] width 98 height 11
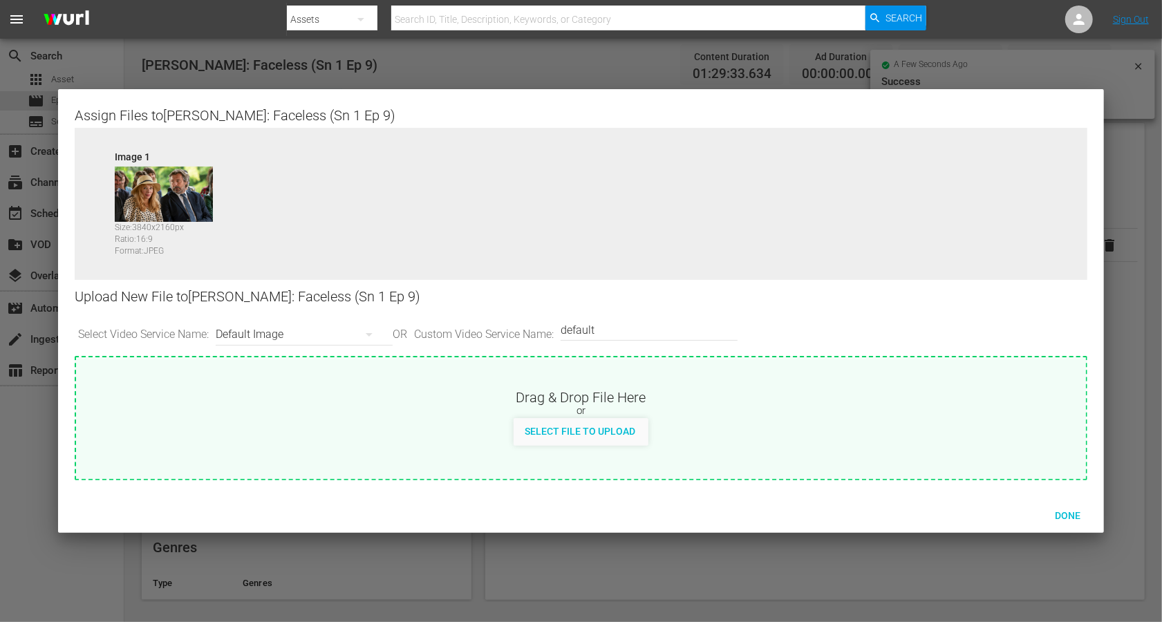
click at [274, 330] on div "Default Image" at bounding box center [301, 334] width 170 height 39
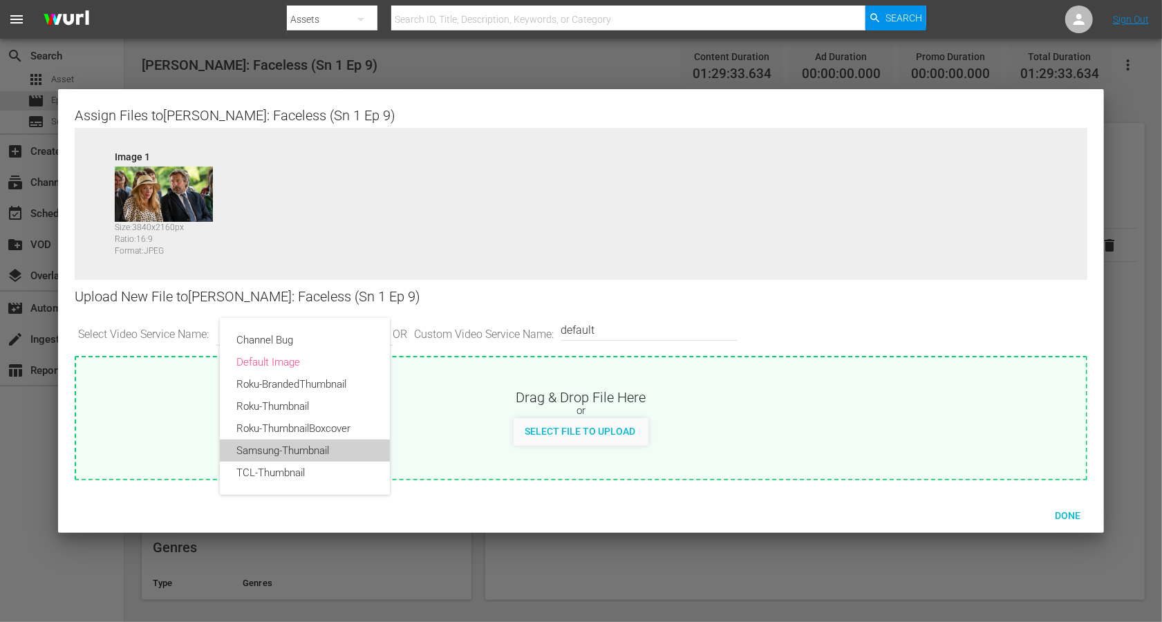
click at [271, 451] on div "Samsung-Thumbnail" at bounding box center [304, 451] width 137 height 22
type input "Samsung-Thumbnail"
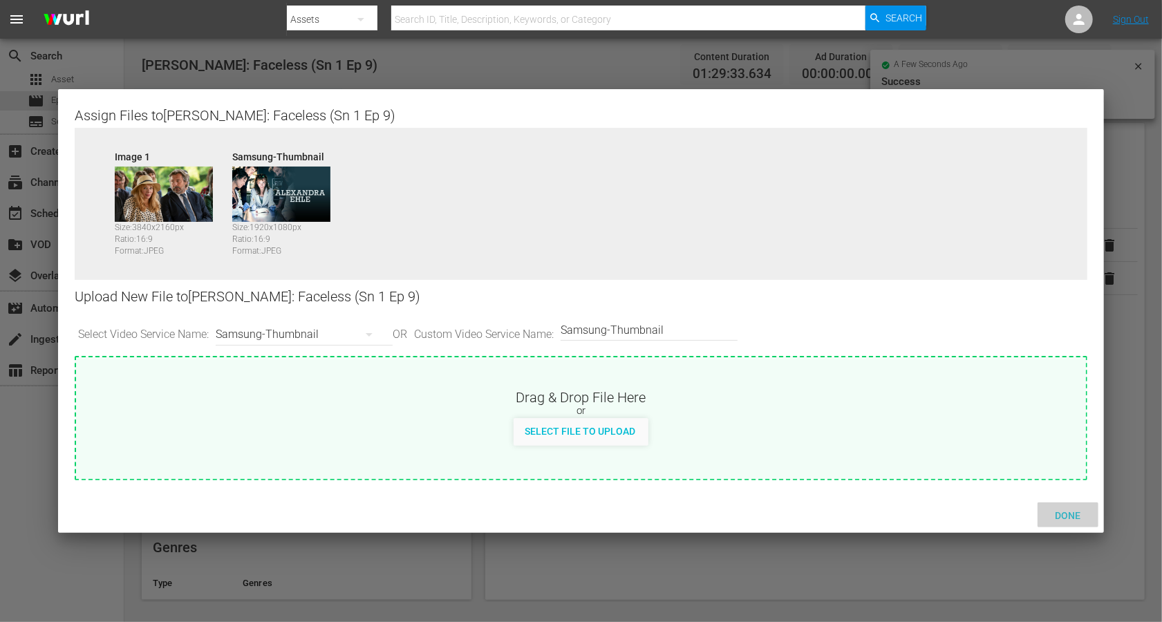
click at [871, 466] on span "Done" at bounding box center [1068, 515] width 48 height 11
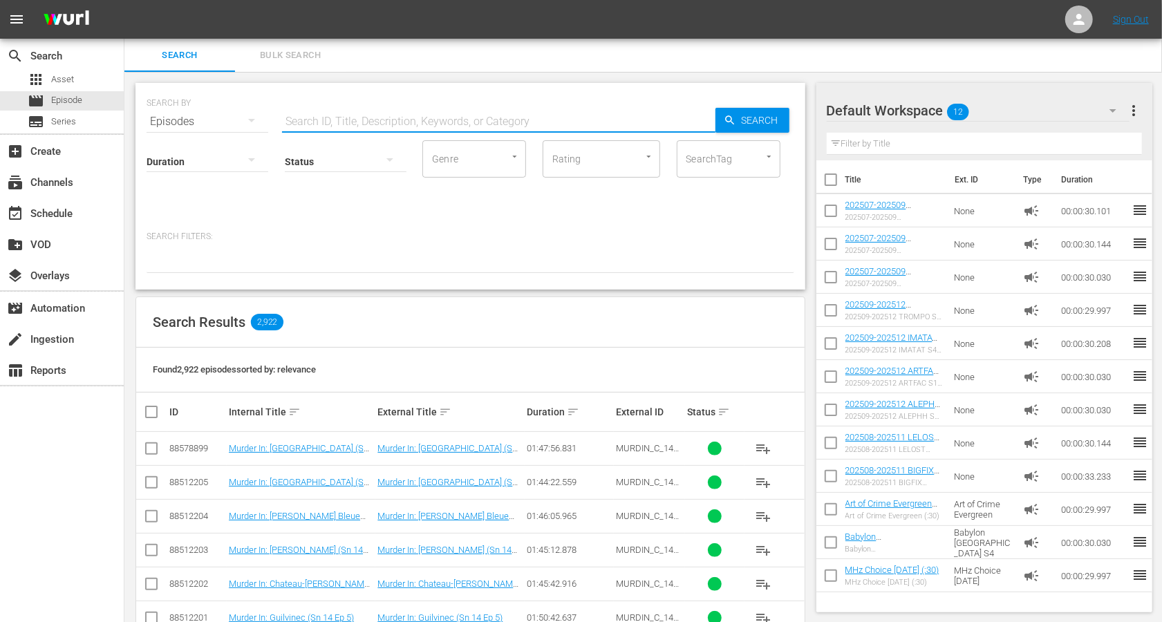
click at [391, 111] on input "text" at bounding box center [498, 121] width 433 height 33
paste input "[PERSON_NAME]: Faceless (Sn 1 Ep 9)"
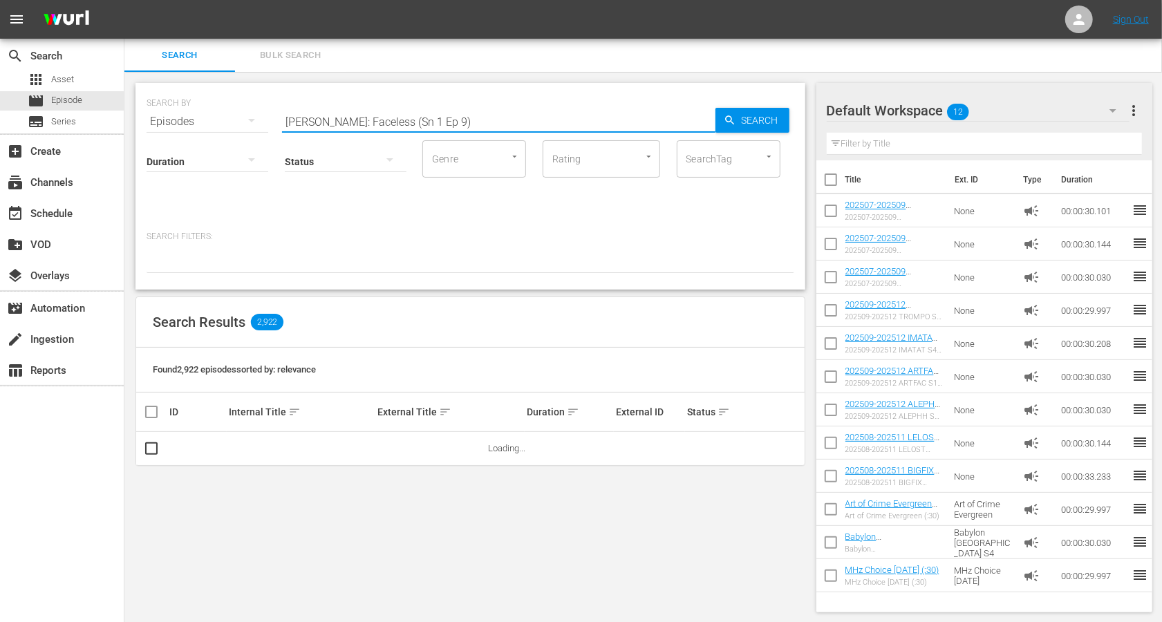
drag, startPoint x: 355, startPoint y: 120, endPoint x: 569, endPoint y: 129, distance: 213.8
click at [569, 129] on input "[PERSON_NAME]: Faceless (Sn 1 Ep 9)" at bounding box center [498, 121] width 433 height 33
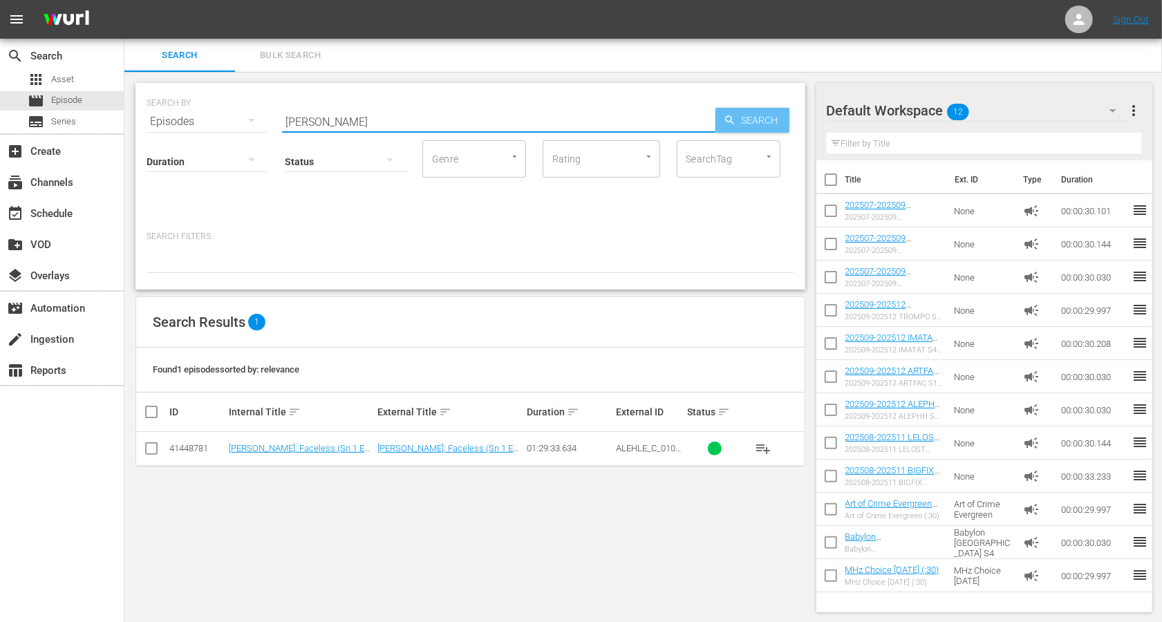
type input "[PERSON_NAME]"
click at [762, 113] on span "Search" at bounding box center [762, 120] width 53 height 25
